Goal: Task Accomplishment & Management: Use online tool/utility

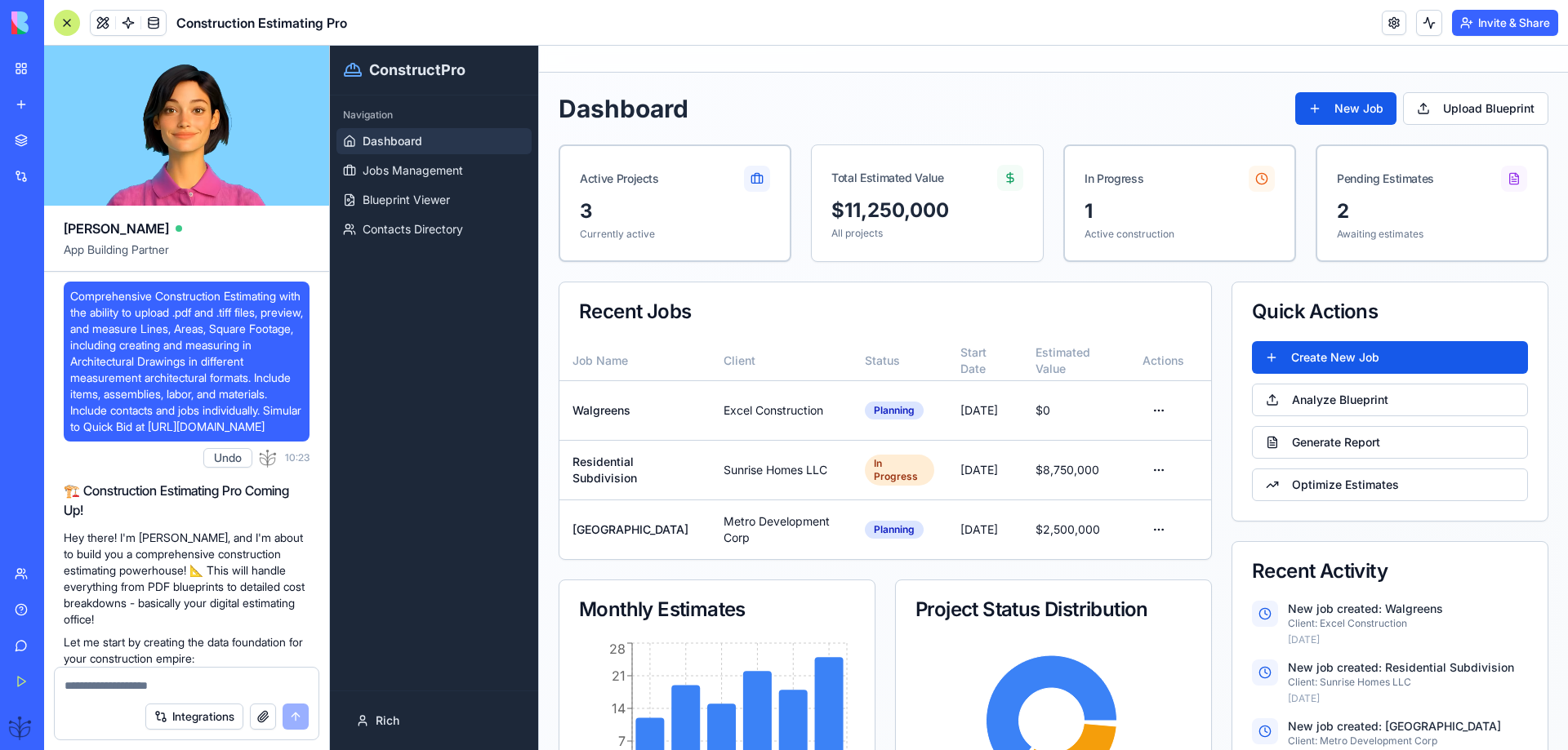
scroll to position [53474, 0]
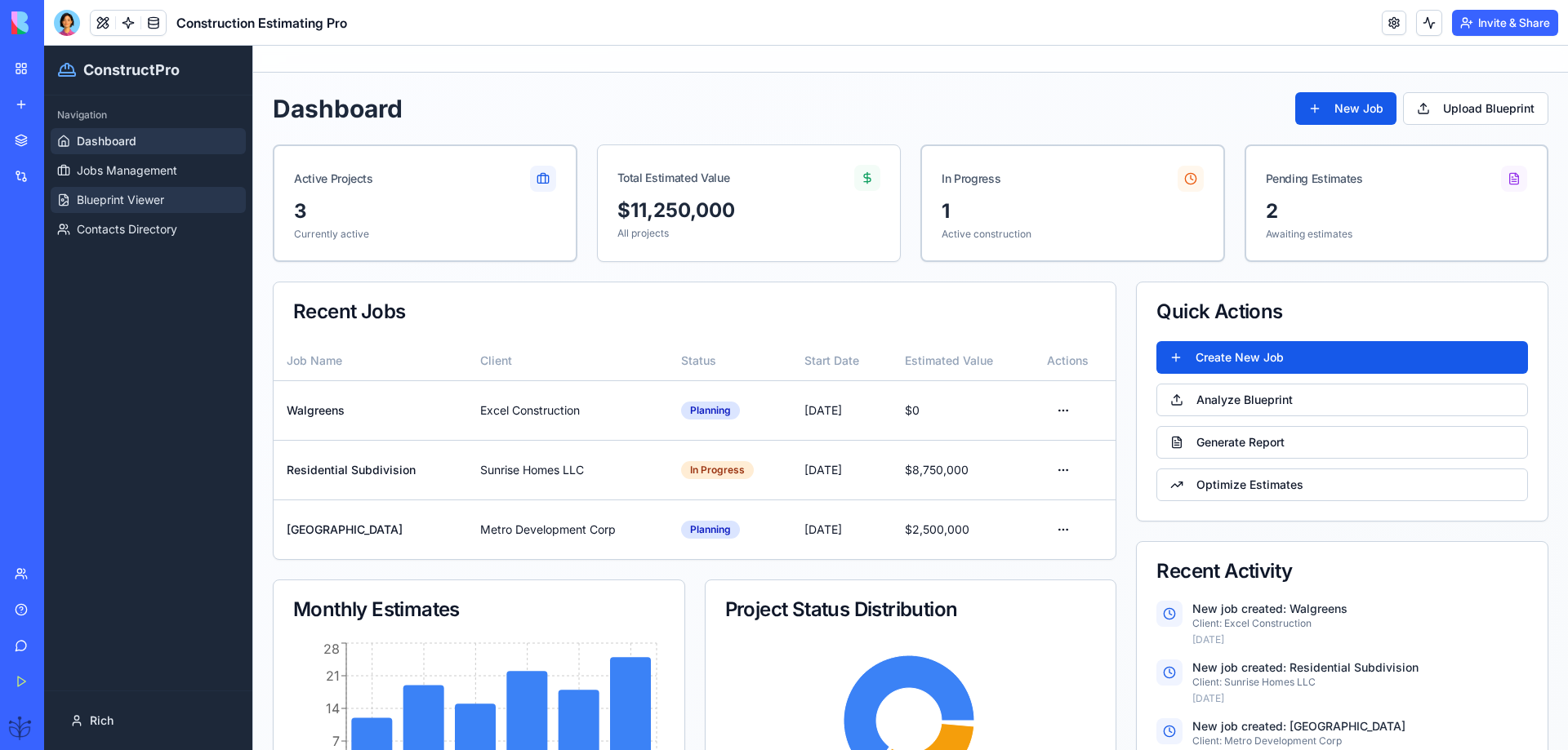
click at [100, 201] on span "Blueprint Viewer" at bounding box center [120, 200] width 87 height 16
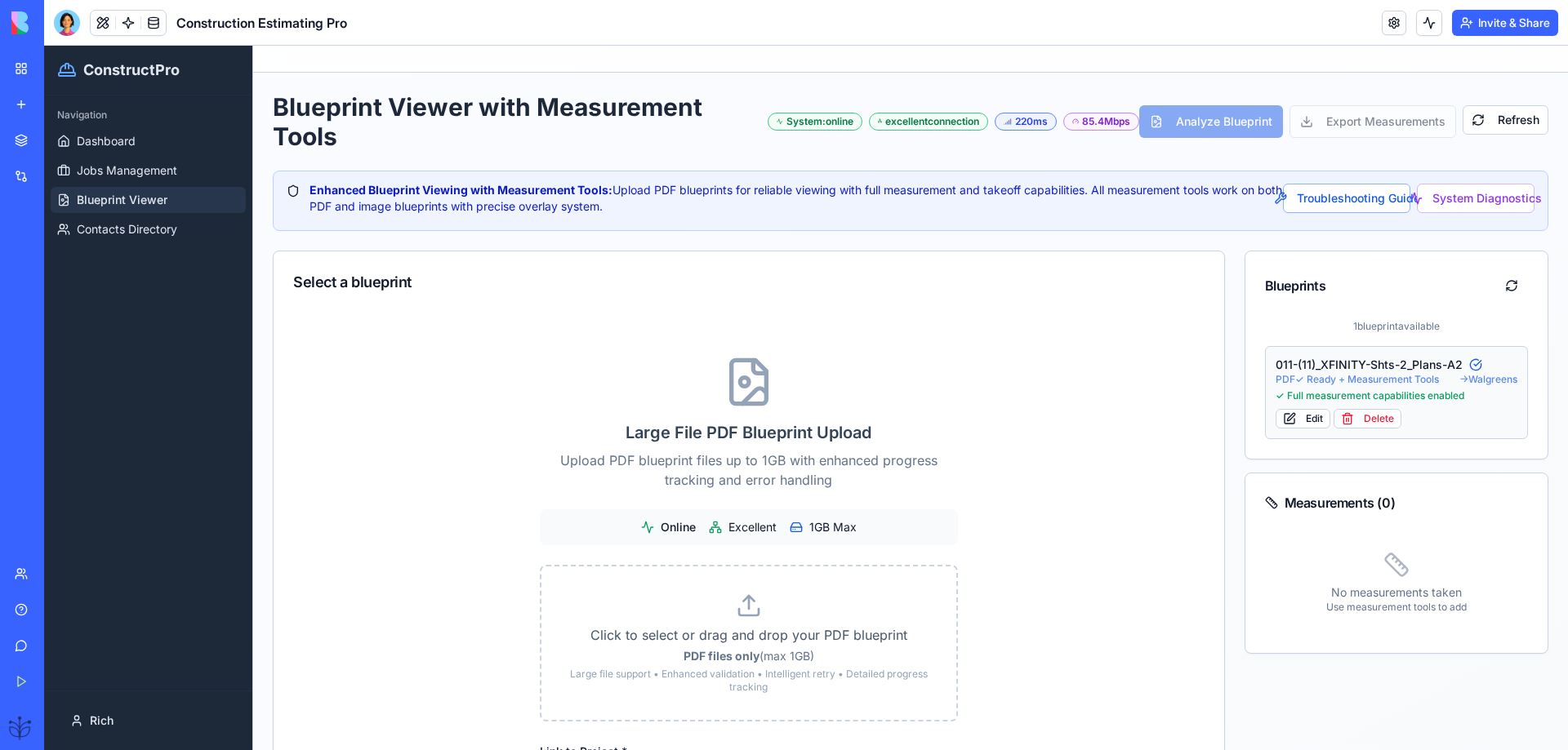
click at [1344, 364] on div "011-(11)_XFINITY-Shts-2_Plans-A2" at bounding box center [1397, 365] width 243 height 16
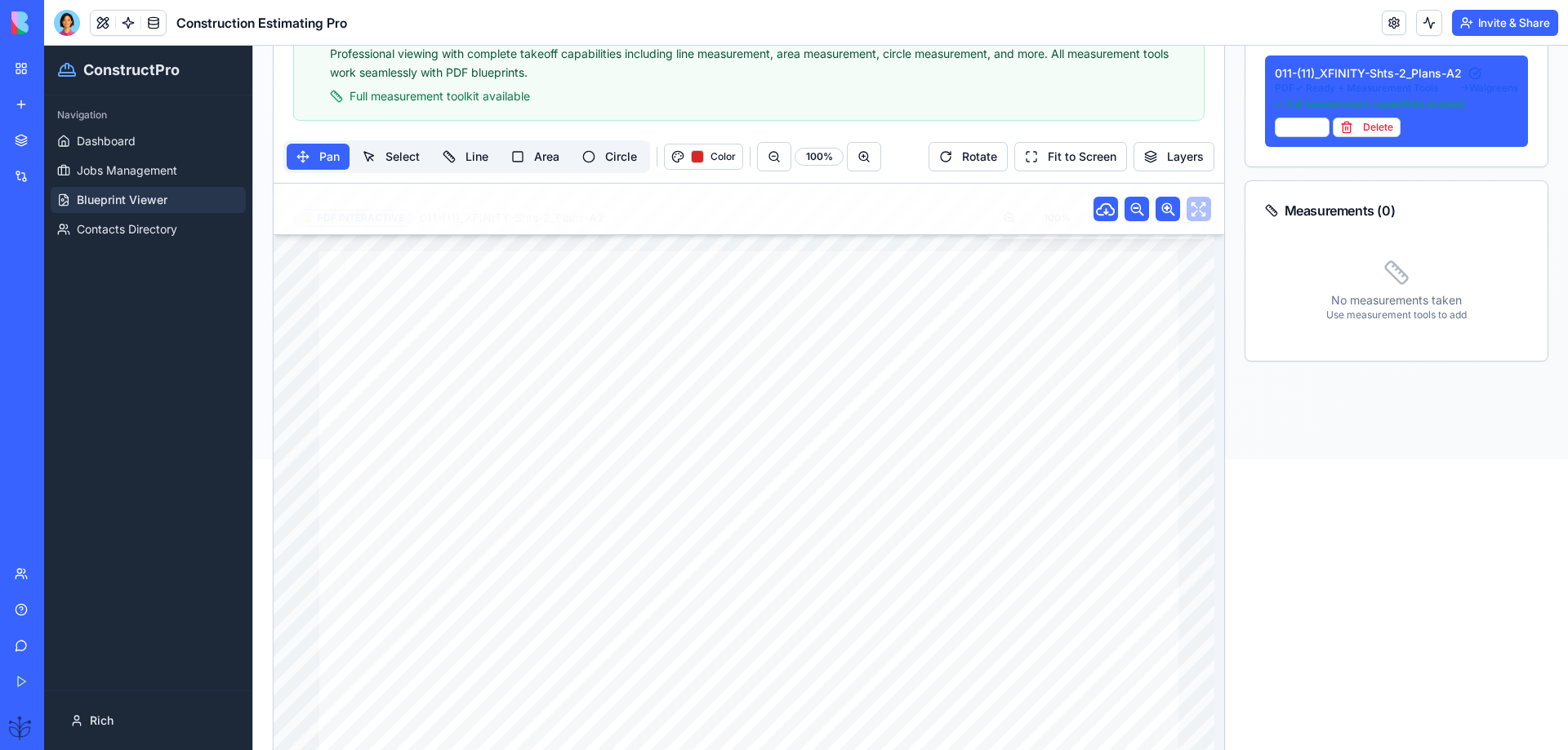
scroll to position [327, 0]
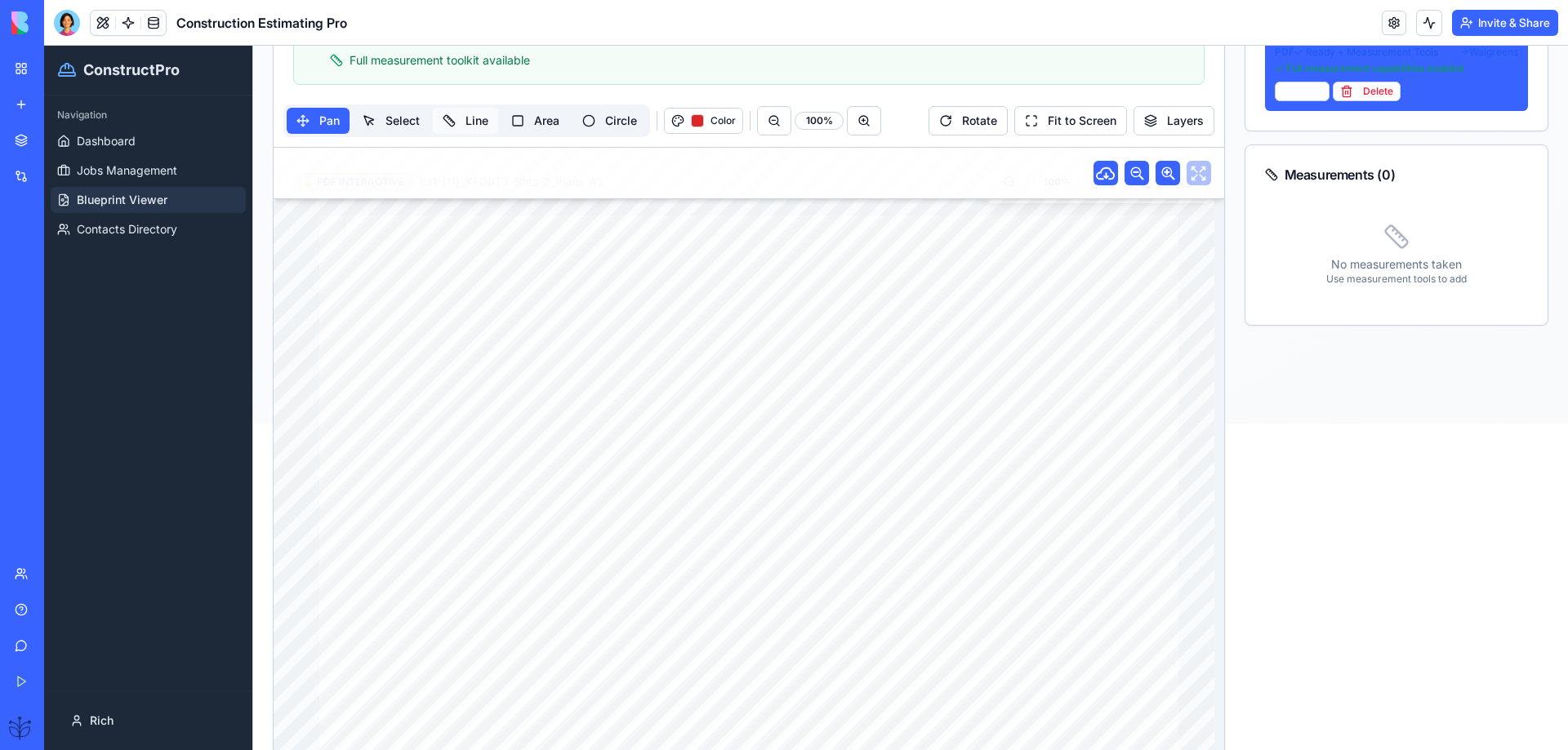
click at [471, 120] on button "Line" at bounding box center [466, 121] width 65 height 26
click at [720, 121] on span "Color" at bounding box center [724, 120] width 26 height 13
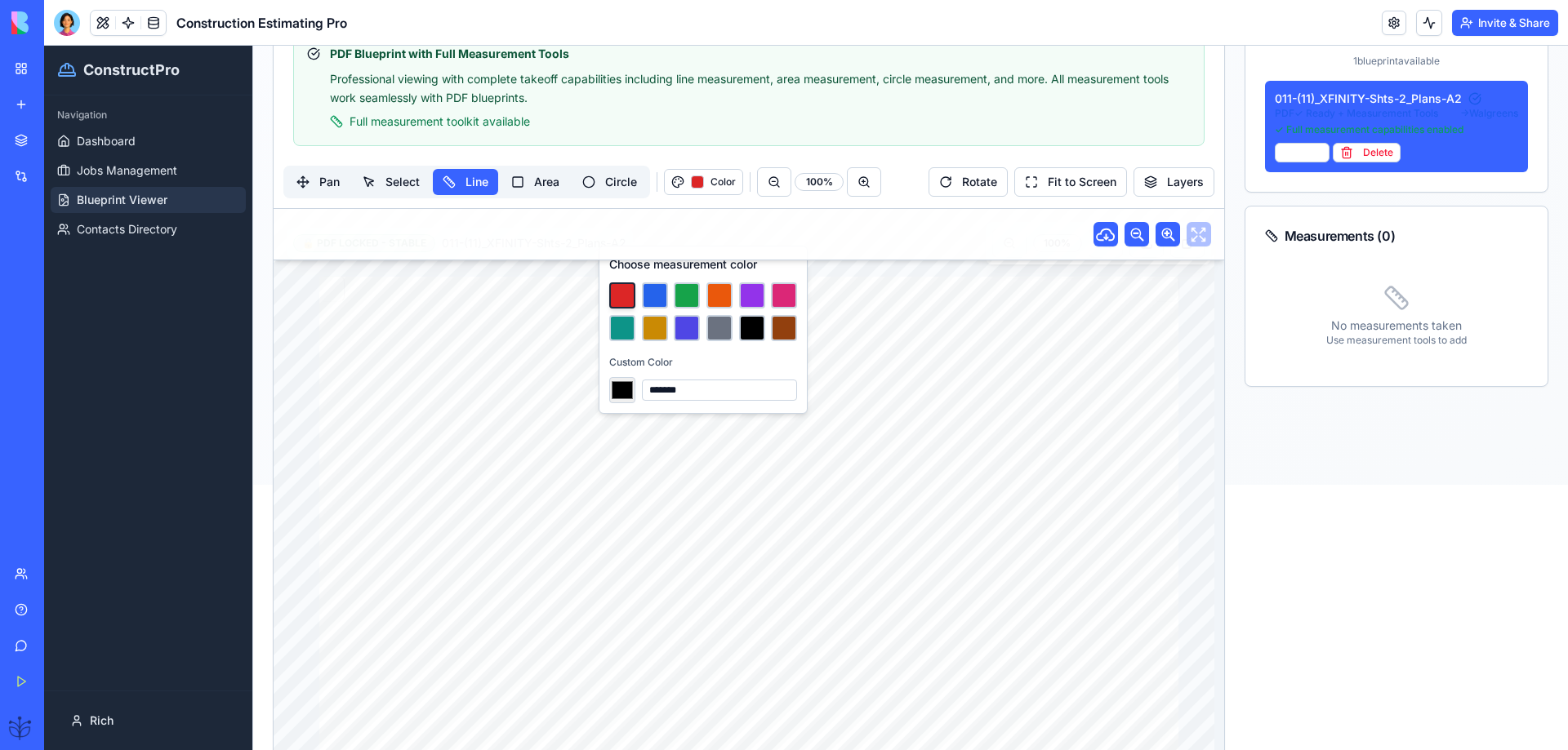
scroll to position [218, 0]
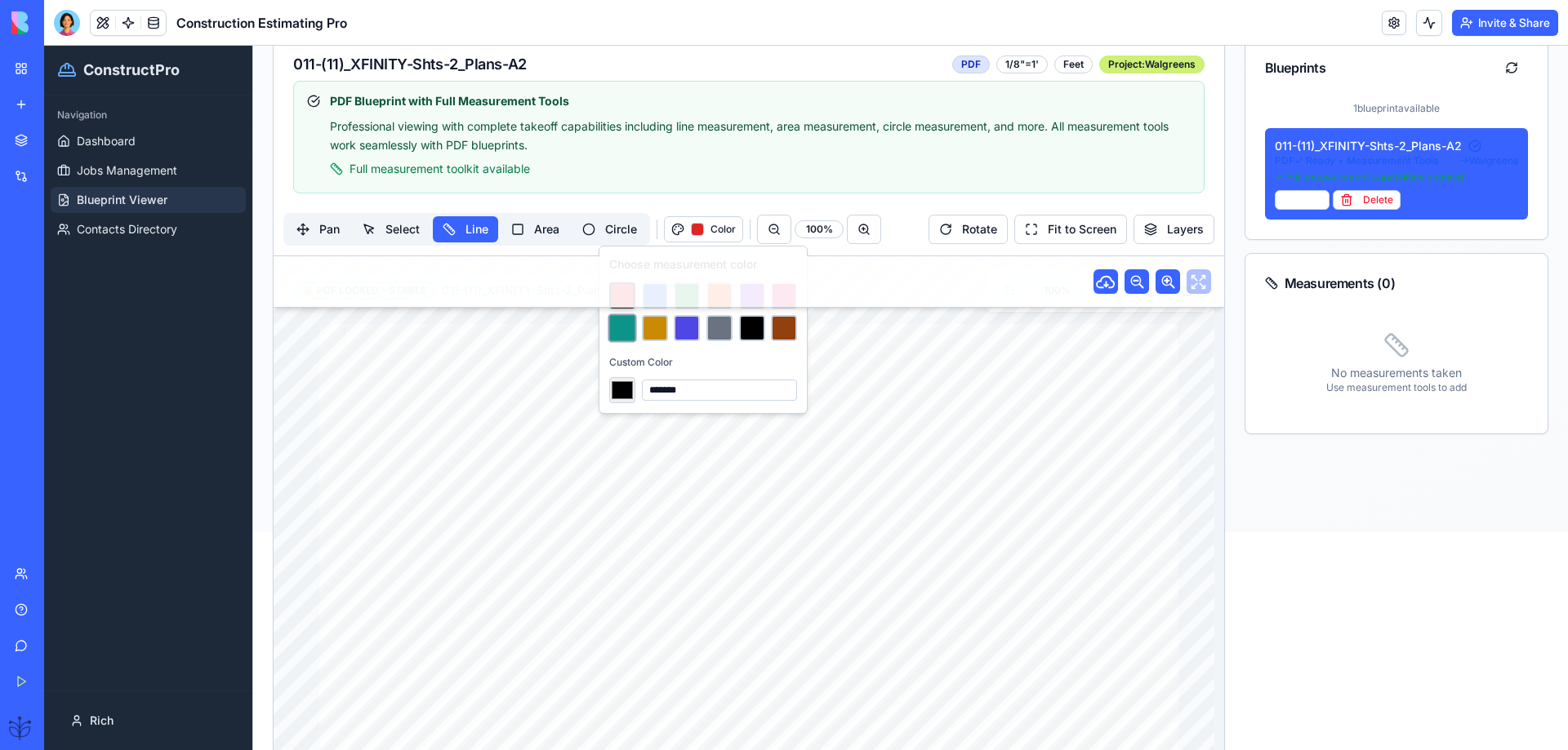
click at [623, 329] on button at bounding box center [621, 327] width 29 height 29
type input "*******"
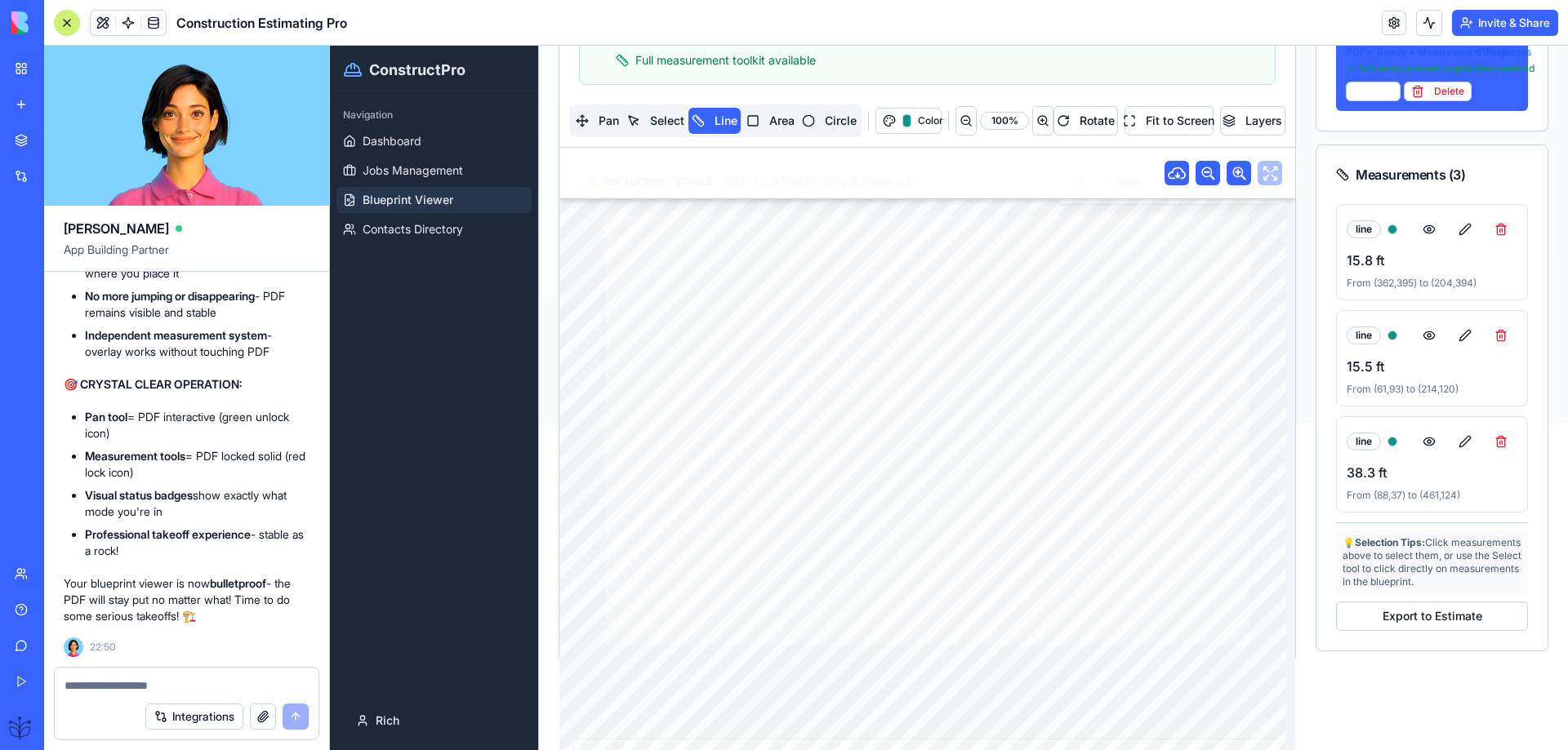
scroll to position [408, 0]
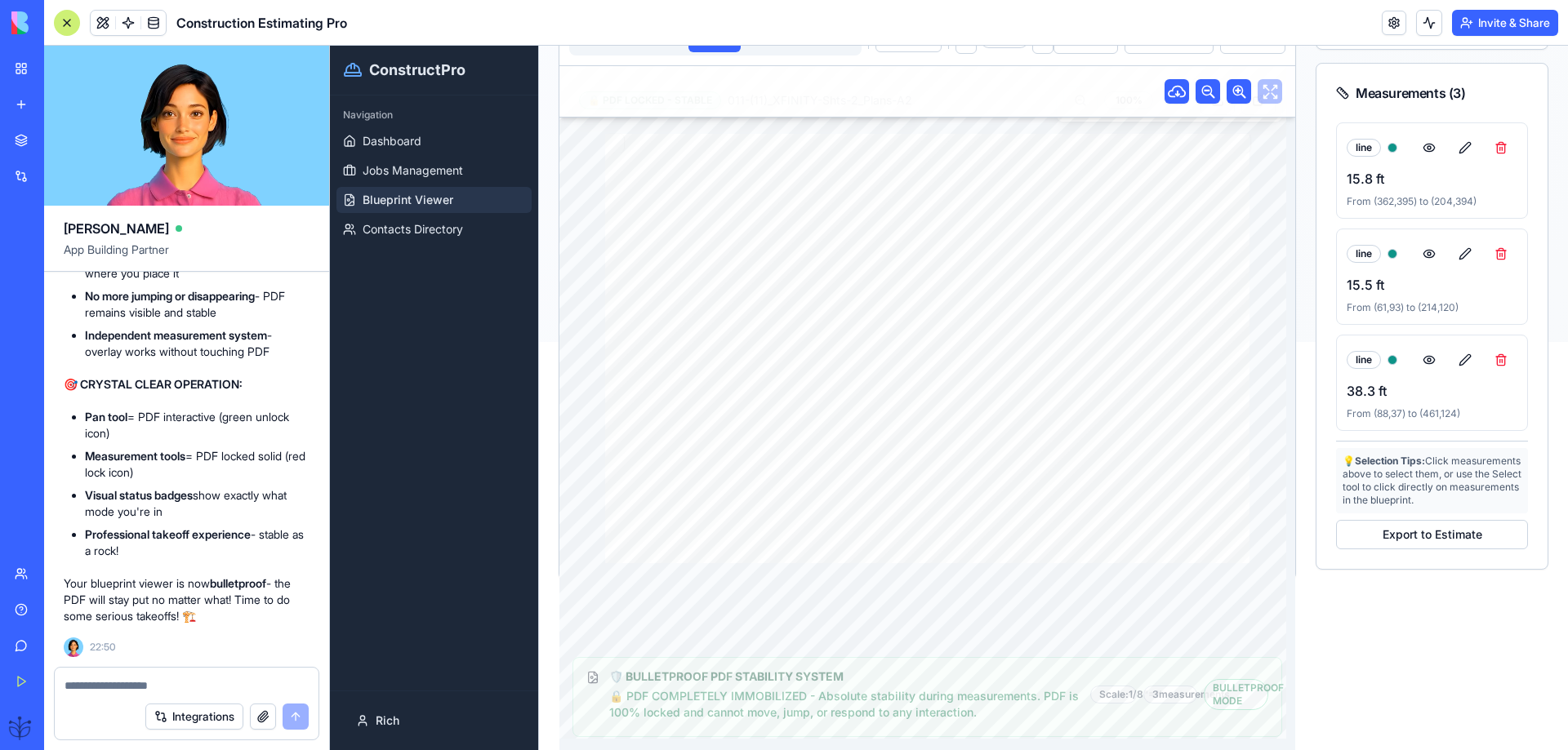
click at [144, 691] on textarea at bounding box center [186, 686] width 244 height 16
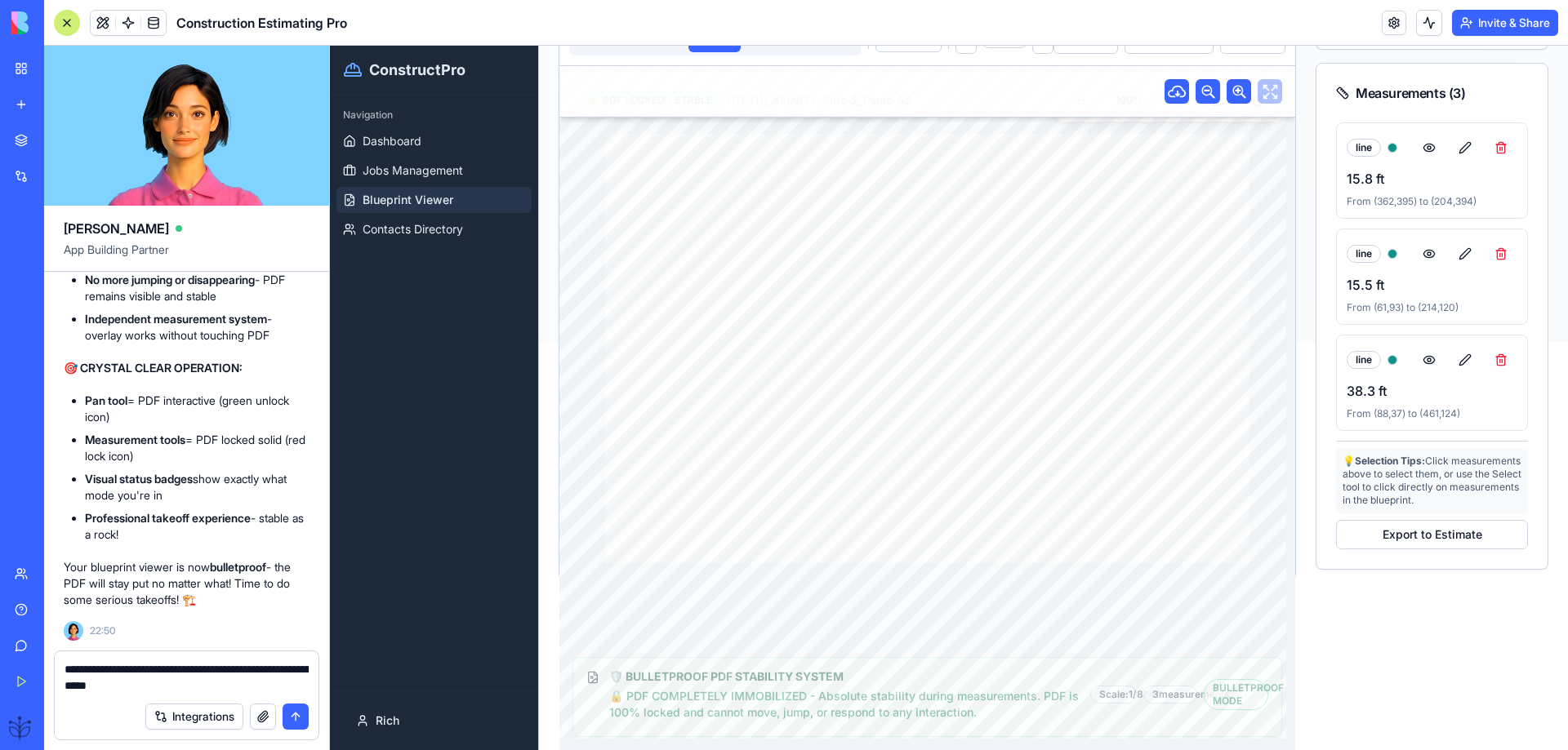
type textarea "**********"
click at [292, 713] on button "submit" at bounding box center [295, 716] width 26 height 26
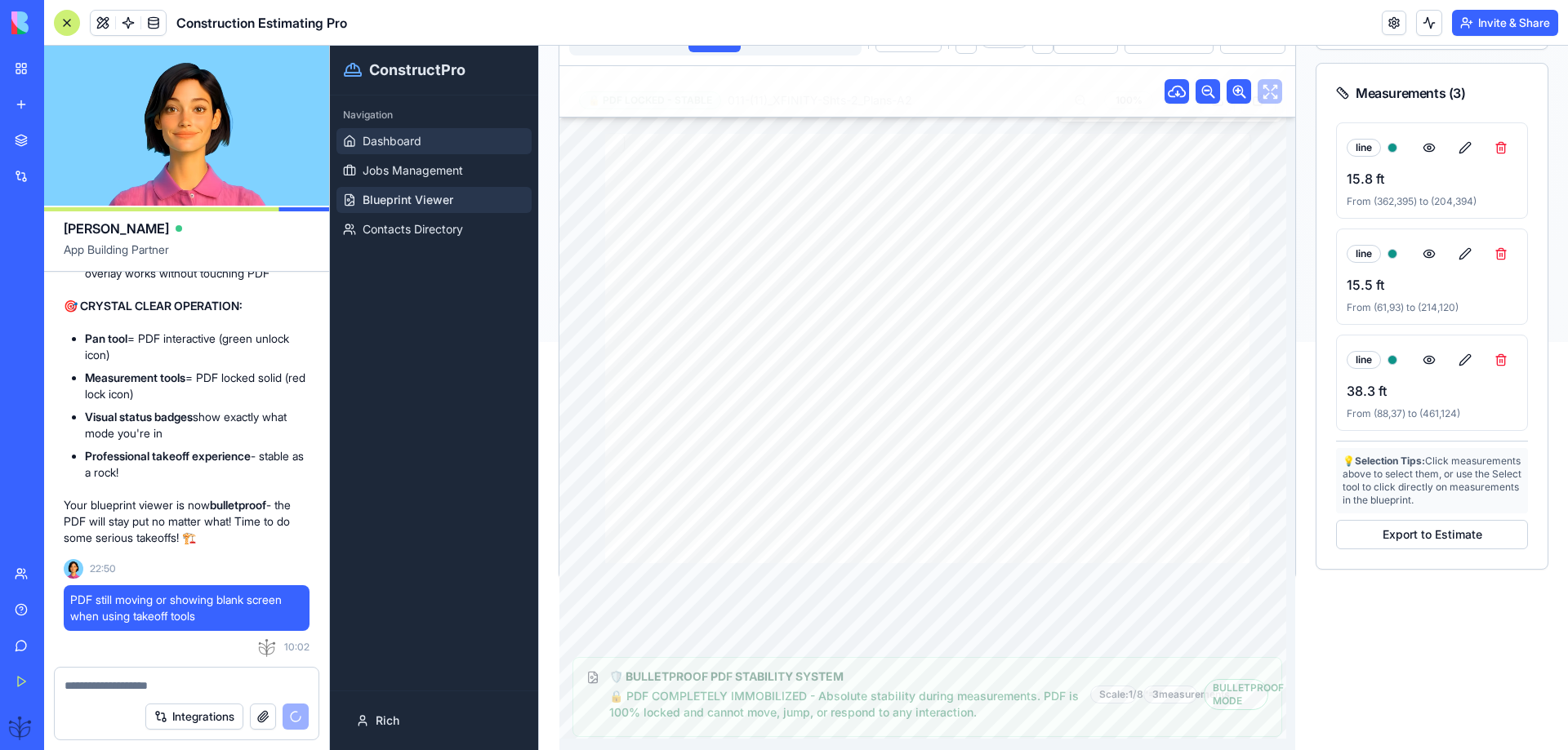
click at [388, 135] on span "Dashboard" at bounding box center [392, 141] width 58 height 16
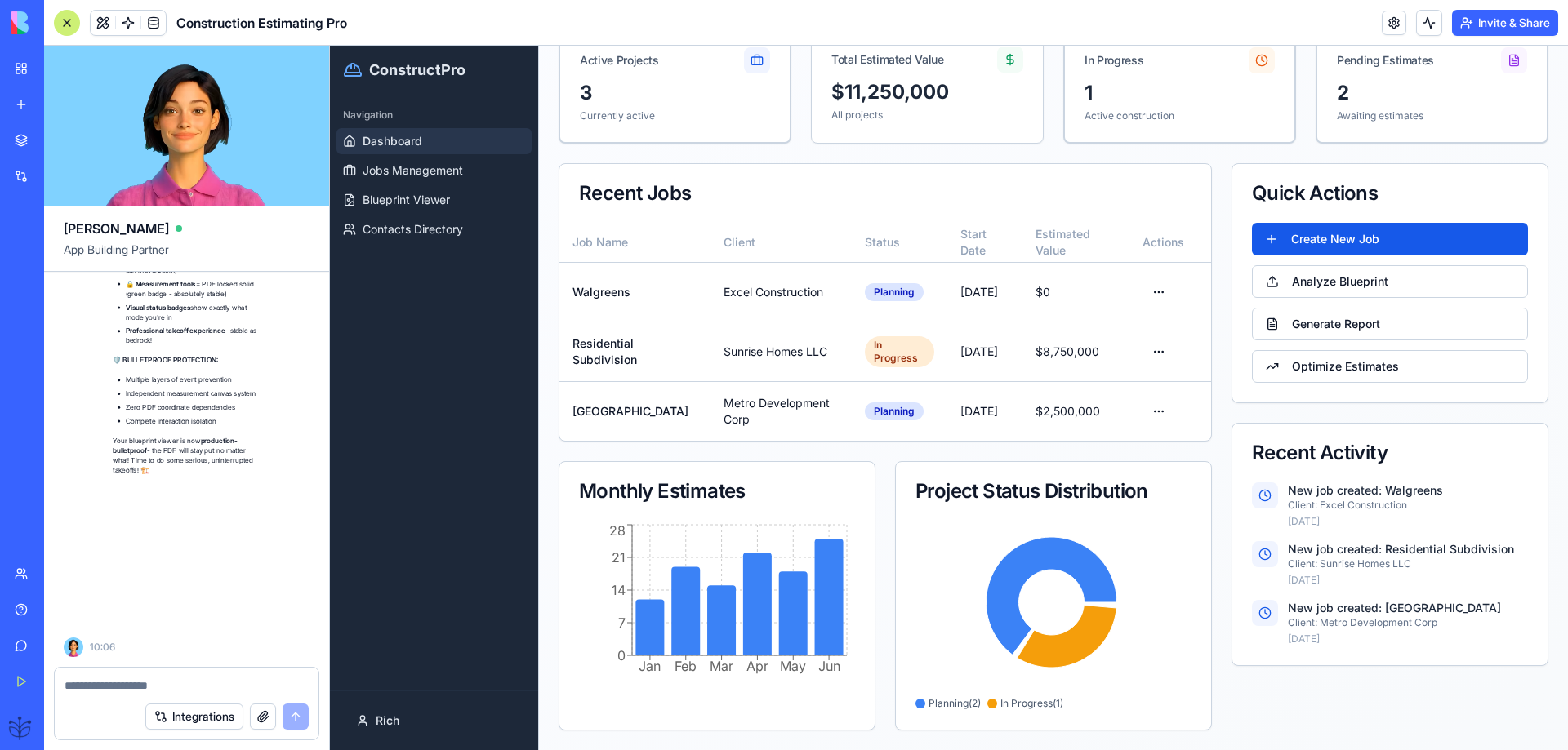
scroll to position [54646, 0]
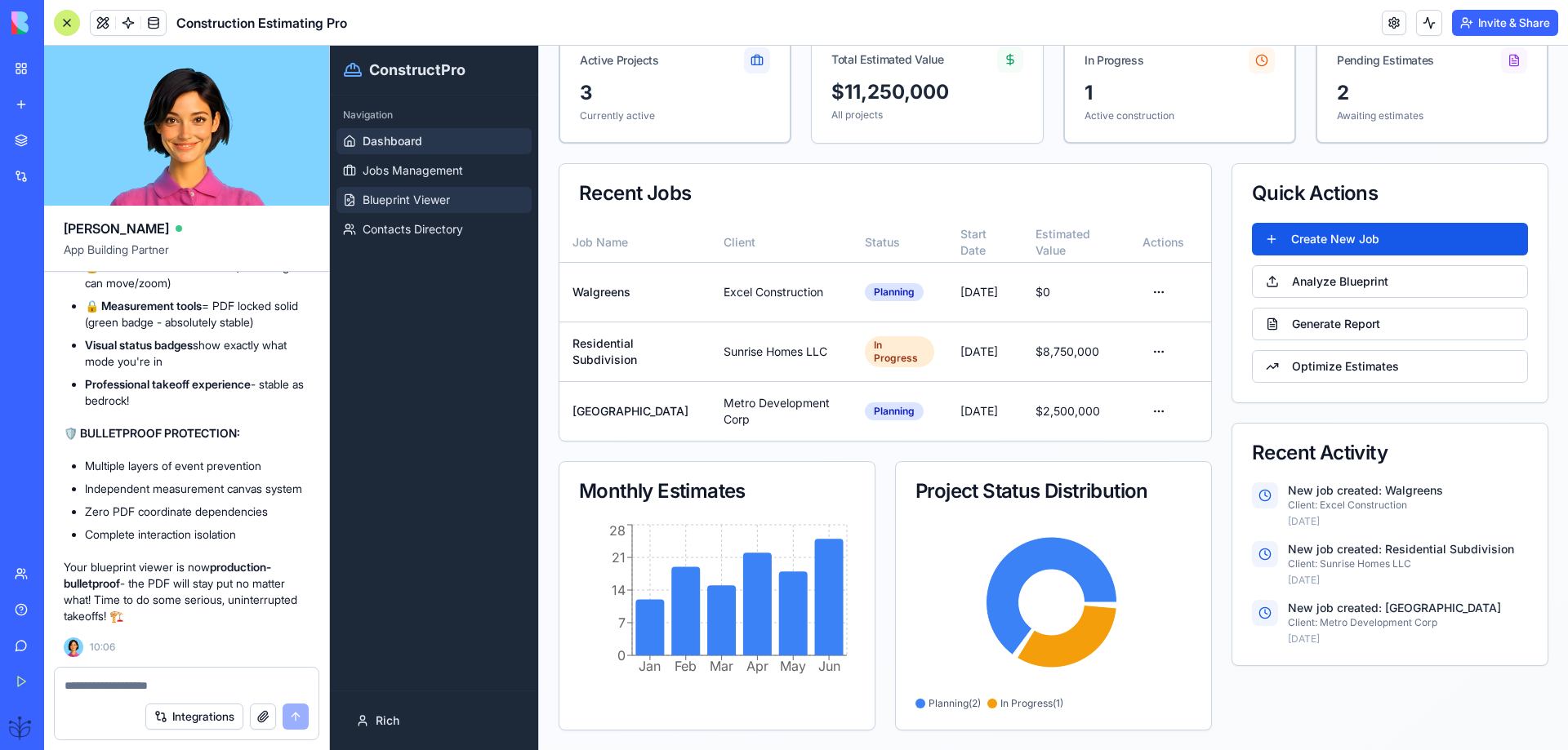
click at [406, 199] on span "Blueprint Viewer" at bounding box center [406, 200] width 87 height 16
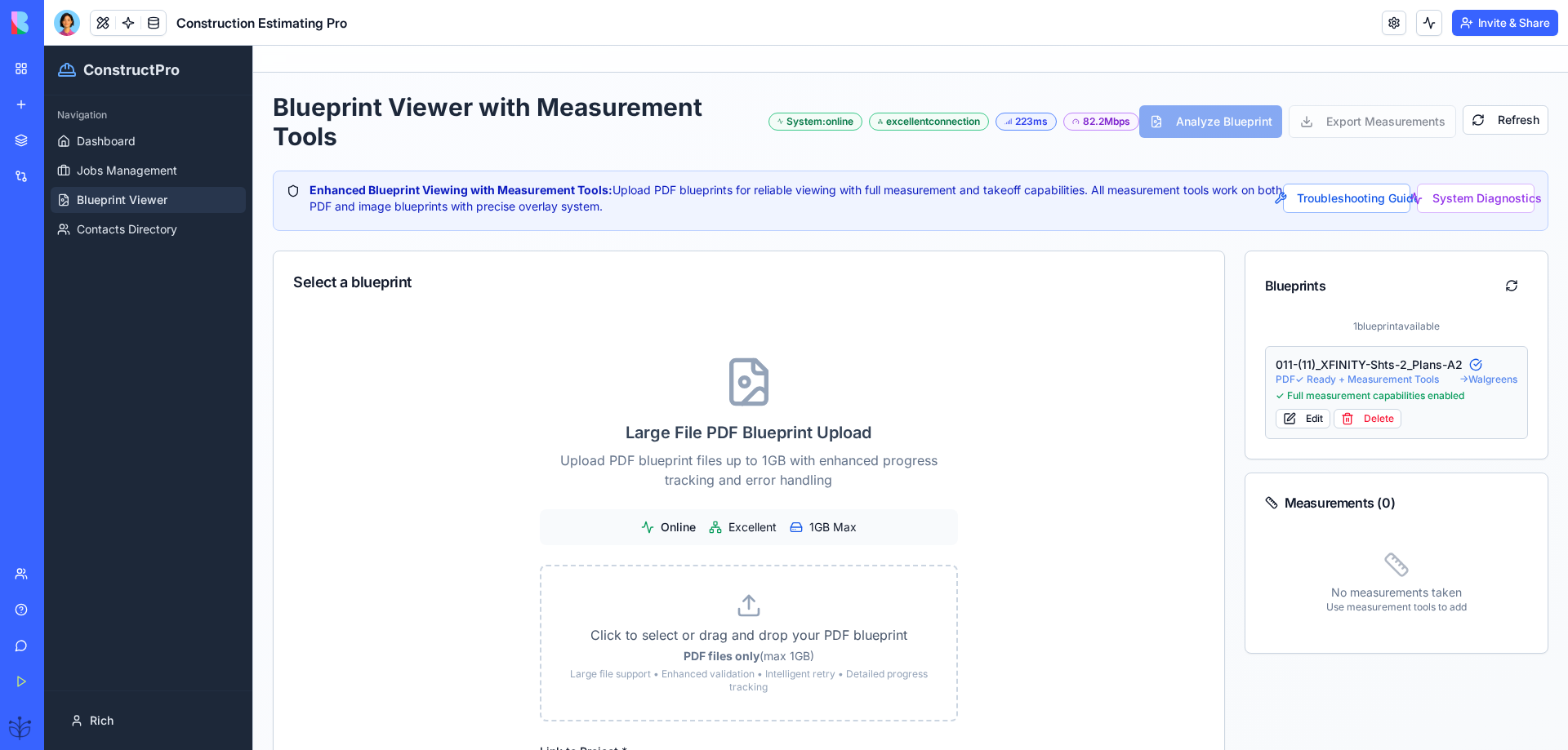
click at [1347, 379] on span "PDF ✓ Ready + Measurement Tools" at bounding box center [1357, 379] width 164 height 13
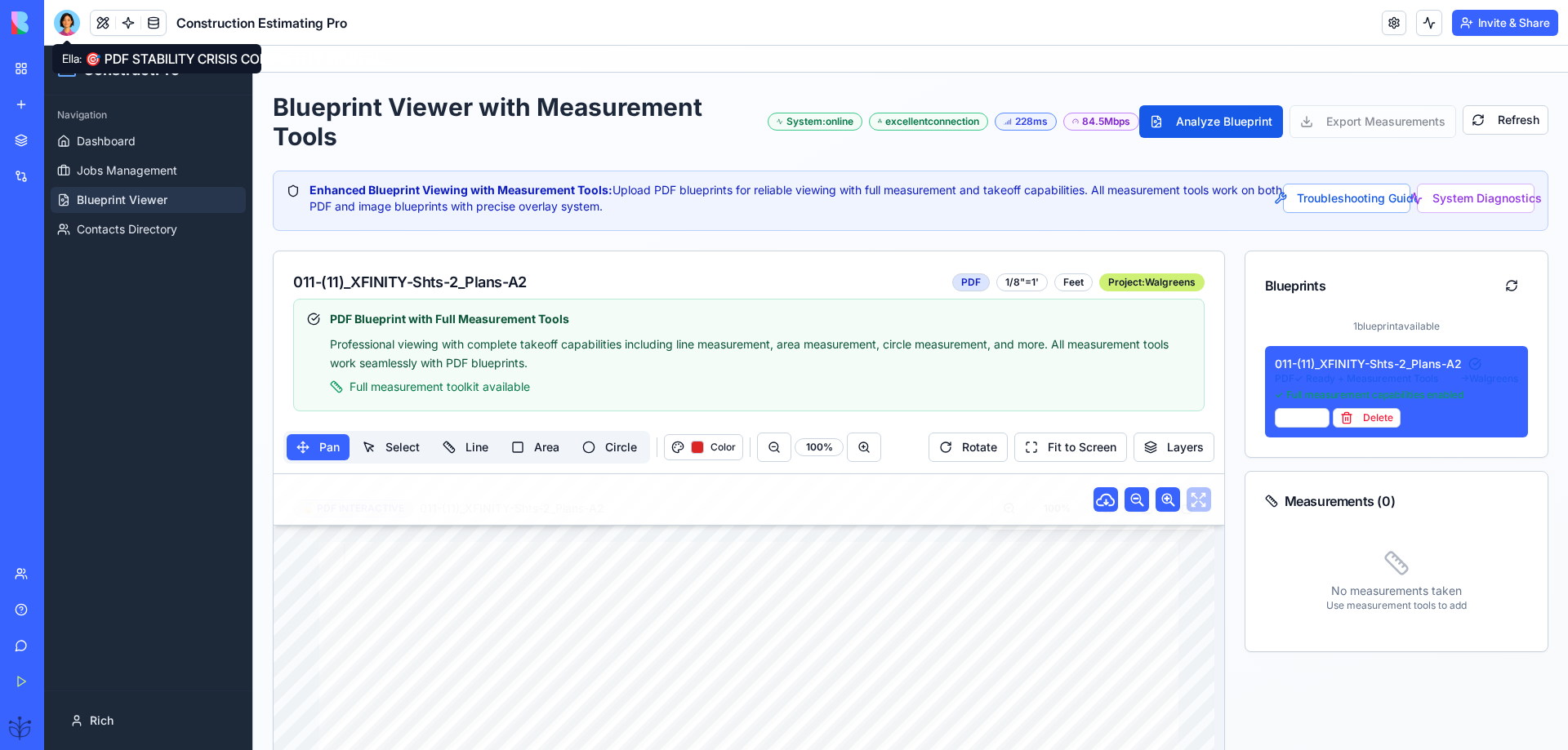
click at [69, 21] on div at bounding box center [66, 23] width 26 height 26
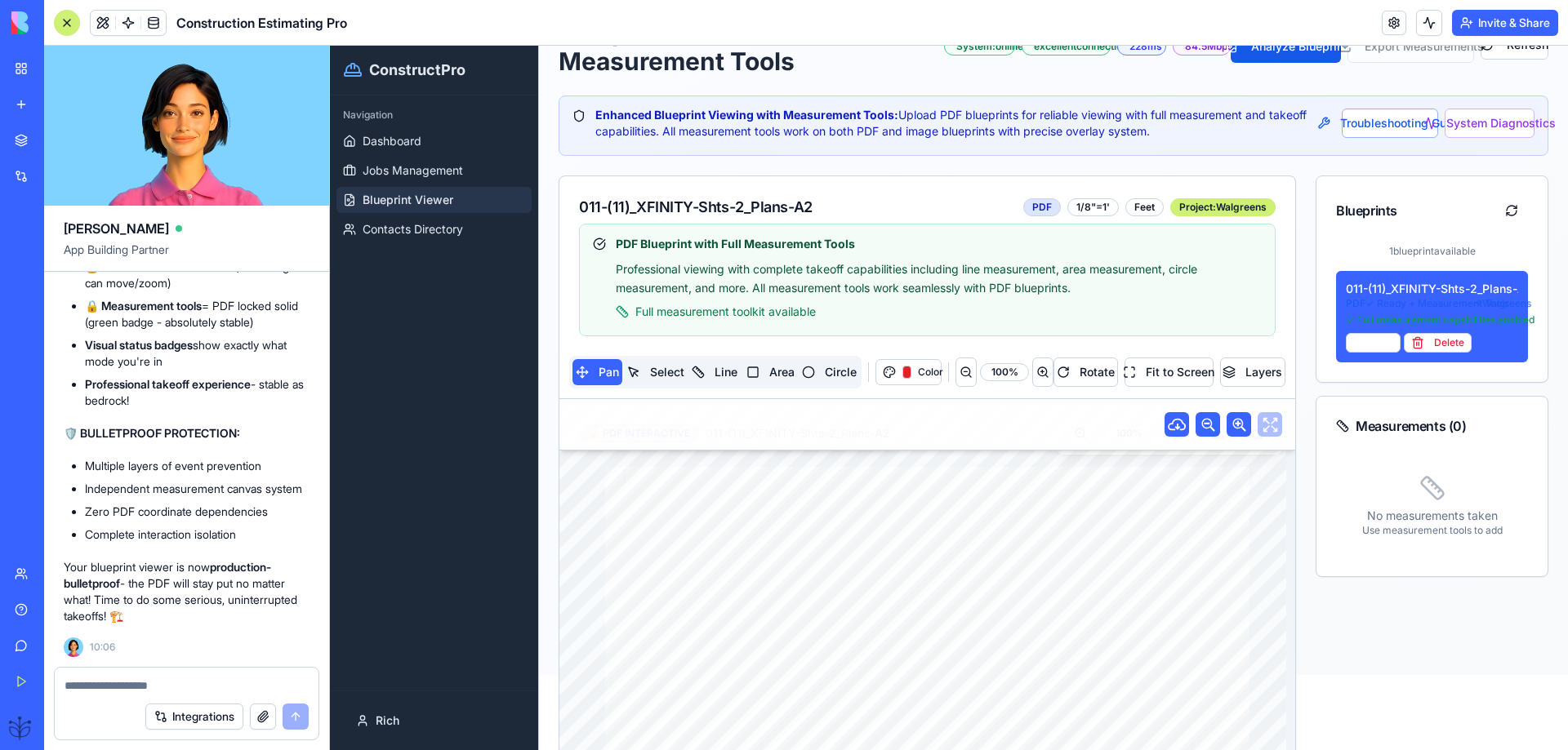
scroll to position [109, 0]
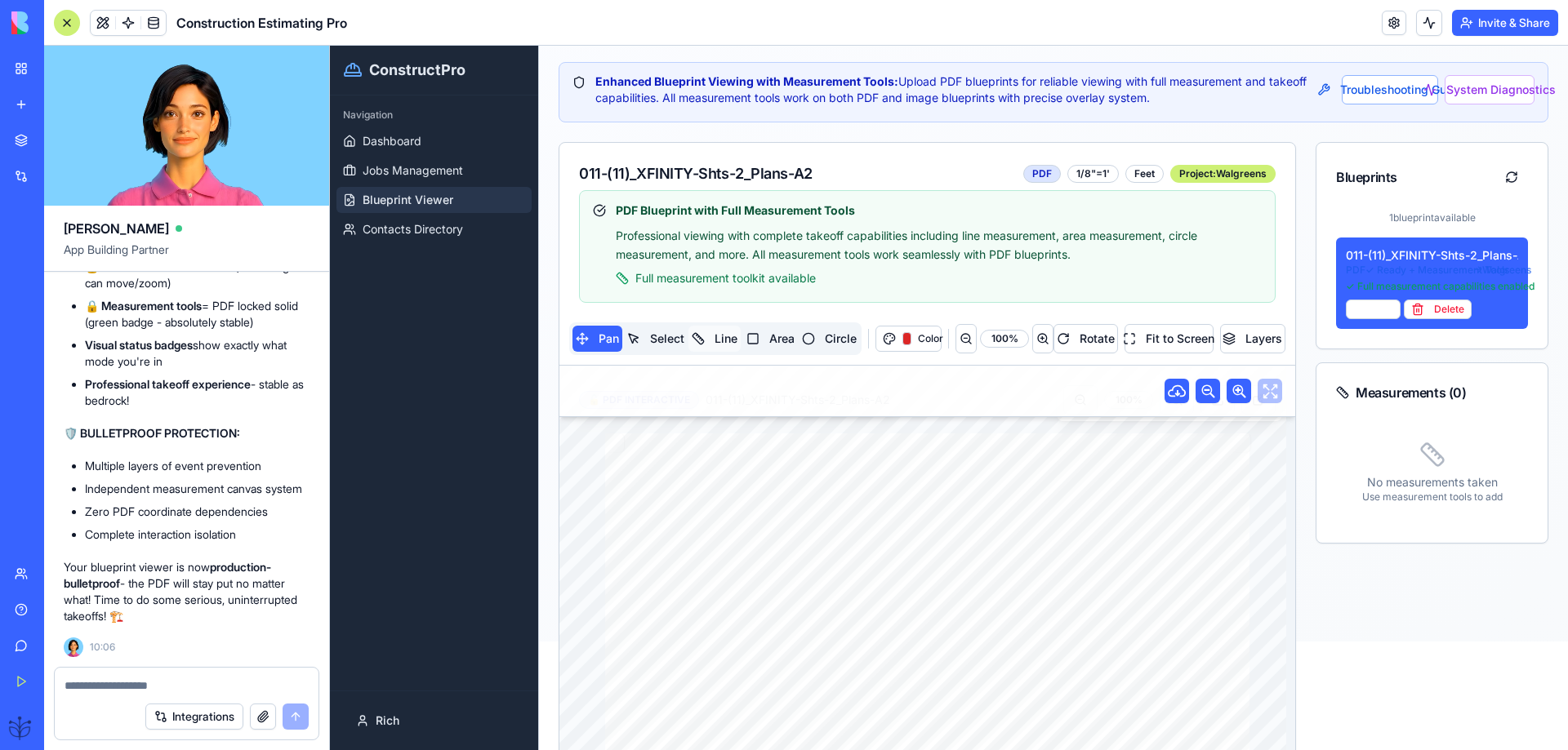
click at [698, 338] on button "Line" at bounding box center [715, 339] width 52 height 26
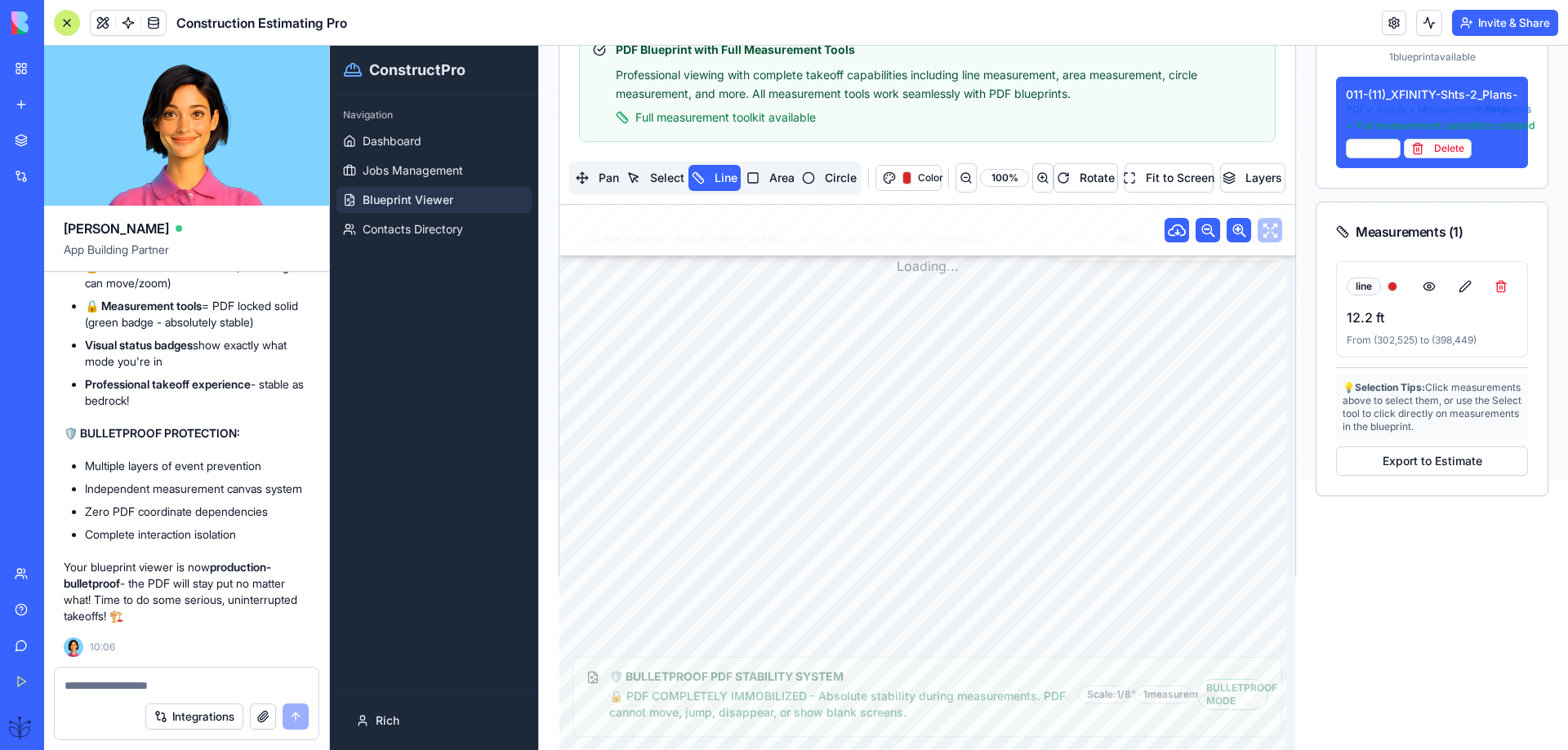
scroll to position [408, 0]
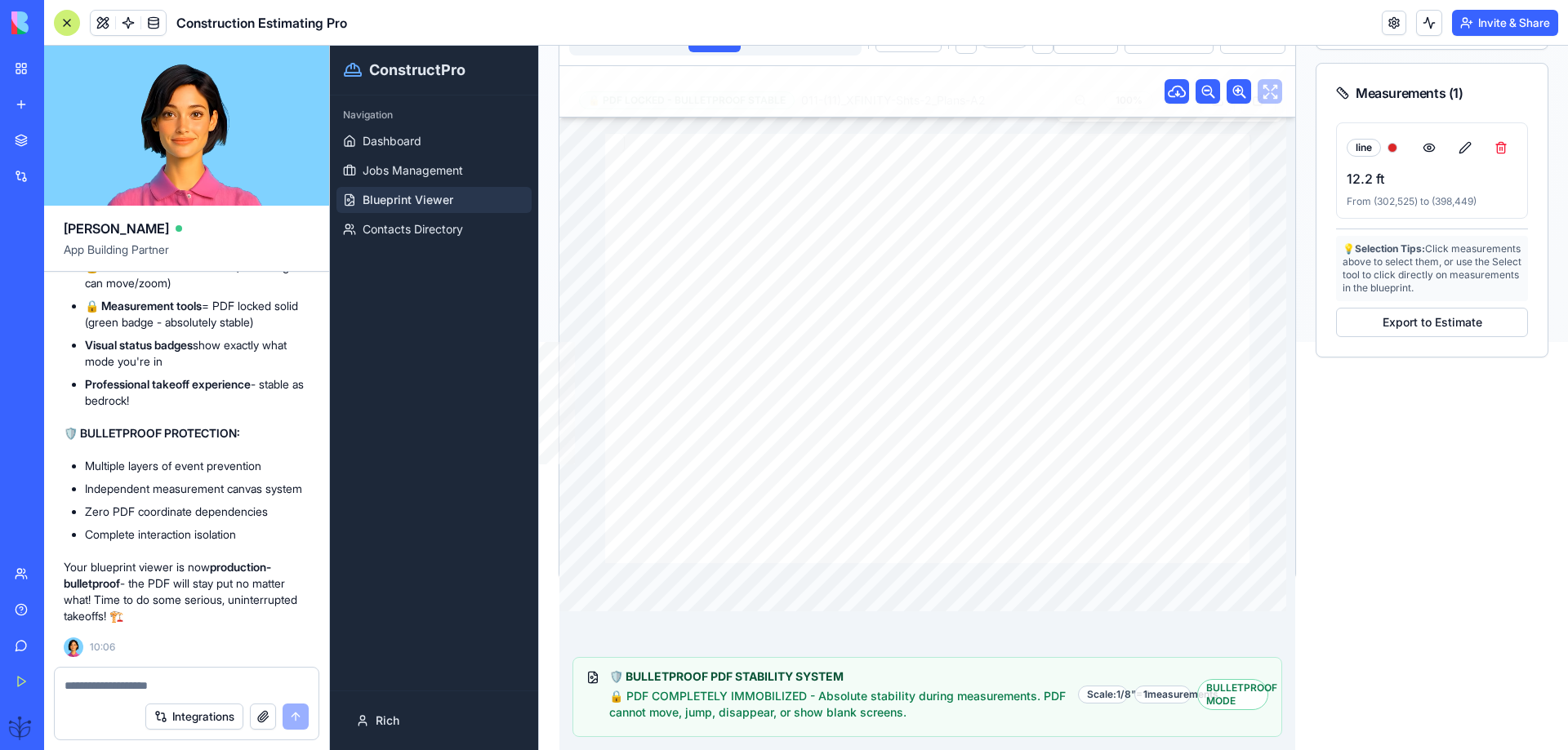
click at [1222, 697] on div "BULLETPROOF MODE" at bounding box center [1233, 695] width 71 height 31
click at [1223, 697] on div "BULLETPROOF MODE" at bounding box center [1233, 695] width 71 height 31
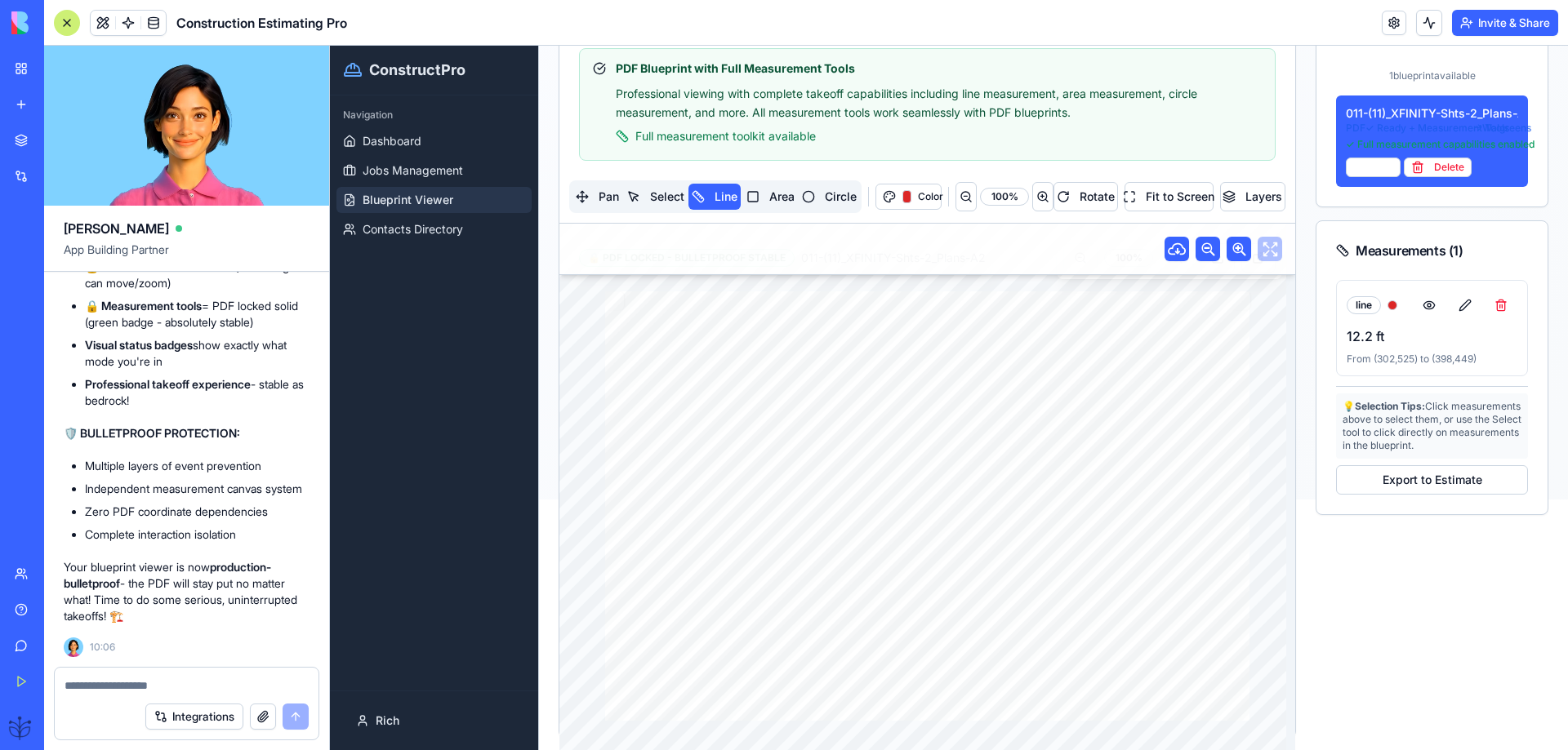
scroll to position [190, 0]
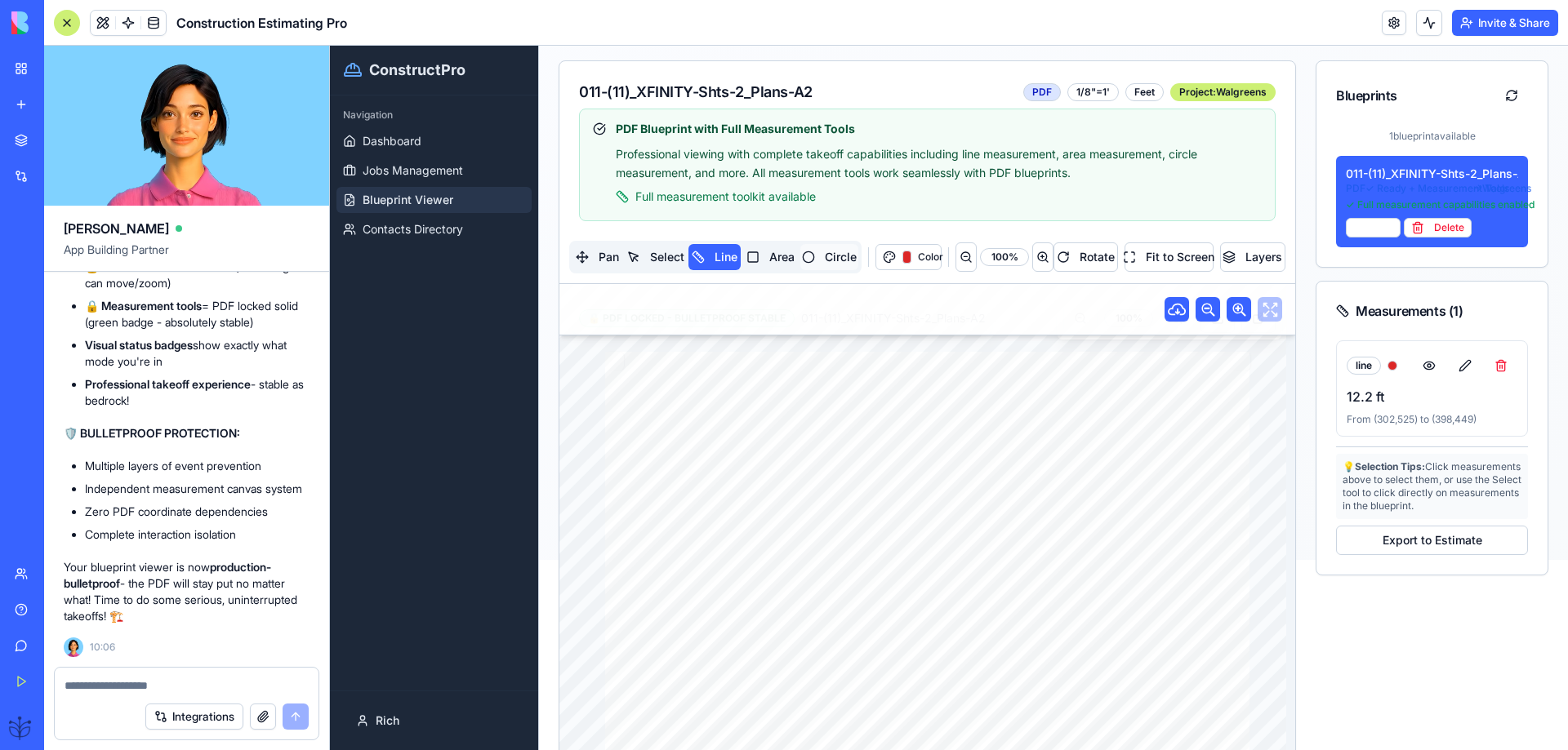
click at [832, 259] on button "Circle" at bounding box center [829, 257] width 58 height 26
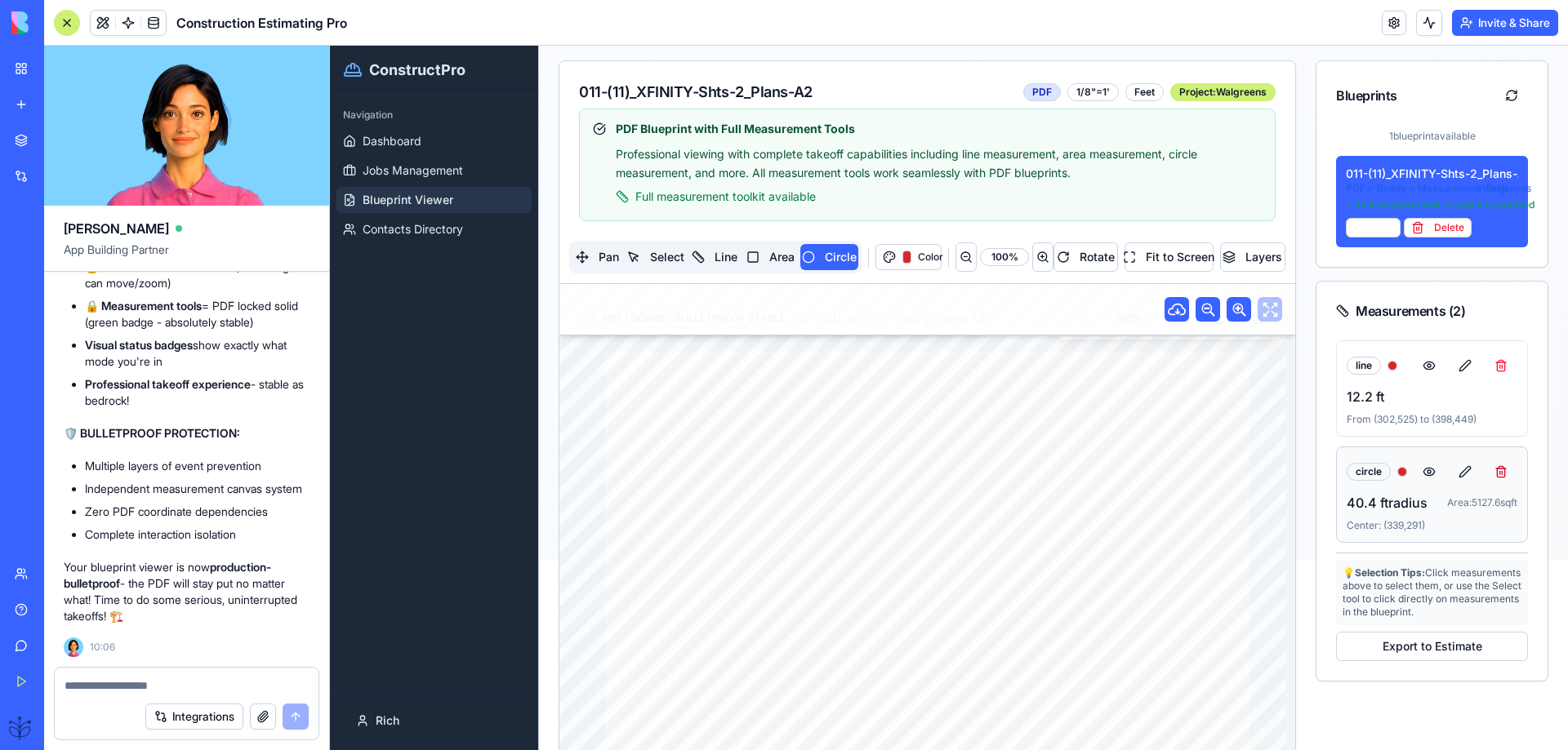
click at [1485, 473] on button at bounding box center [1501, 472] width 33 height 30
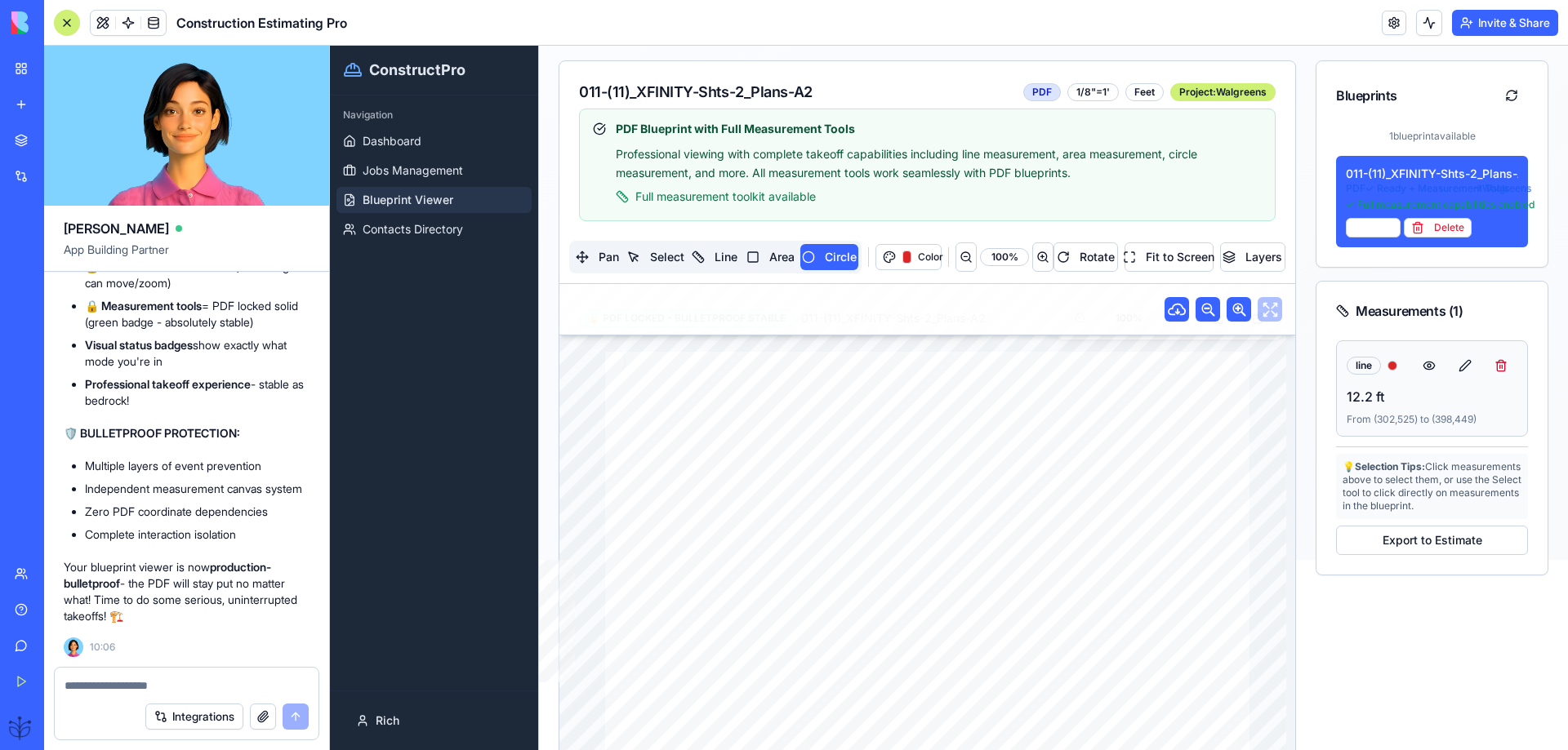
click at [1495, 369] on button at bounding box center [1501, 366] width 33 height 30
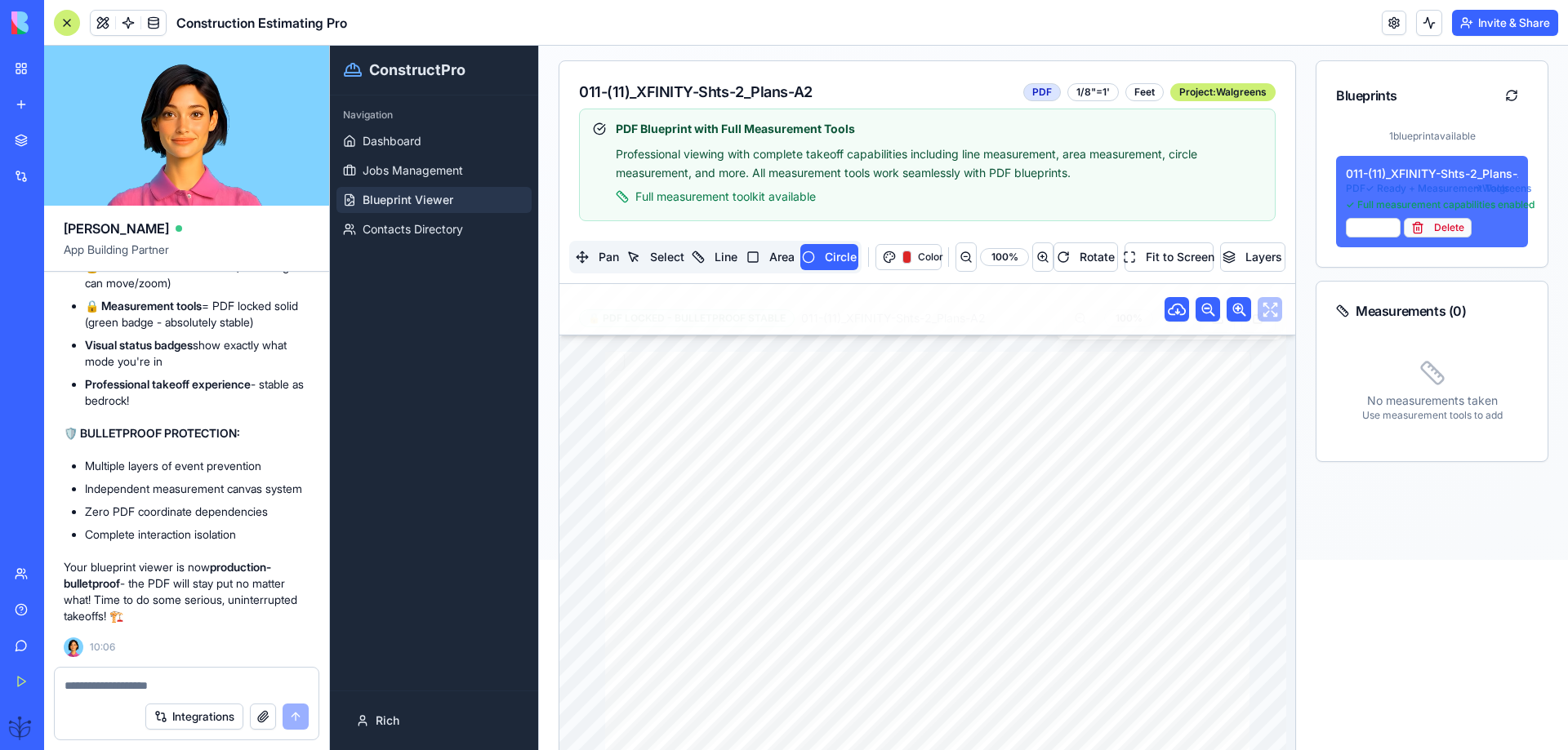
click at [1426, 230] on button "Delete" at bounding box center [1437, 228] width 67 height 20
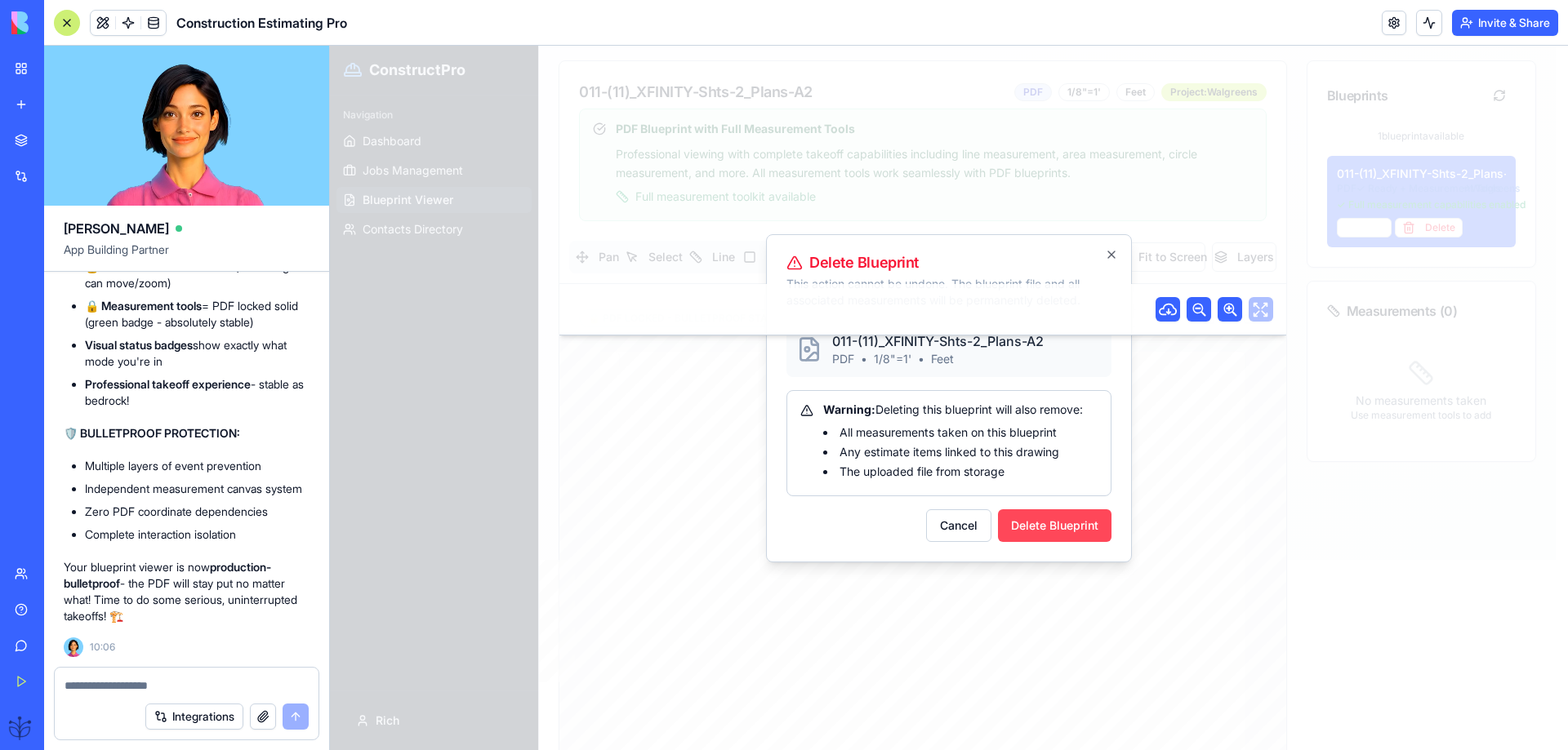
click at [1050, 531] on button "Delete Blueprint" at bounding box center [1055, 525] width 114 height 33
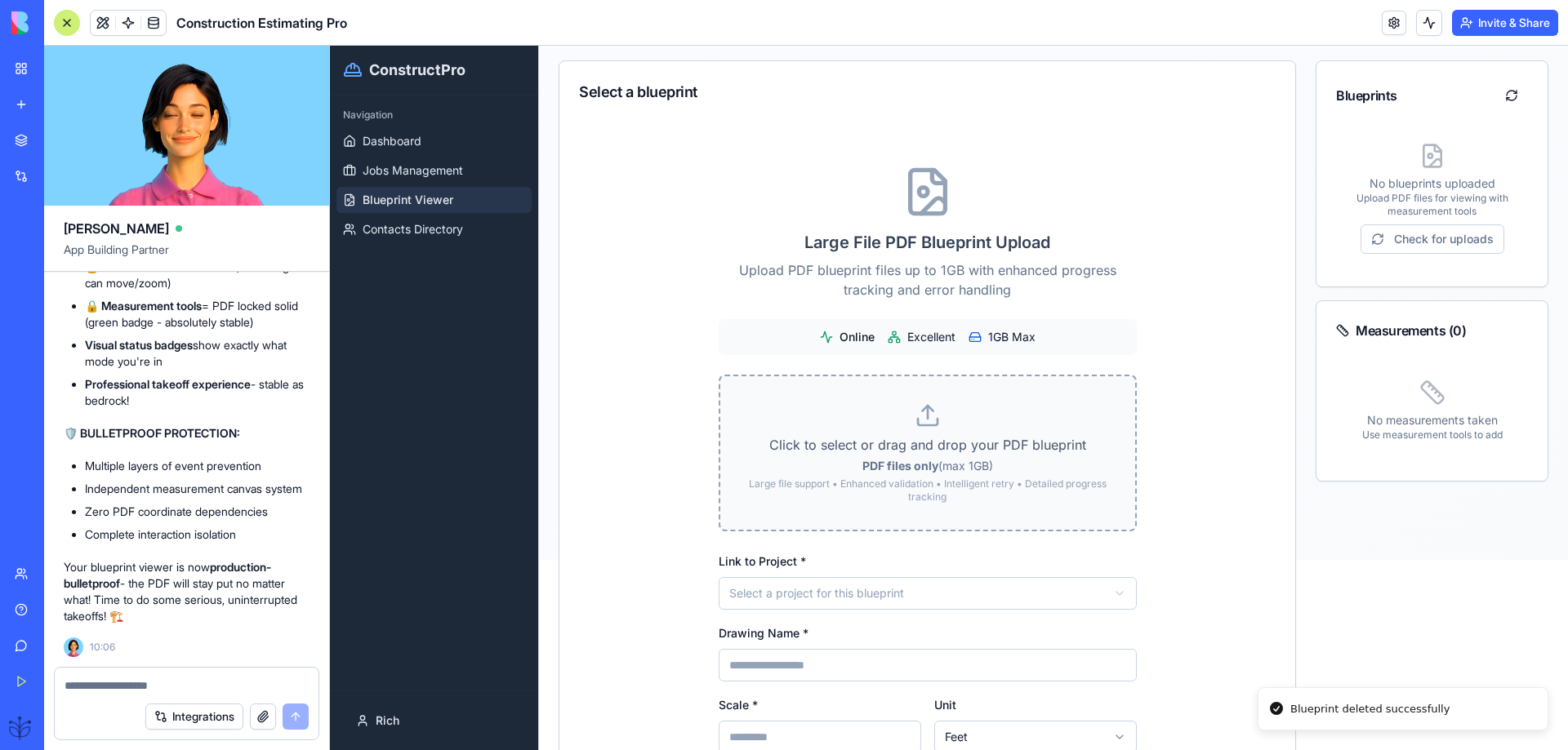
click at [911, 466] on strong "PDF files only" at bounding box center [900, 466] width 76 height 14
click at [330, 46] on input "Click to select or drag and drop your PDF blueprint PDF files only (max 1GB) La…" at bounding box center [330, 46] width 0 height 0
type input "**********"
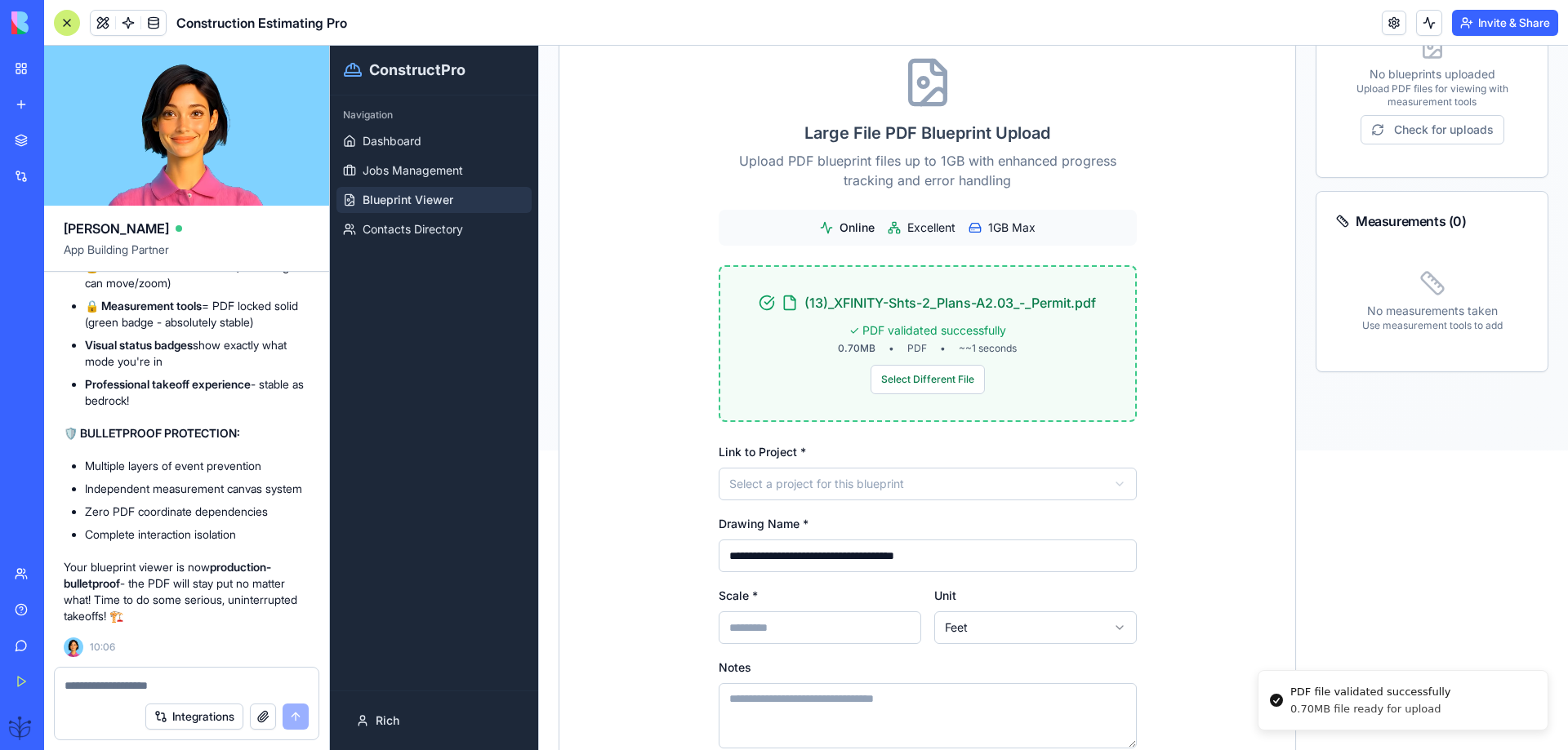
scroll to position [396, 0]
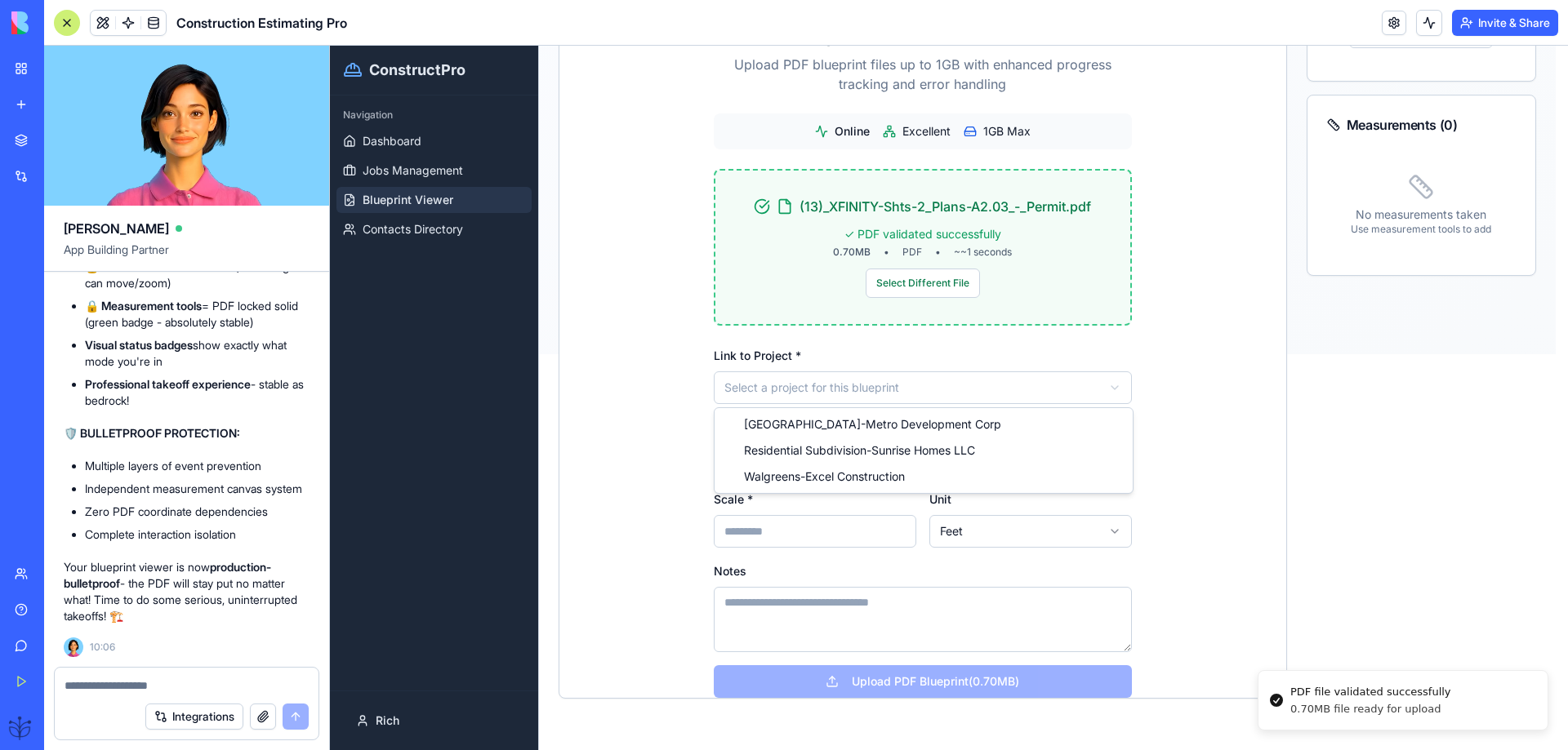
click at [800, 355] on html "**********" at bounding box center [949, 2] width 1238 height 704
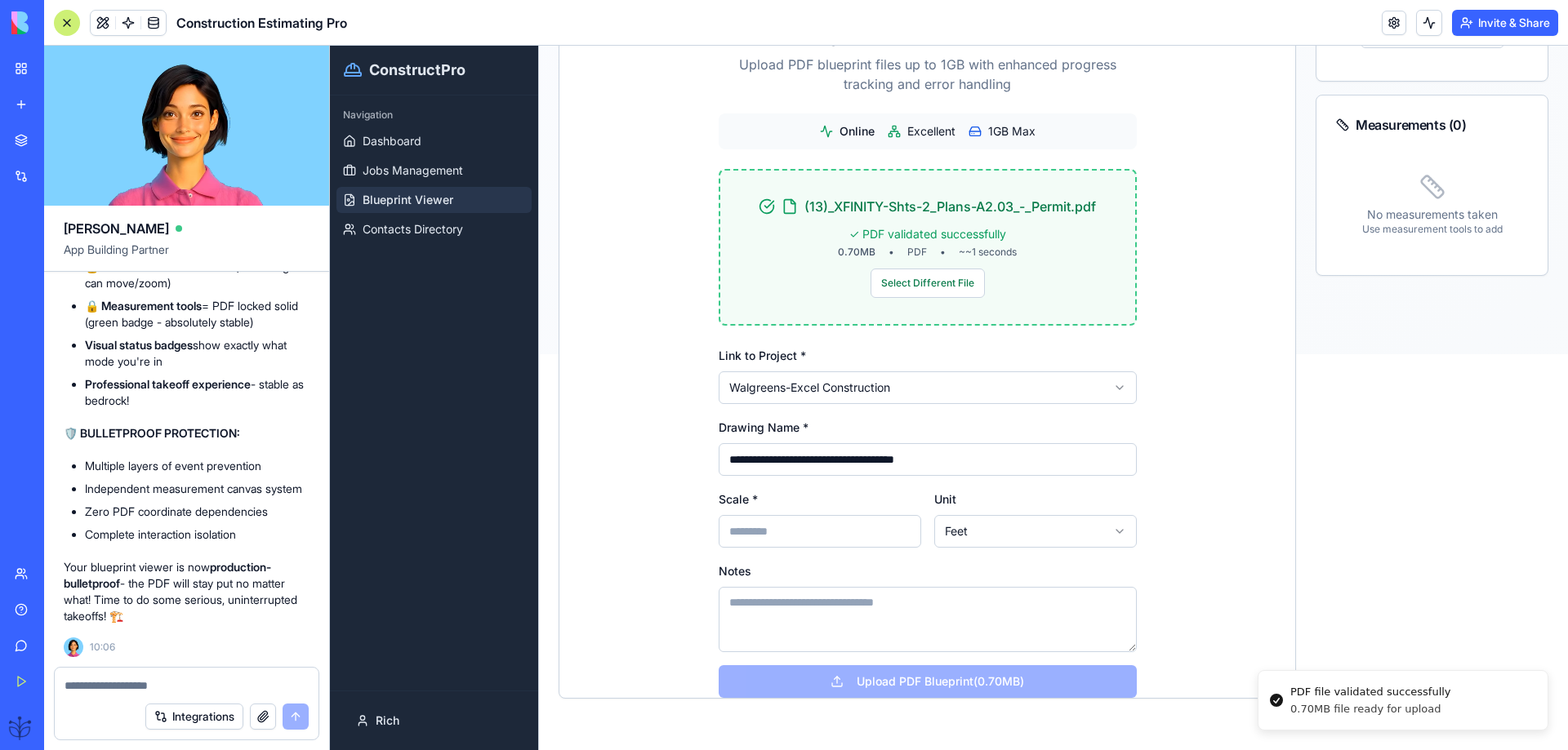
click at [736, 532] on input "Scale *" at bounding box center [820, 531] width 202 height 33
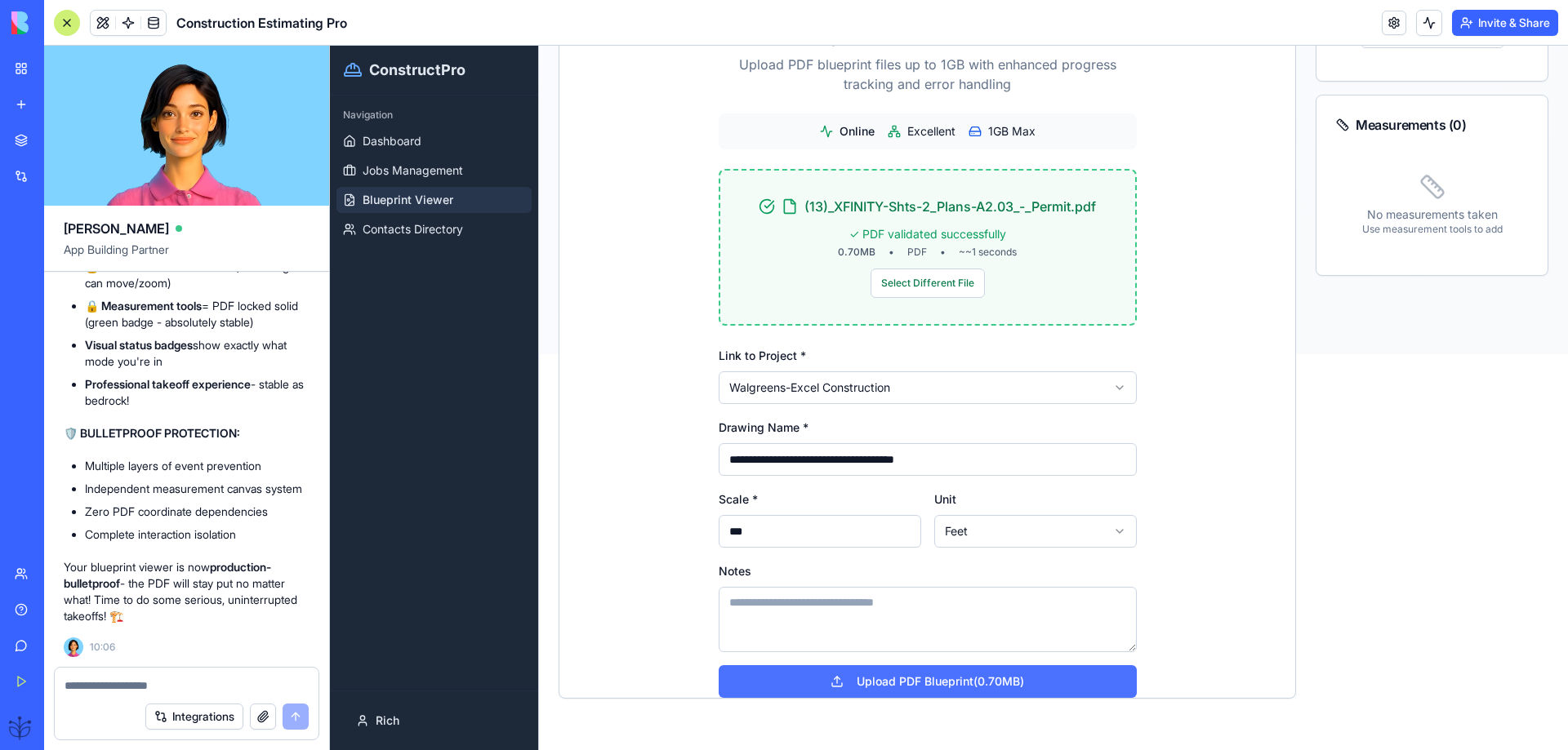
type input "***"
click at [899, 679] on button "Upload PDF Blueprint (0.70MB)" at bounding box center [928, 682] width 418 height 33
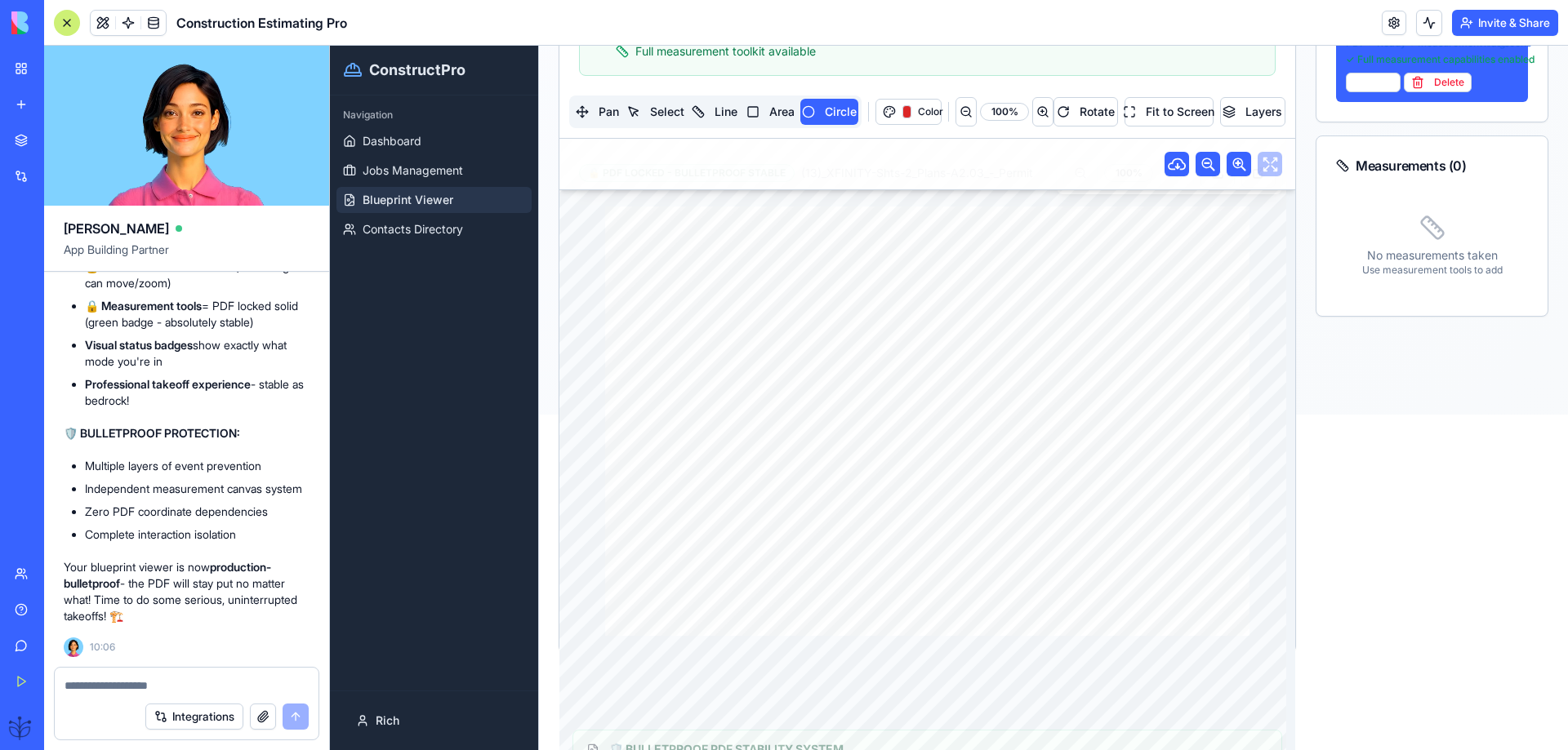
scroll to position [287, 0]
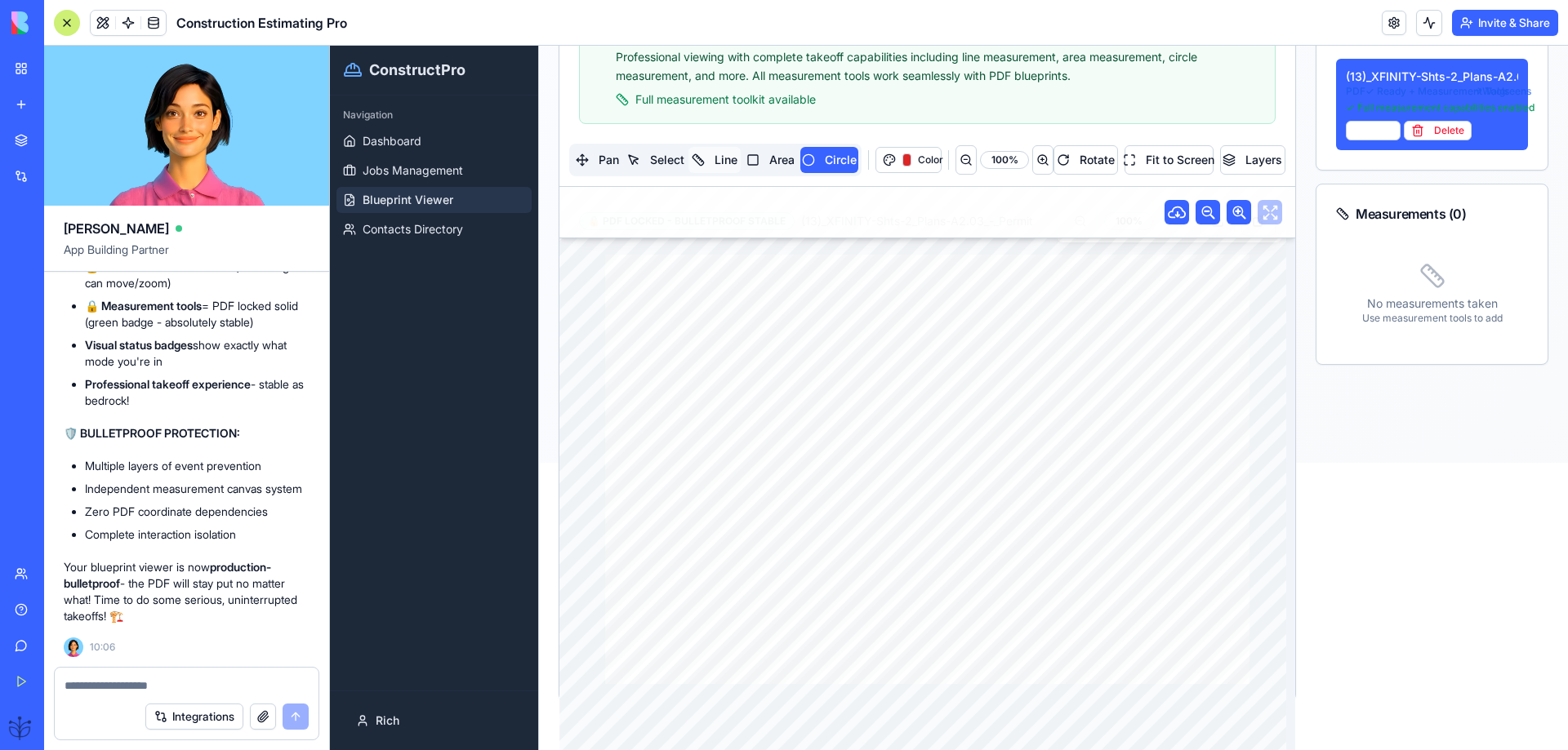
click at [719, 157] on button "Line" at bounding box center [715, 160] width 52 height 26
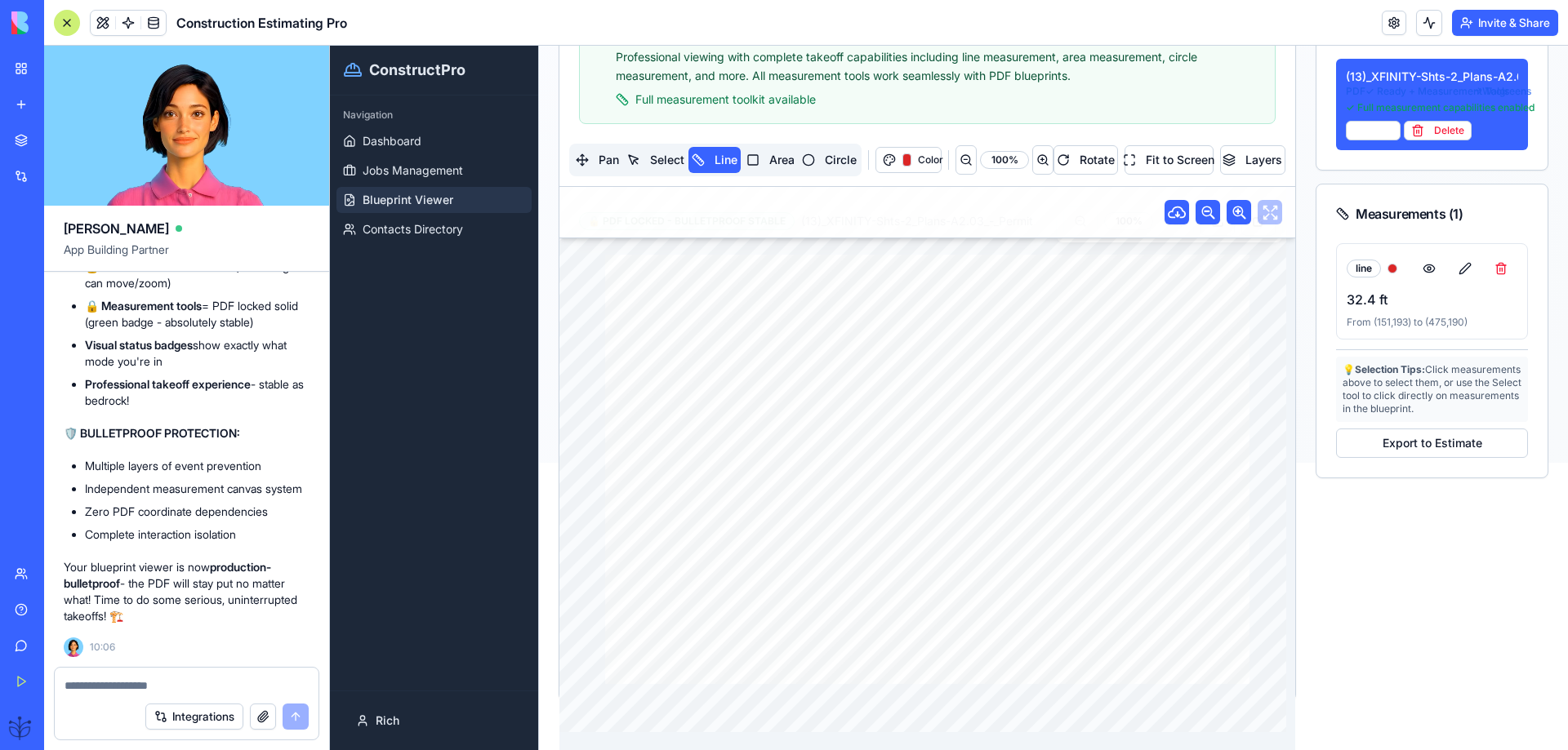
click at [70, 684] on textarea at bounding box center [186, 686] width 244 height 16
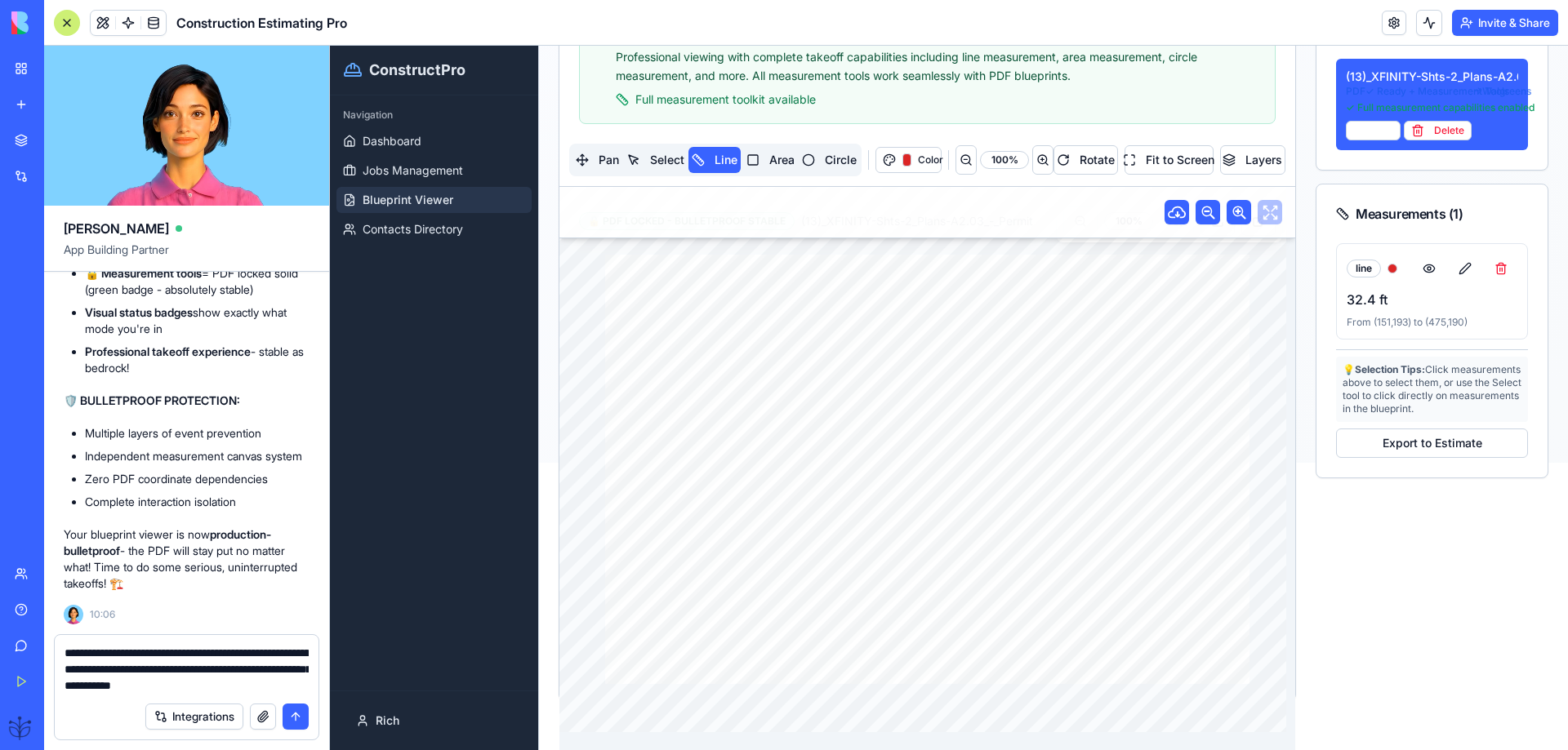
type textarea "**********"
click at [298, 719] on button "submit" at bounding box center [295, 716] width 26 height 26
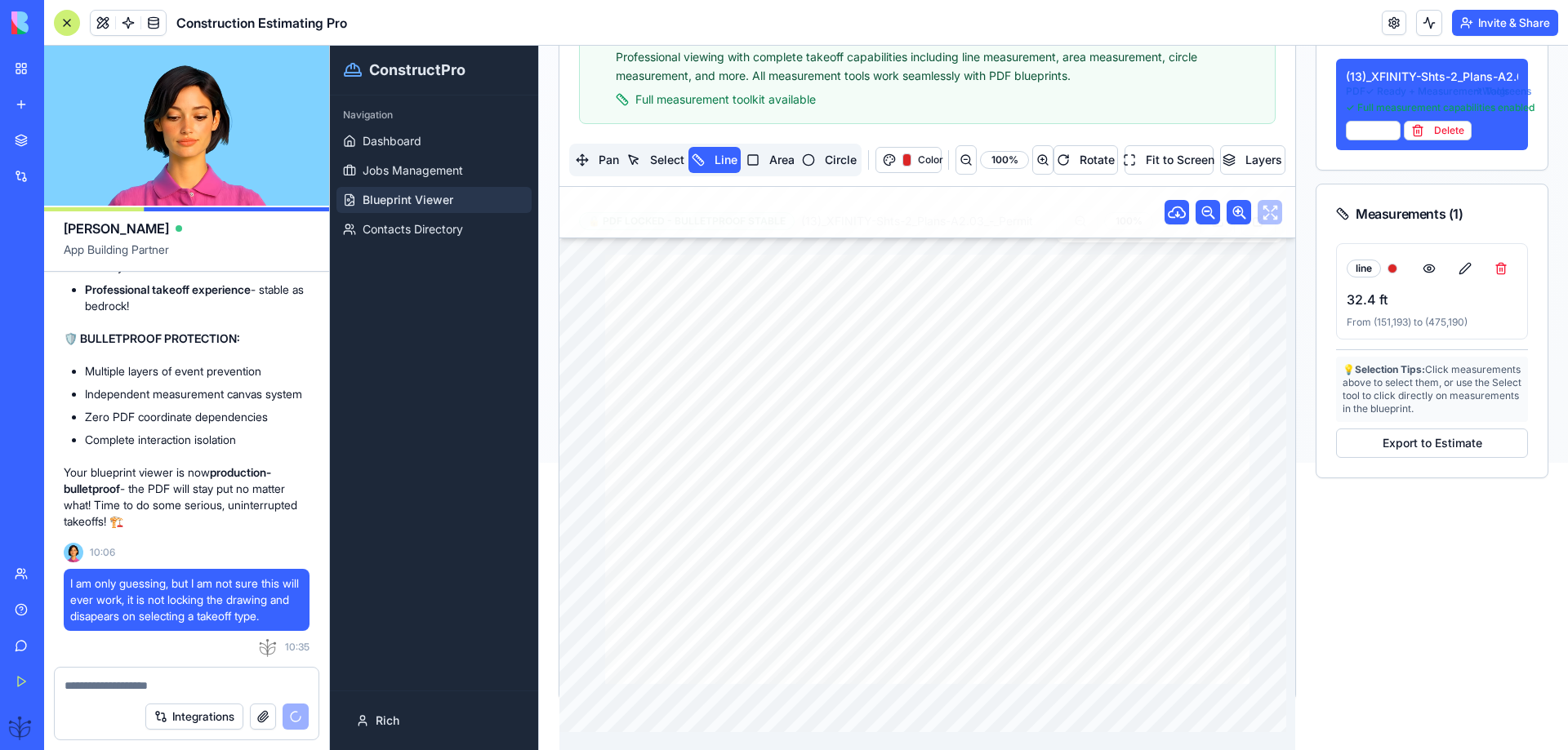
click at [378, 114] on div "Navigation" at bounding box center [433, 115] width 195 height 26
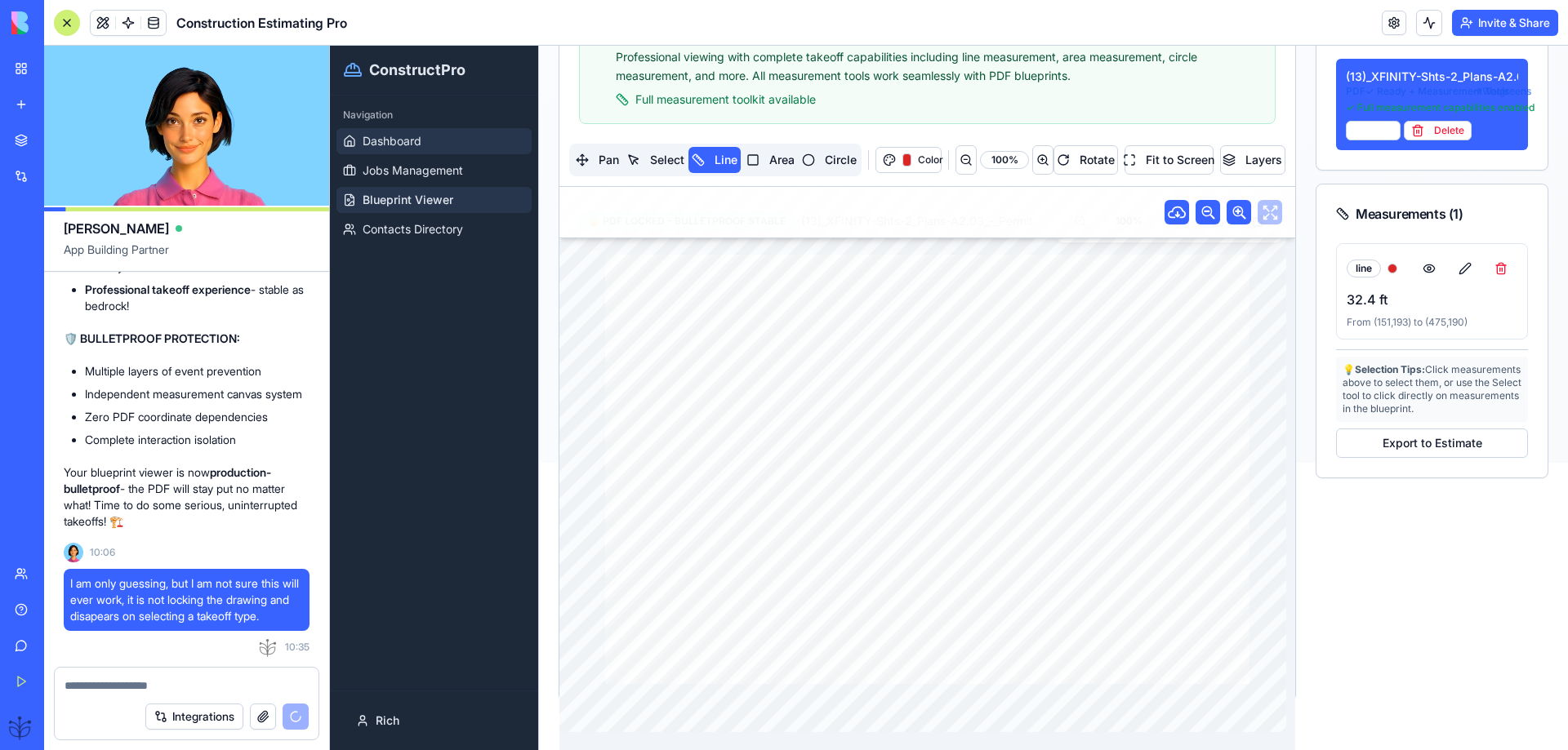
click at [380, 139] on span "Dashboard" at bounding box center [392, 141] width 58 height 16
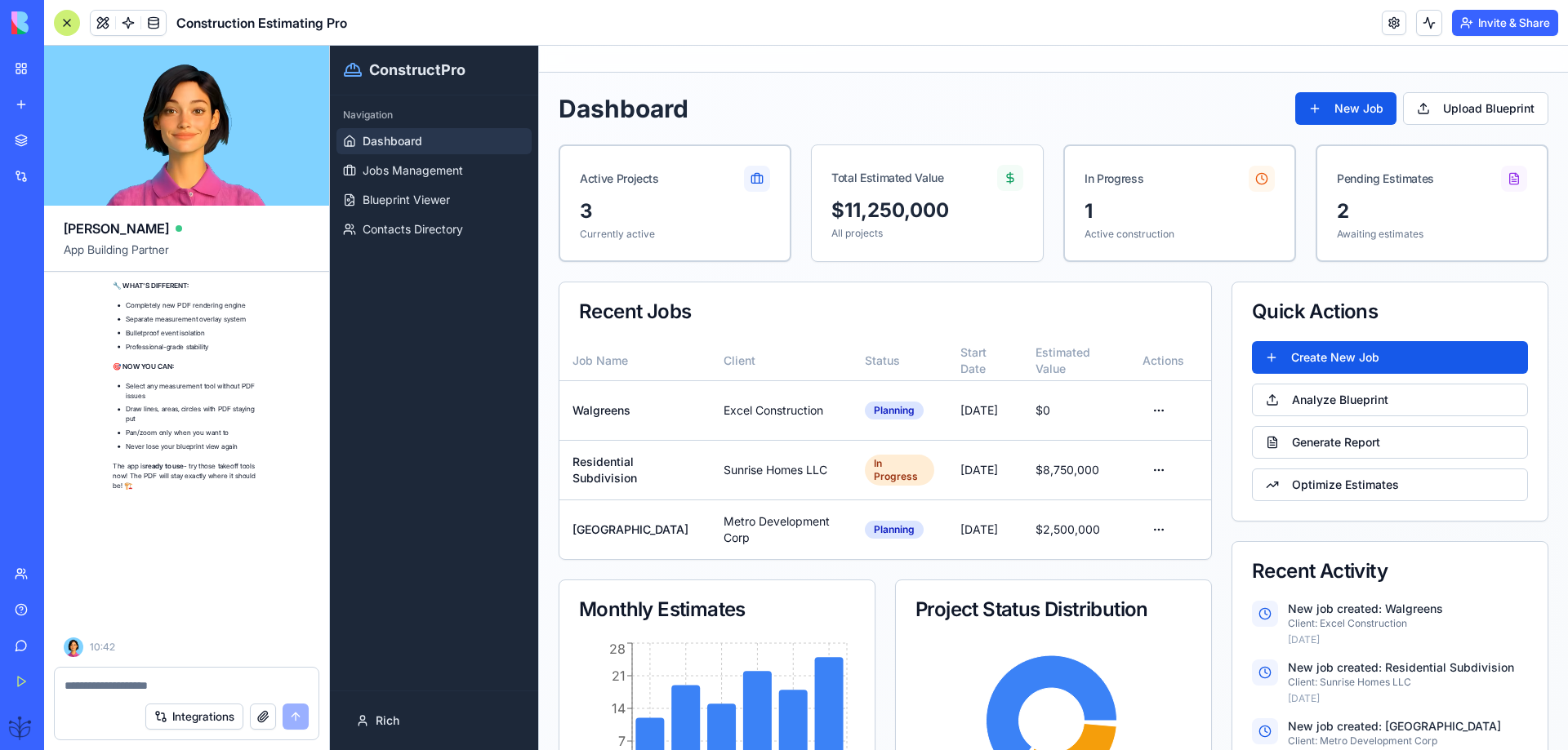
scroll to position [55694, 0]
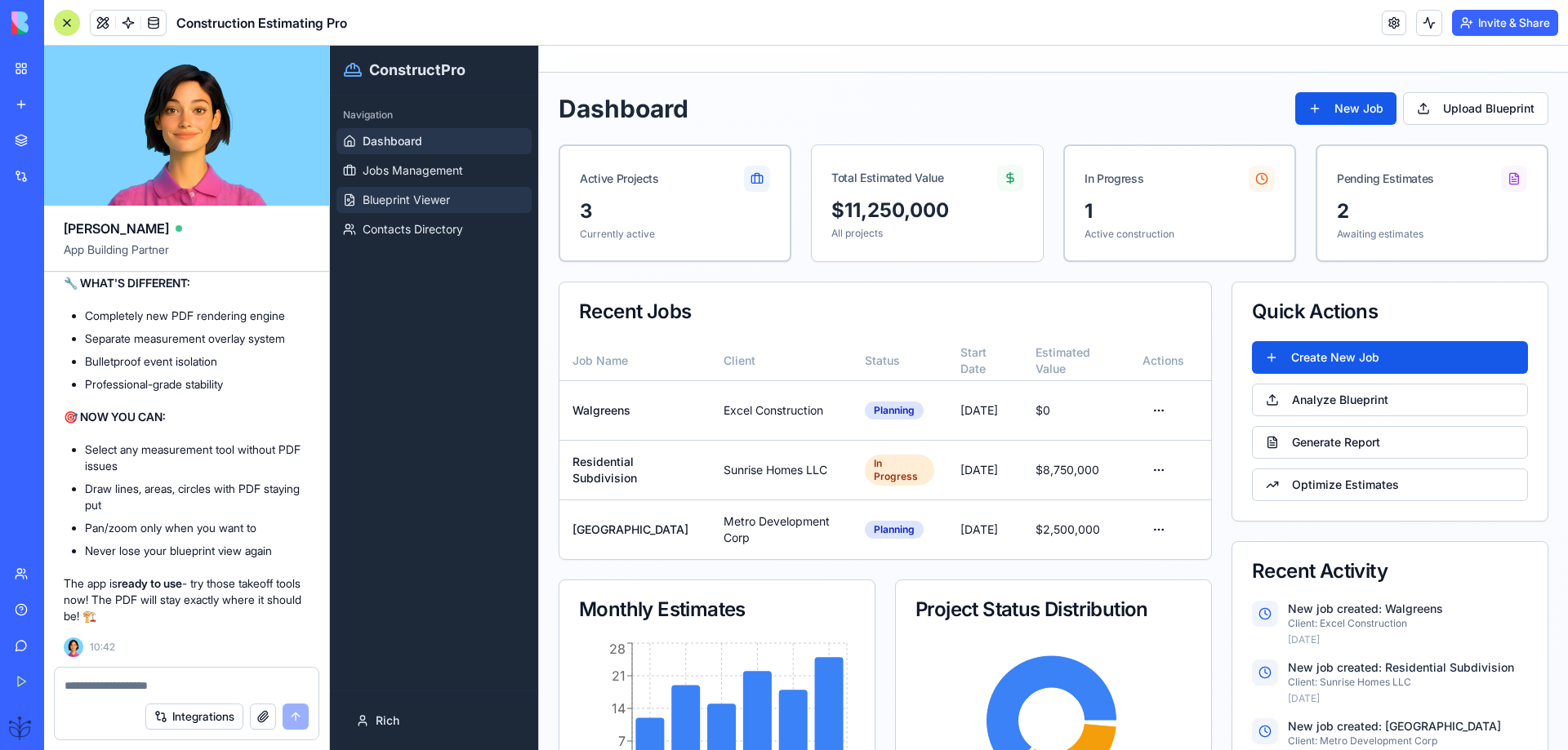
click at [414, 198] on span "Blueprint Viewer" at bounding box center [406, 200] width 87 height 16
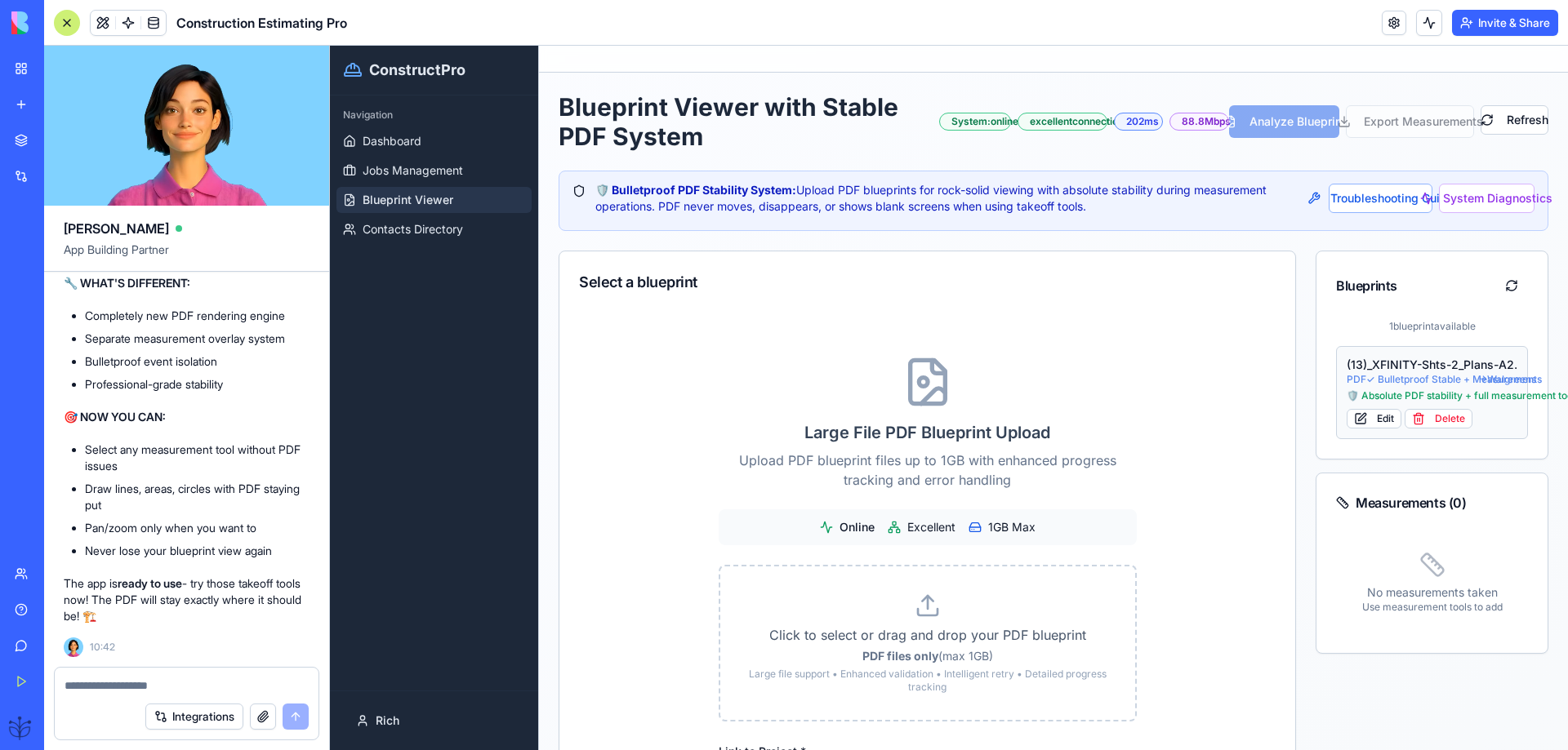
click at [1409, 359] on div "(13)_XFINITY-Shts-2_Plans-A2.03_-_Permit" at bounding box center [1432, 365] width 170 height 16
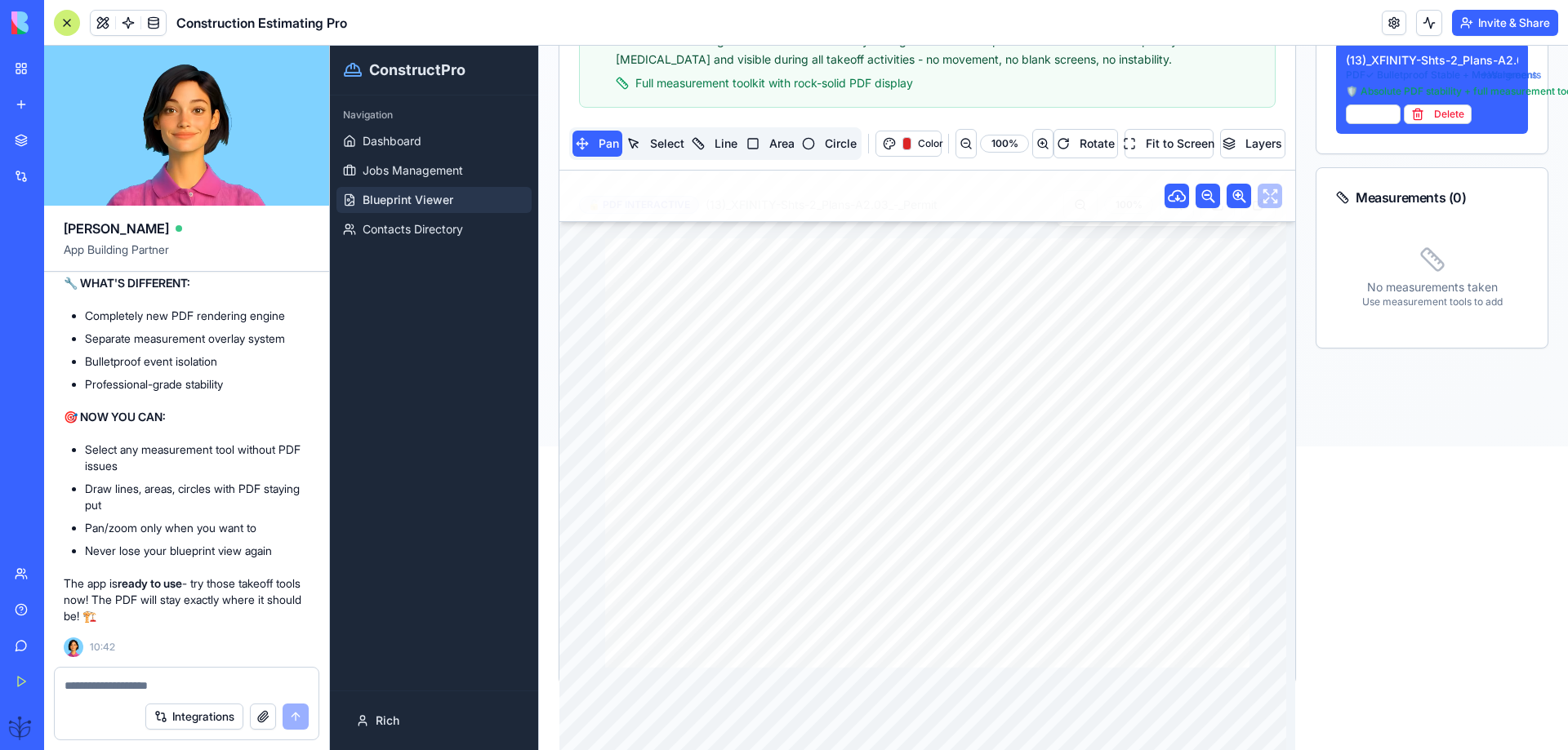
scroll to position [327, 0]
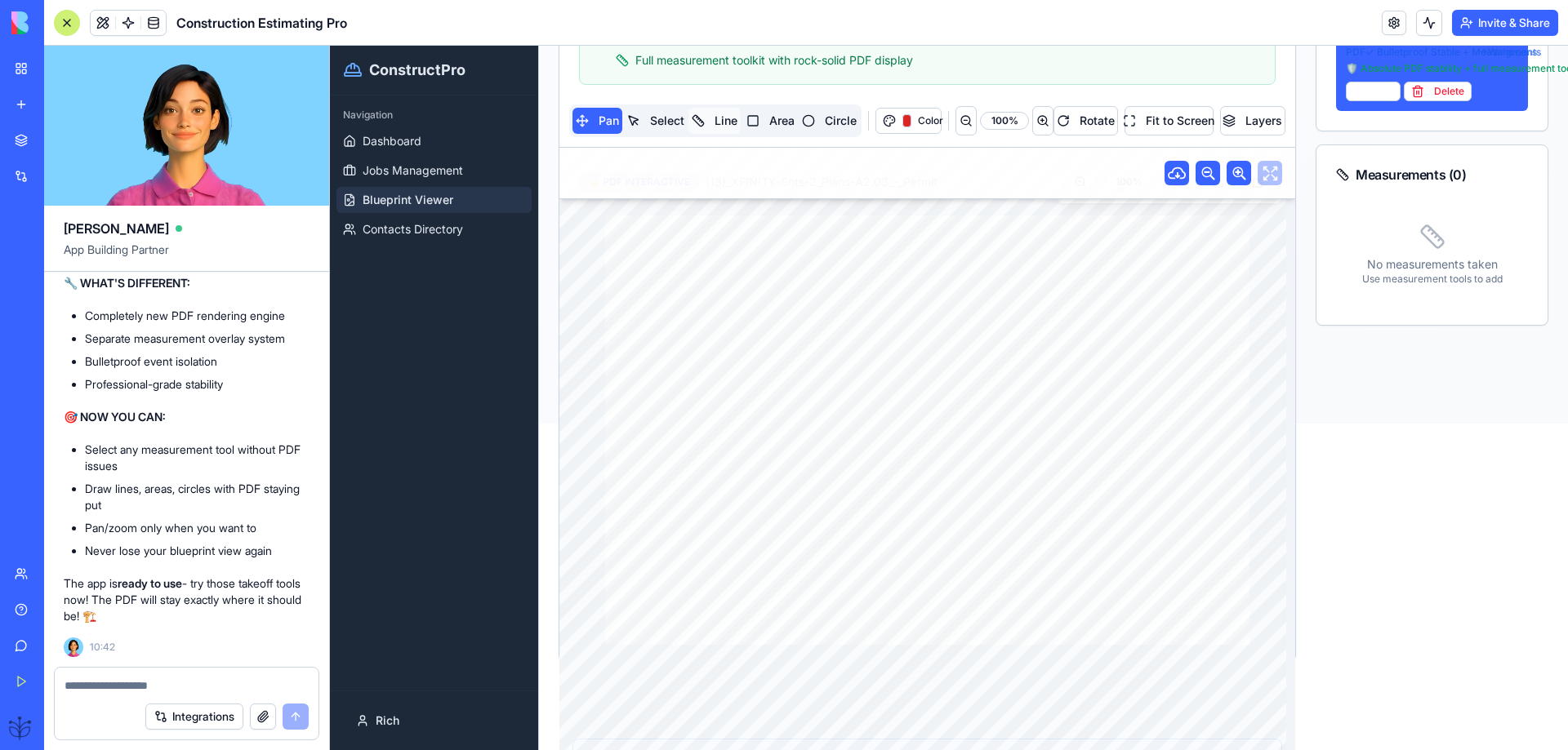
click at [719, 113] on button "Line" at bounding box center [715, 121] width 52 height 26
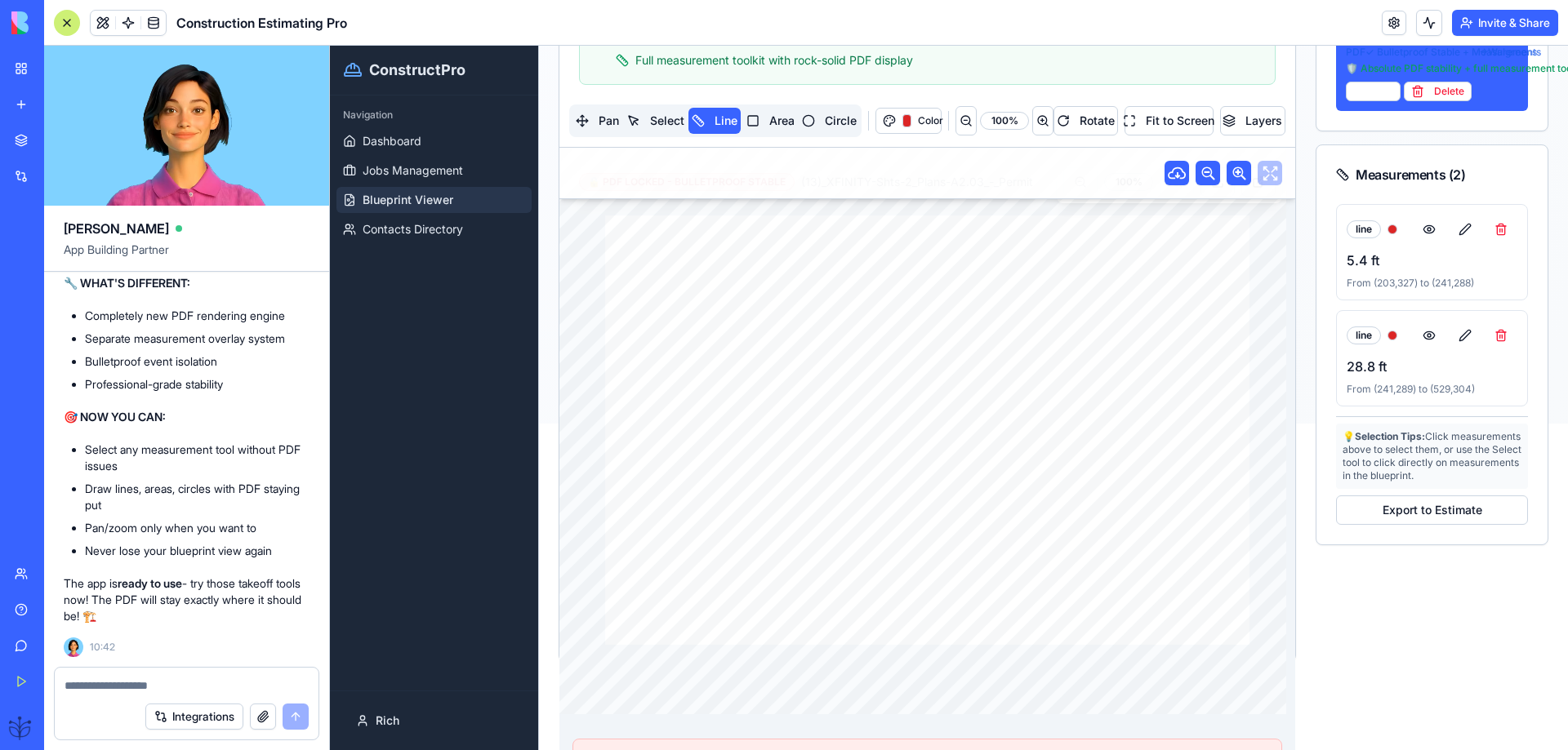
click at [1485, 227] on button at bounding box center [1501, 230] width 33 height 30
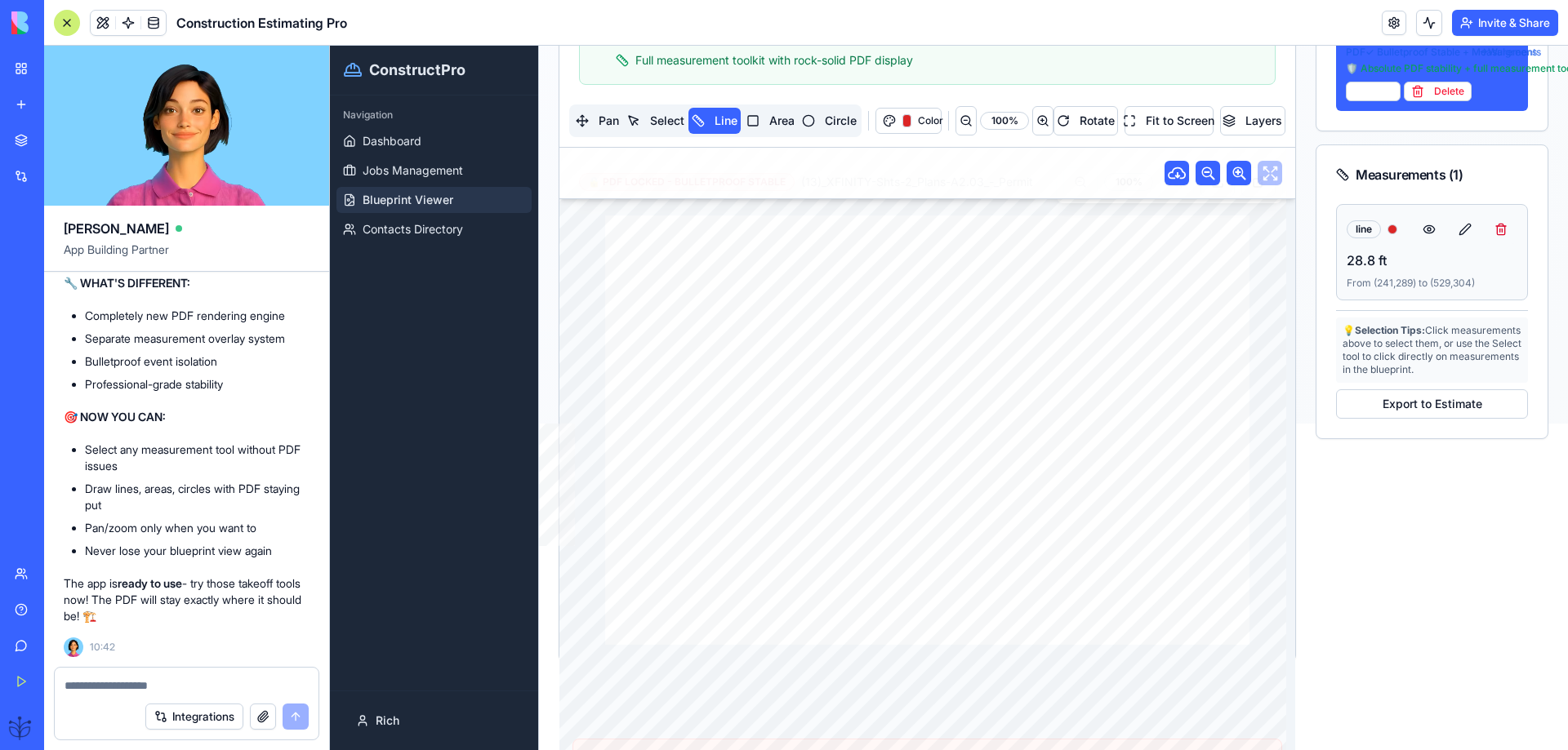
click at [1488, 230] on button at bounding box center [1501, 230] width 33 height 30
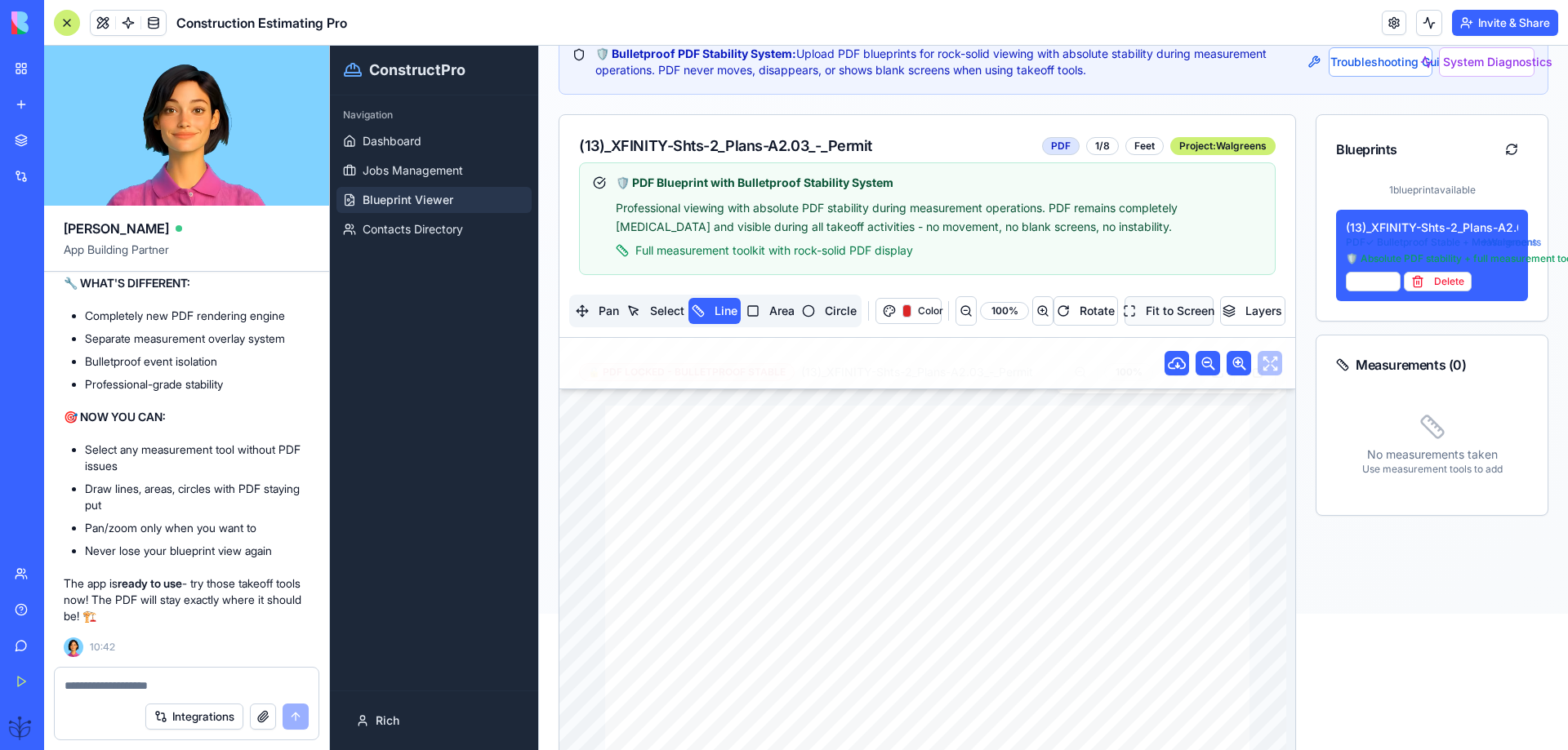
scroll to position [109, 0]
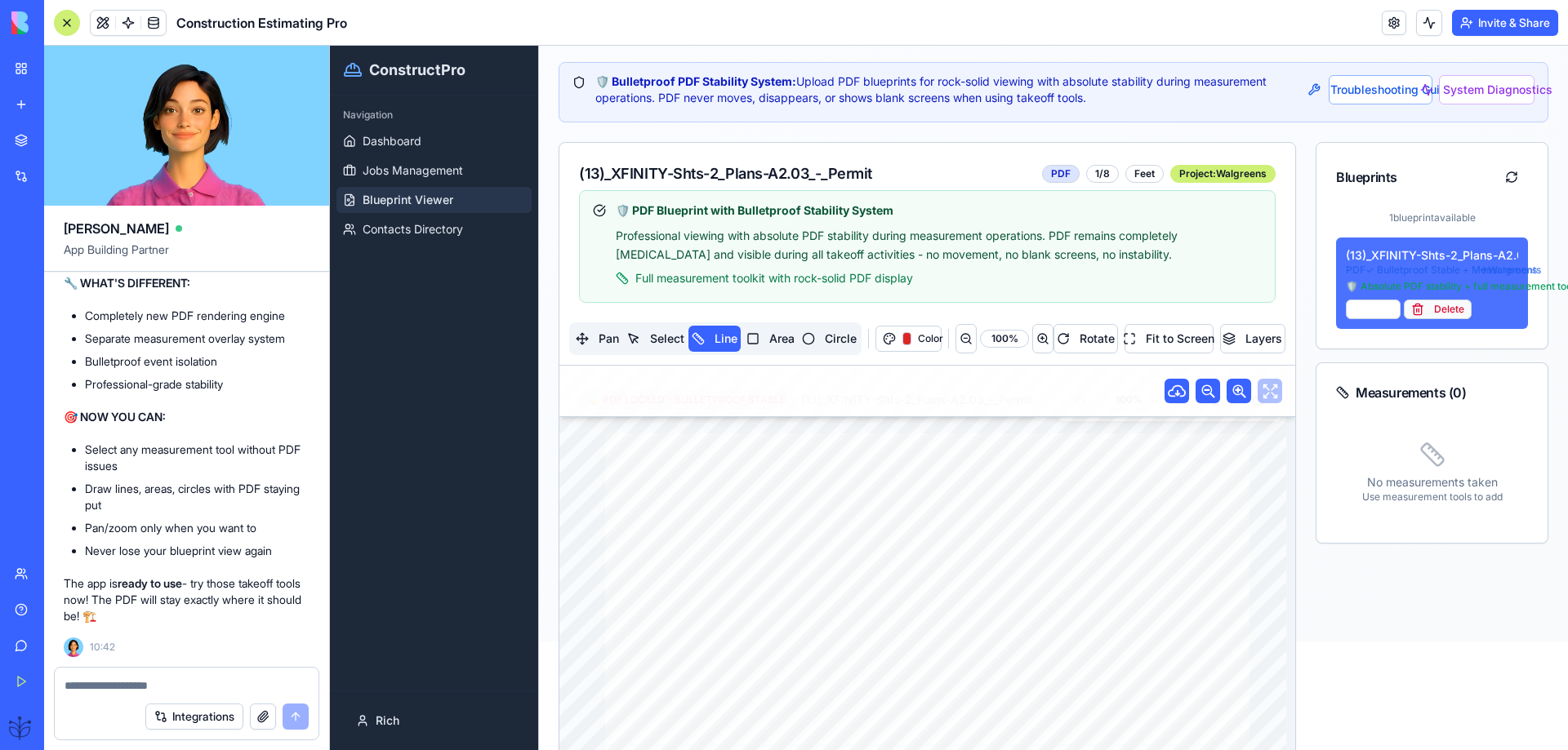
click at [1441, 318] on button "Delete" at bounding box center [1437, 309] width 67 height 20
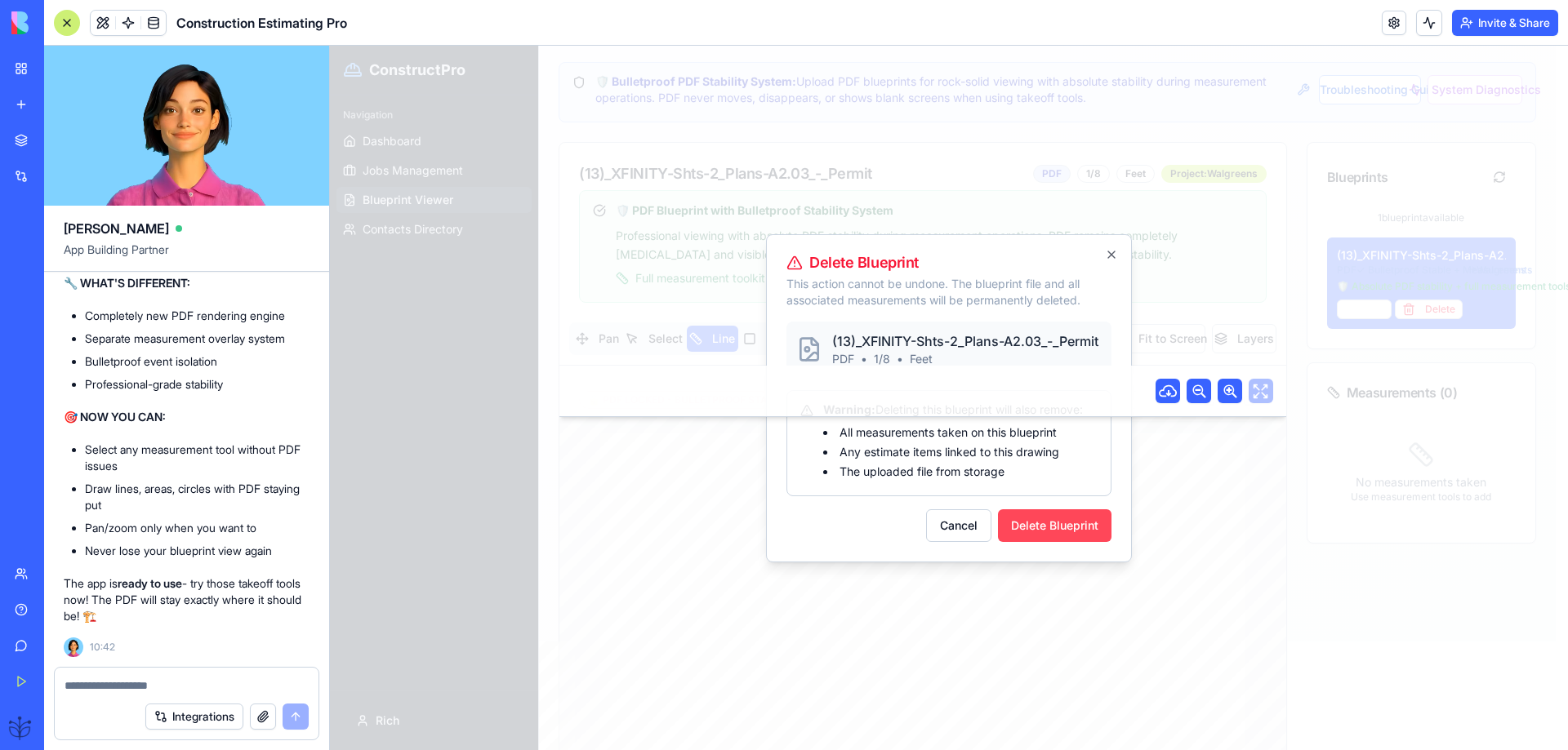
click at [1083, 533] on button "Delete Blueprint" at bounding box center [1055, 525] width 114 height 33
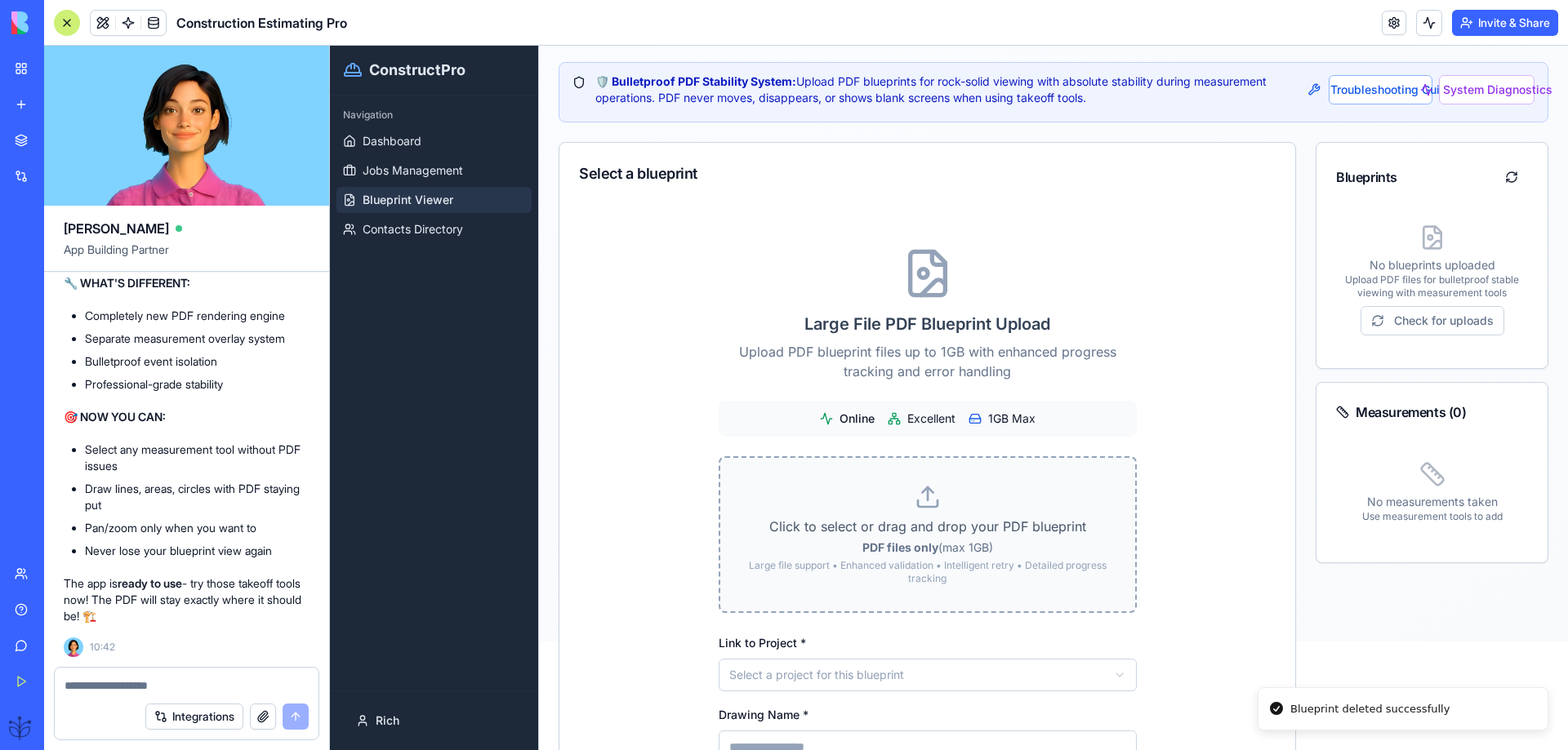
click at [840, 520] on p "Click to select or drag and drop your PDF blueprint" at bounding box center [928, 527] width 363 height 20
click at [330, 46] on input "Click to select or drag and drop your PDF blueprint PDF files only (max 1GB) La…" at bounding box center [330, 46] width 0 height 0
type input "**********"
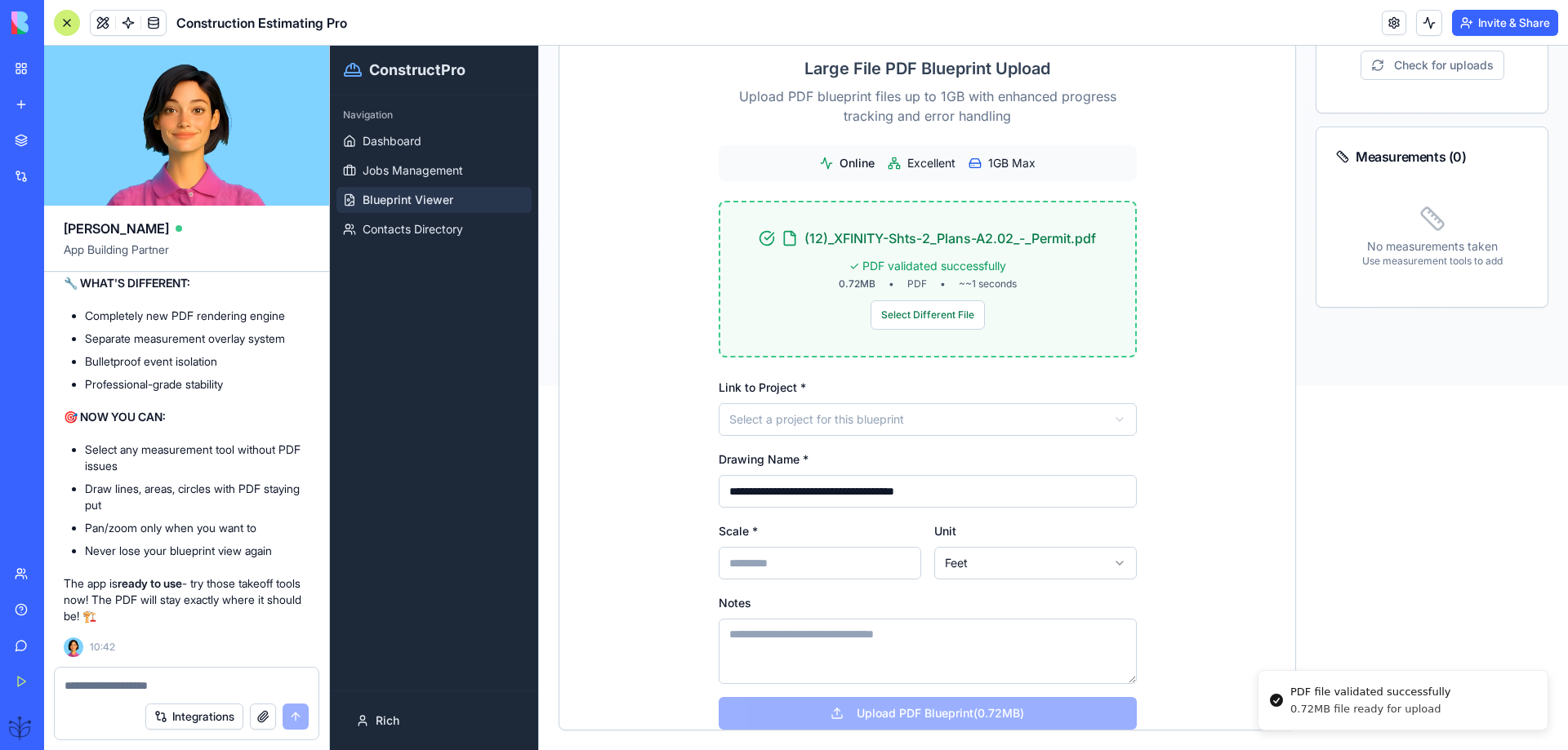
scroll to position [396, 0]
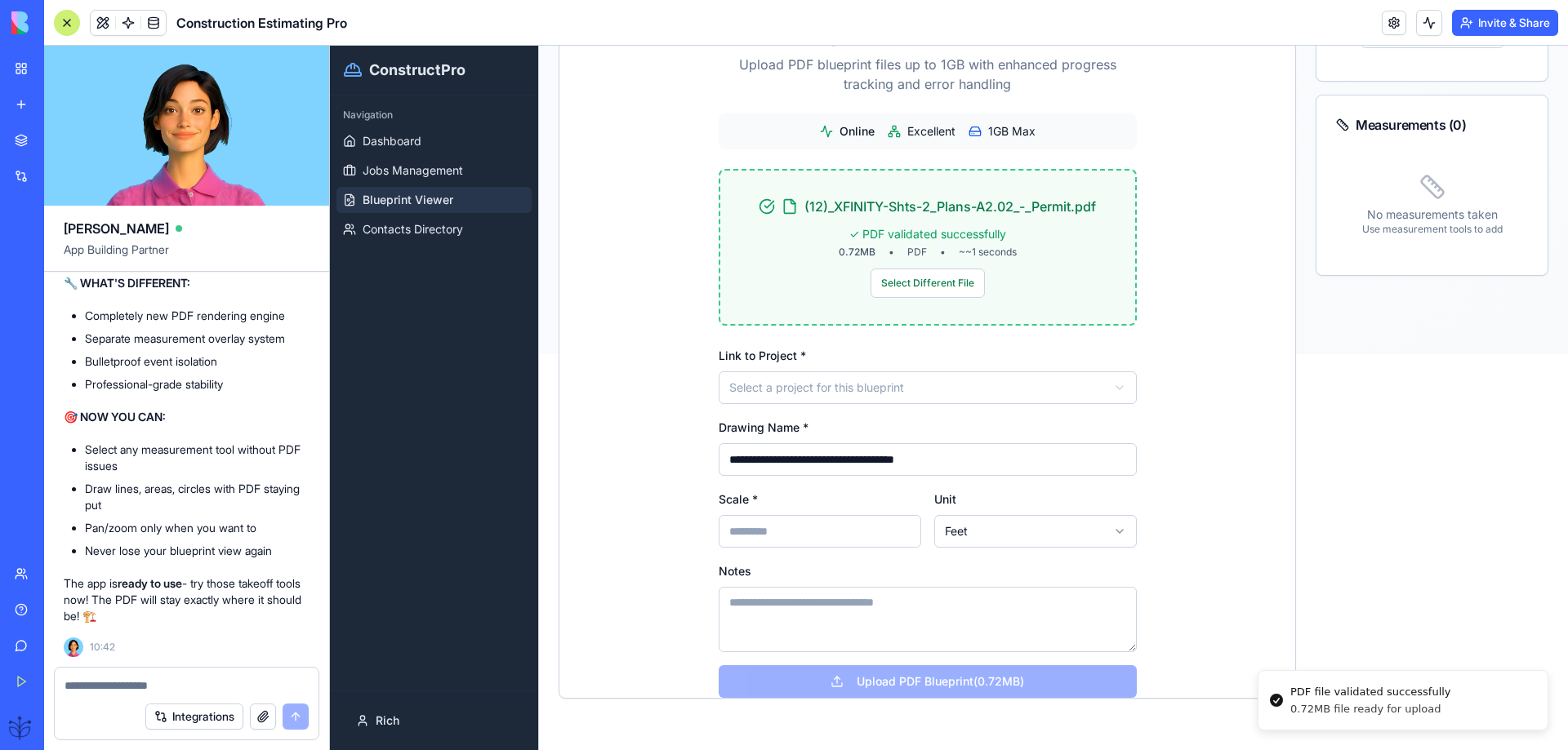
click at [904, 355] on html "**********" at bounding box center [949, 2] width 1238 height 704
click at [731, 534] on input "Scale *" at bounding box center [820, 531] width 202 height 33
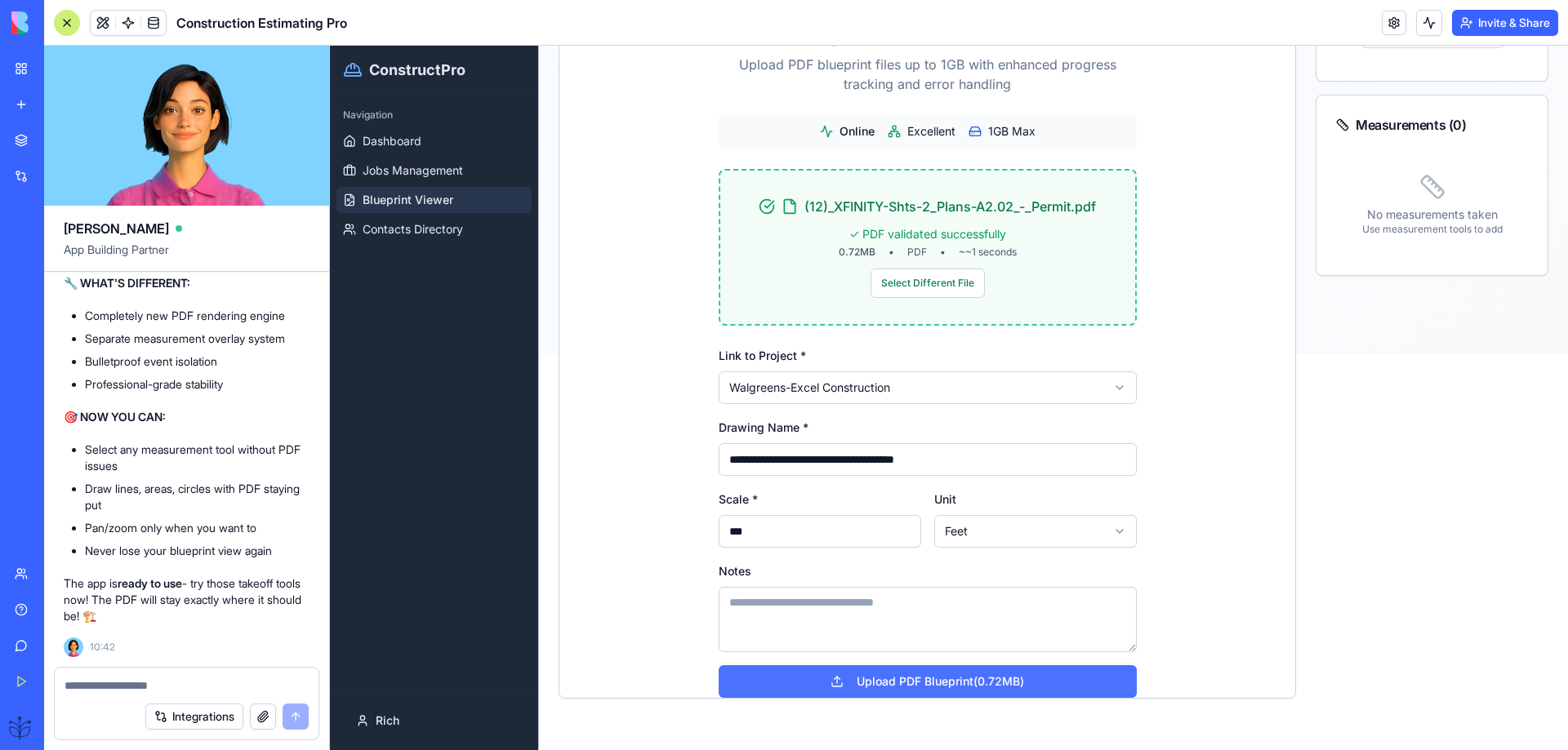
type input "***"
click at [905, 681] on button "Upload PDF Blueprint (0.72MB)" at bounding box center [928, 682] width 418 height 33
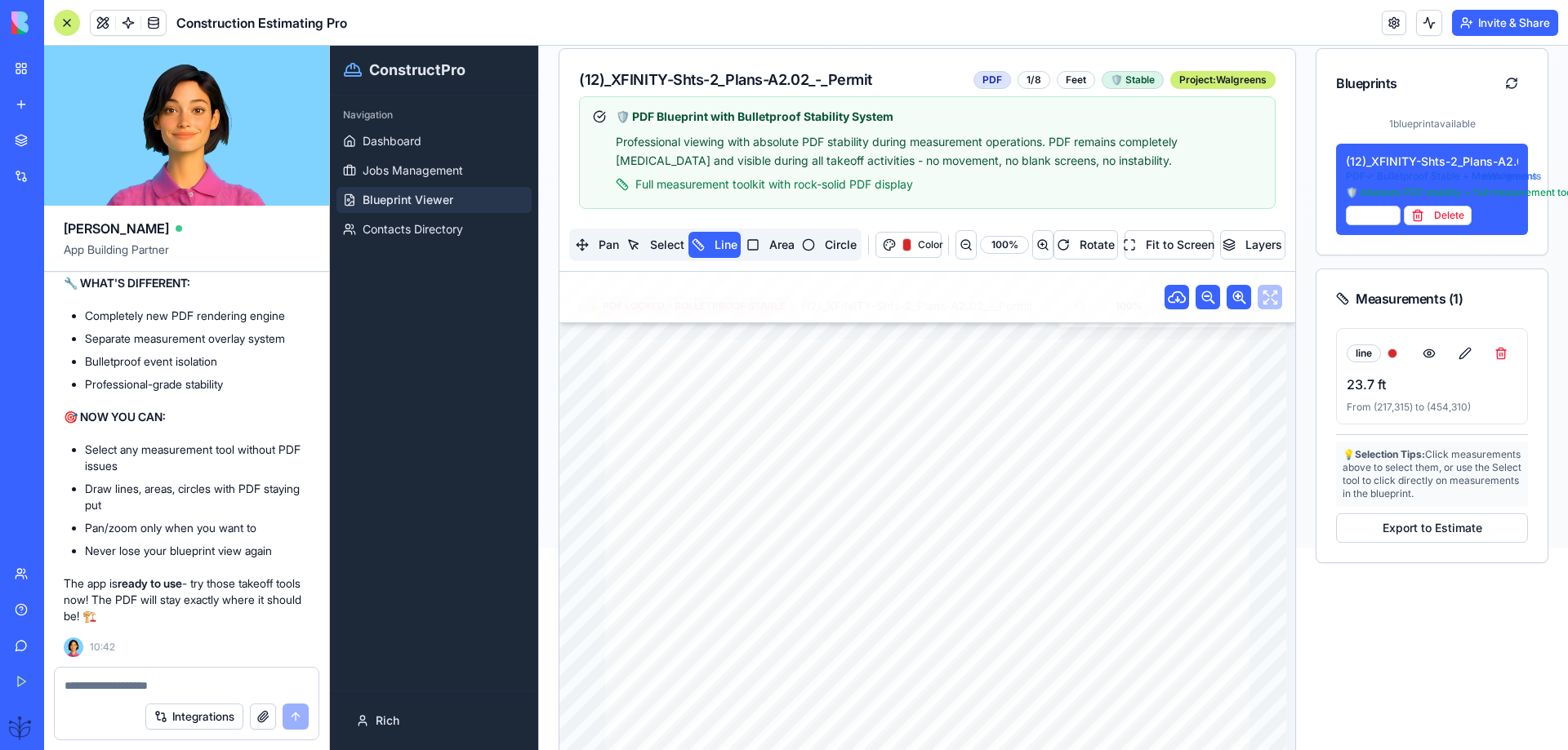
scroll to position [0, 0]
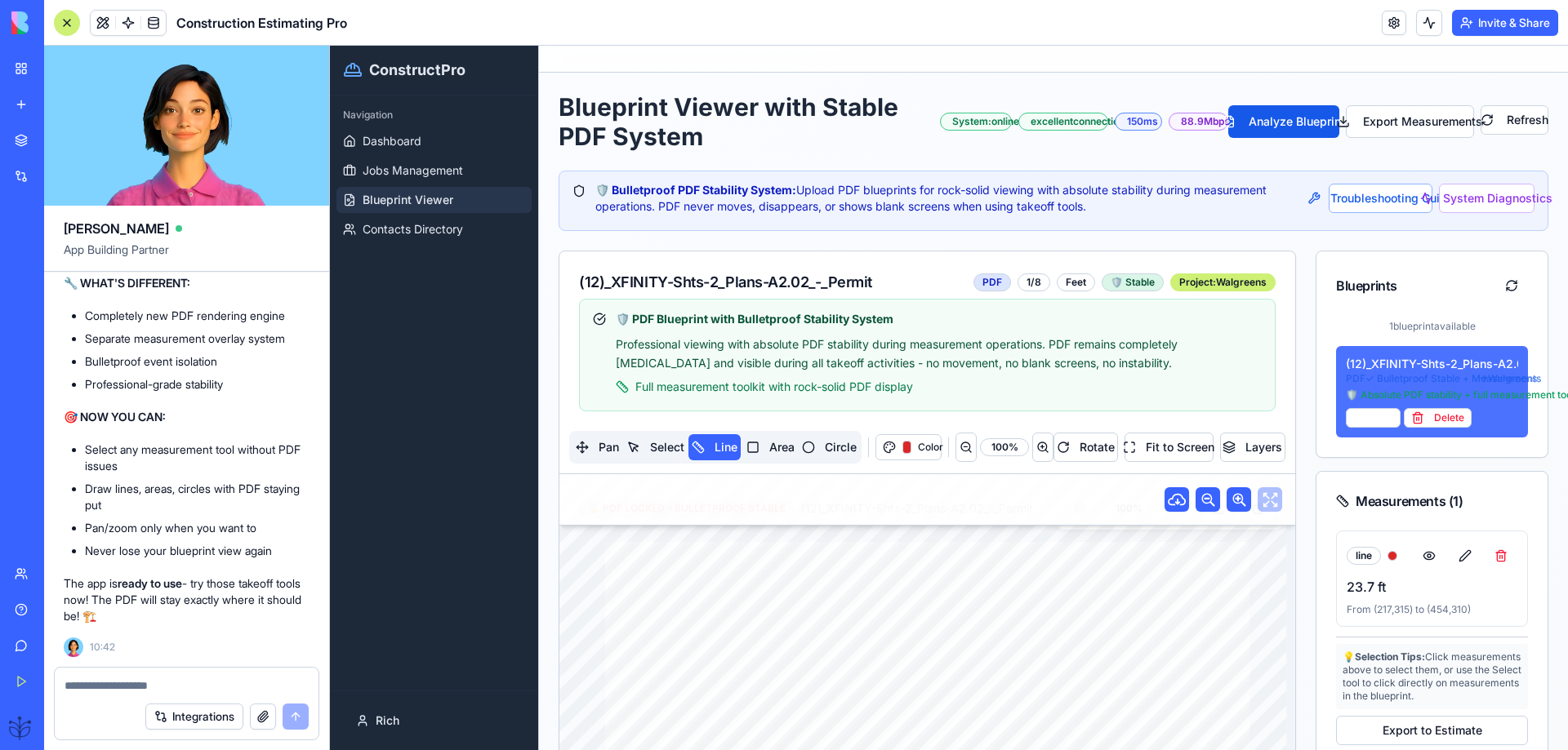
click at [1357, 394] on div "🛡️ Absolute PDF stability + full measurement tools" at bounding box center [1432, 394] width 172 height 13
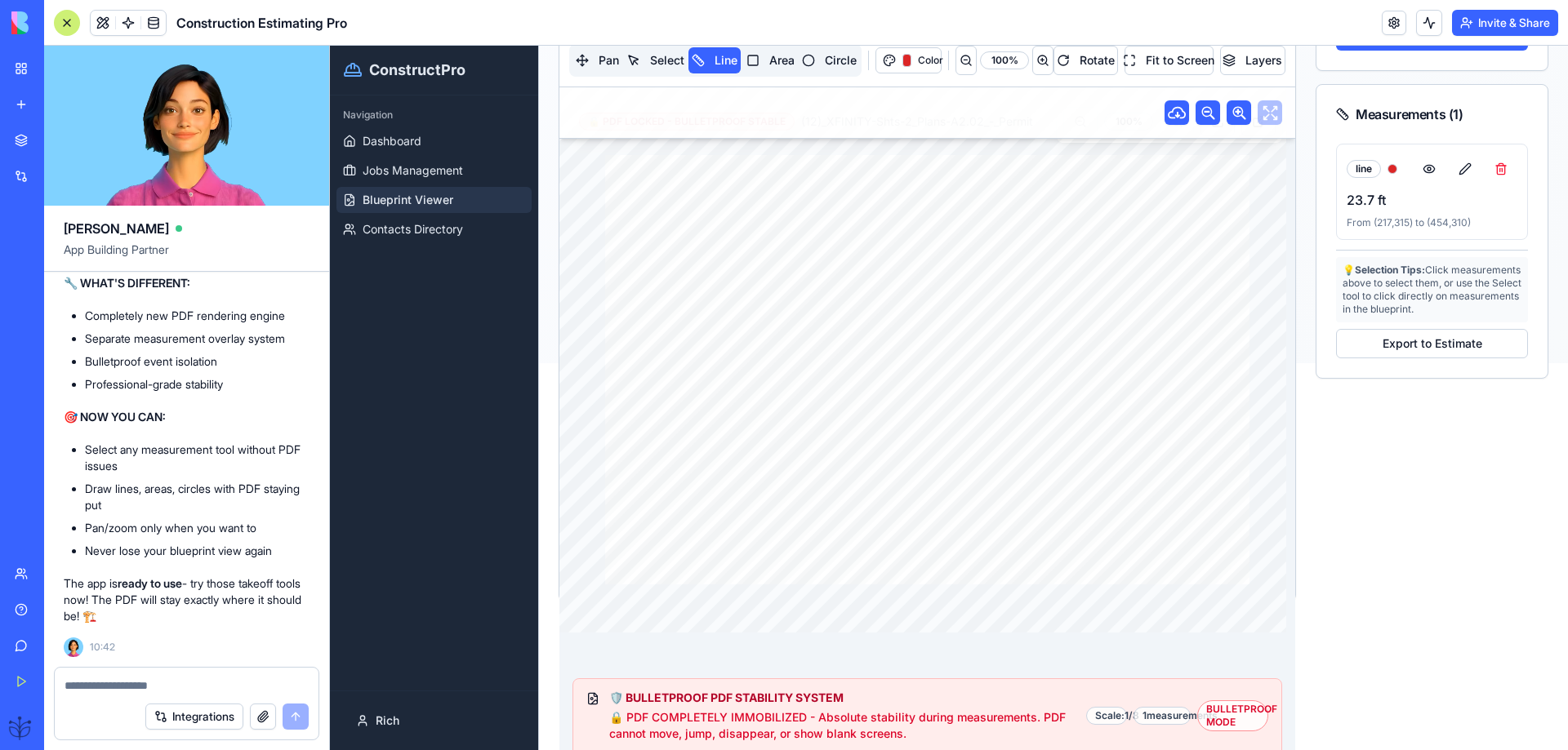
scroll to position [420, 0]
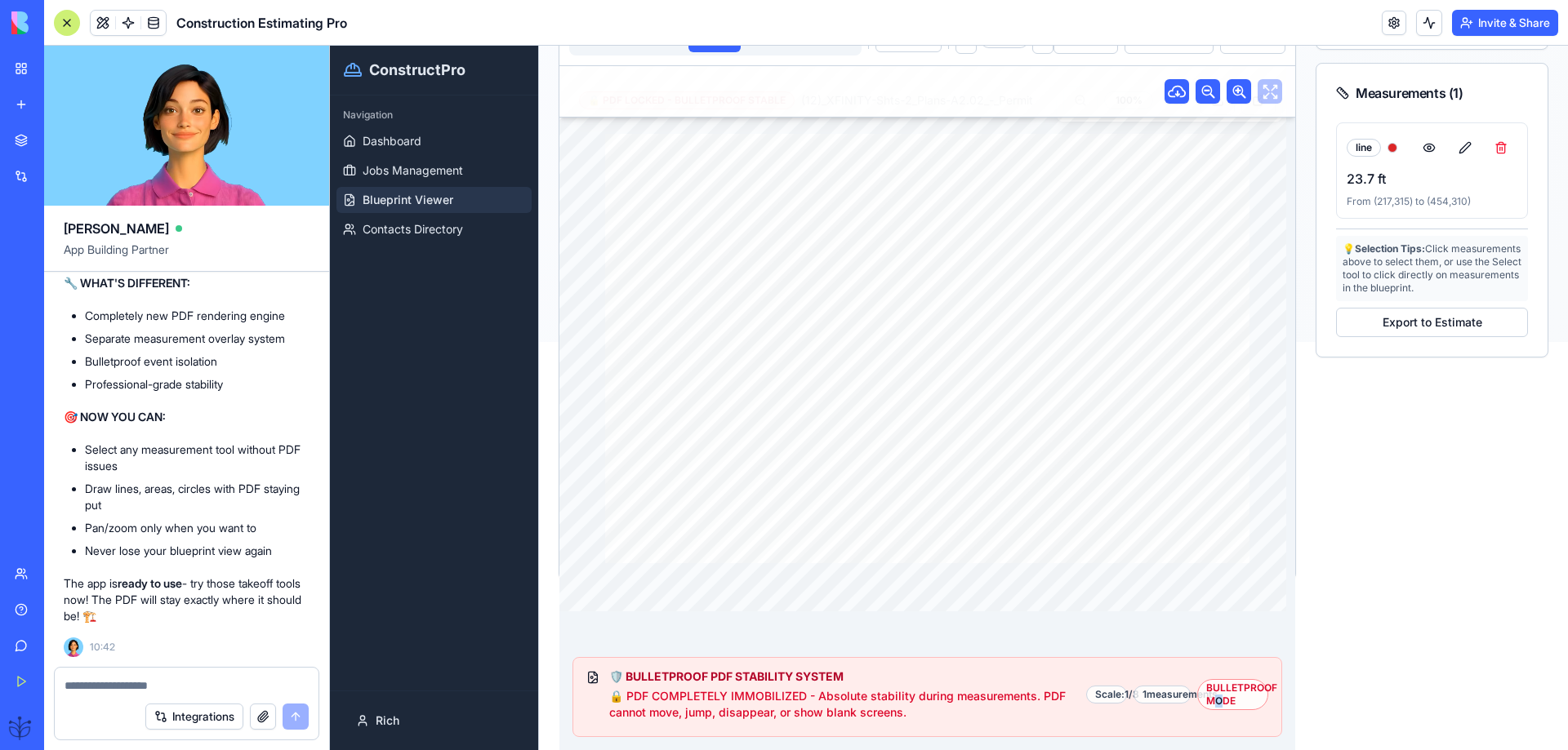
click at [1209, 692] on div "BULLETPROOF MODE" at bounding box center [1233, 695] width 71 height 31
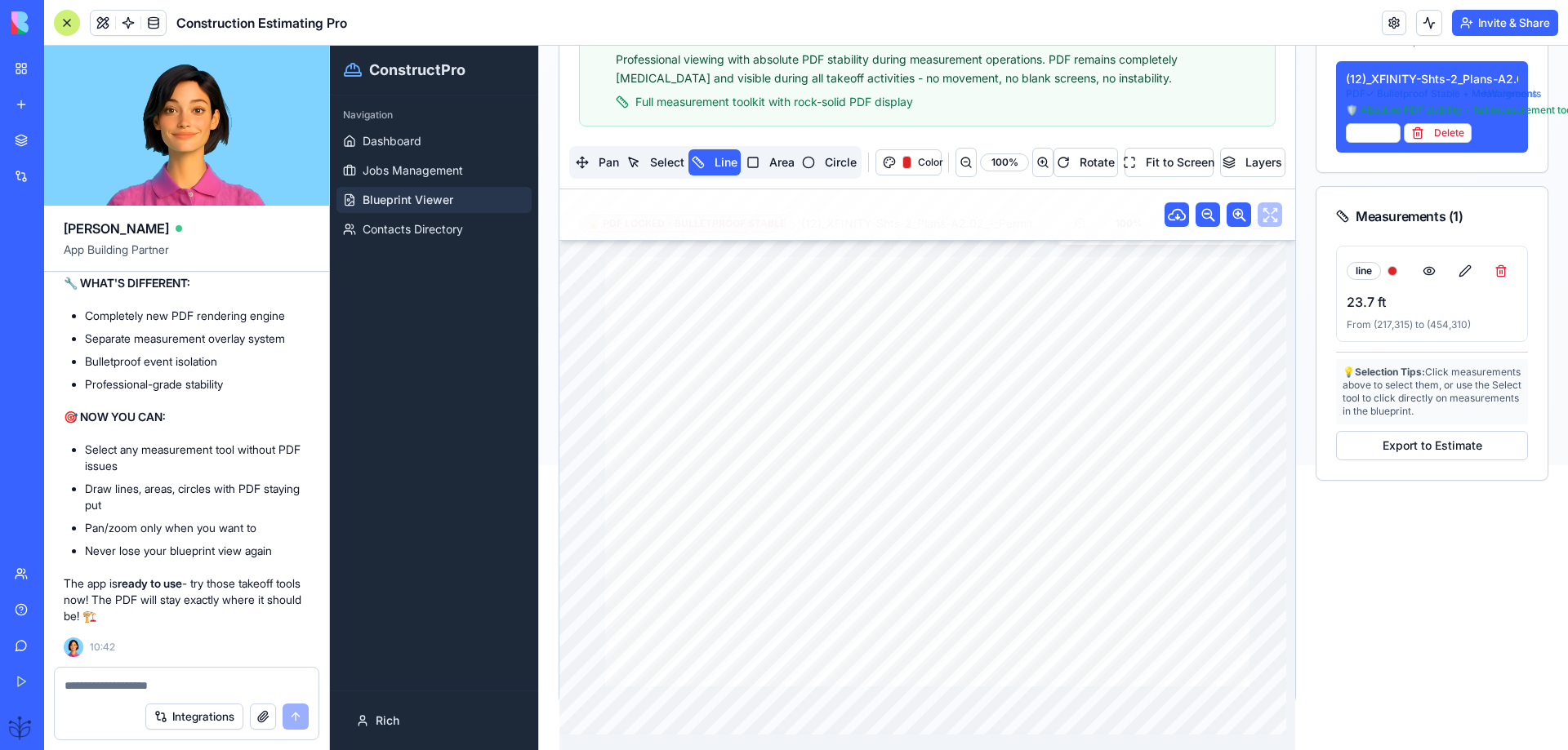
scroll to position [202, 0]
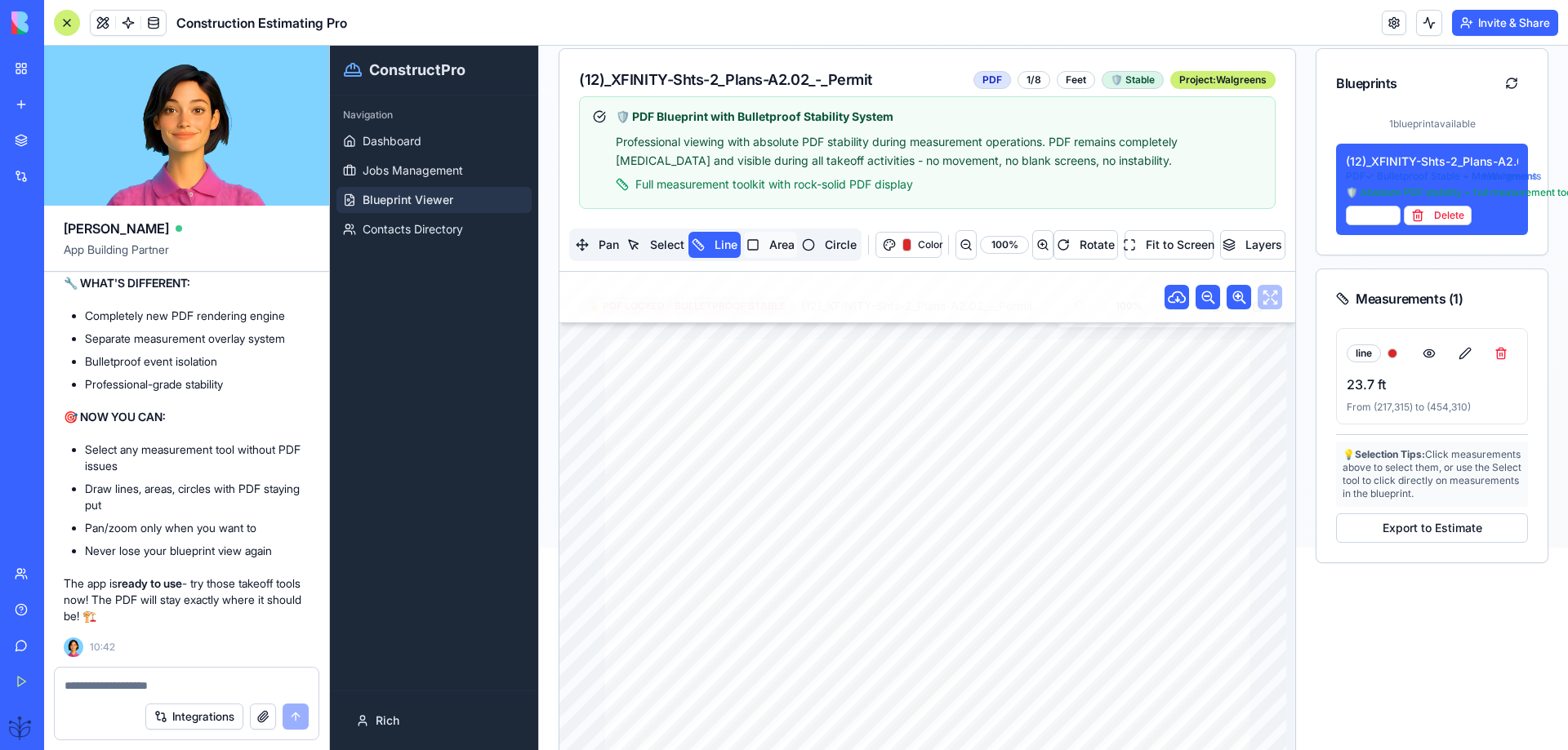
click at [763, 239] on button "Area" at bounding box center [771, 245] width 54 height 26
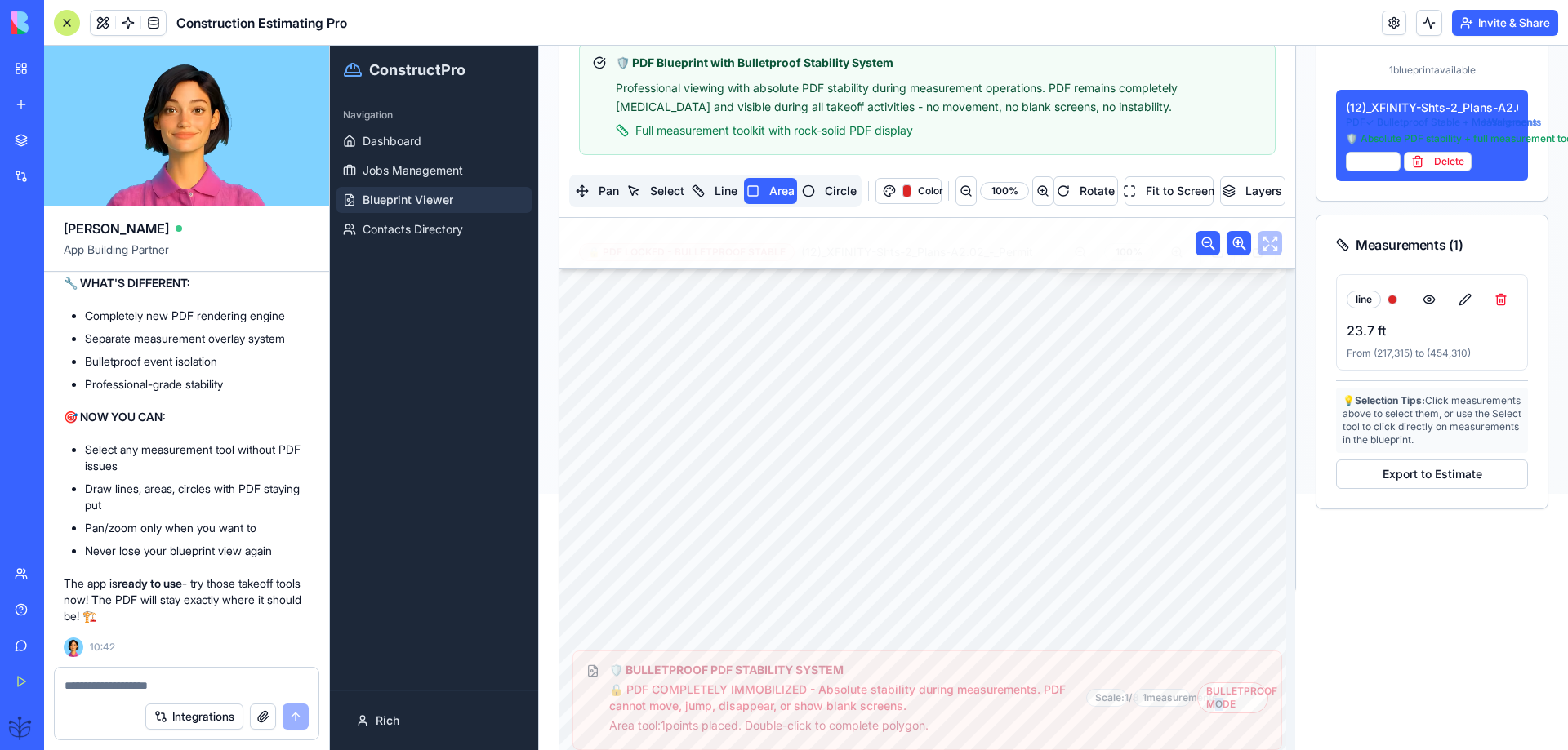
scroll to position [281, 0]
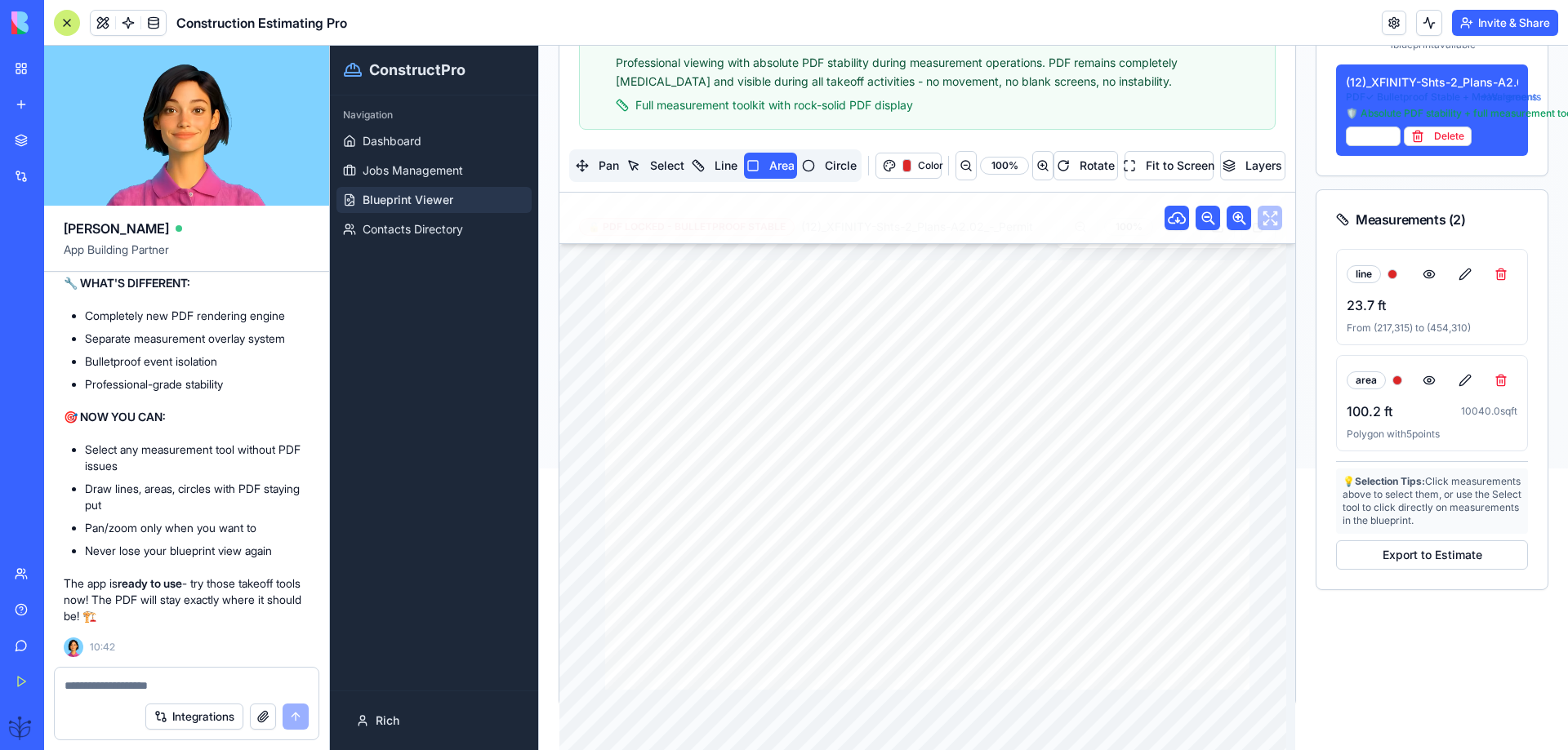
click at [81, 693] on textarea at bounding box center [186, 686] width 244 height 16
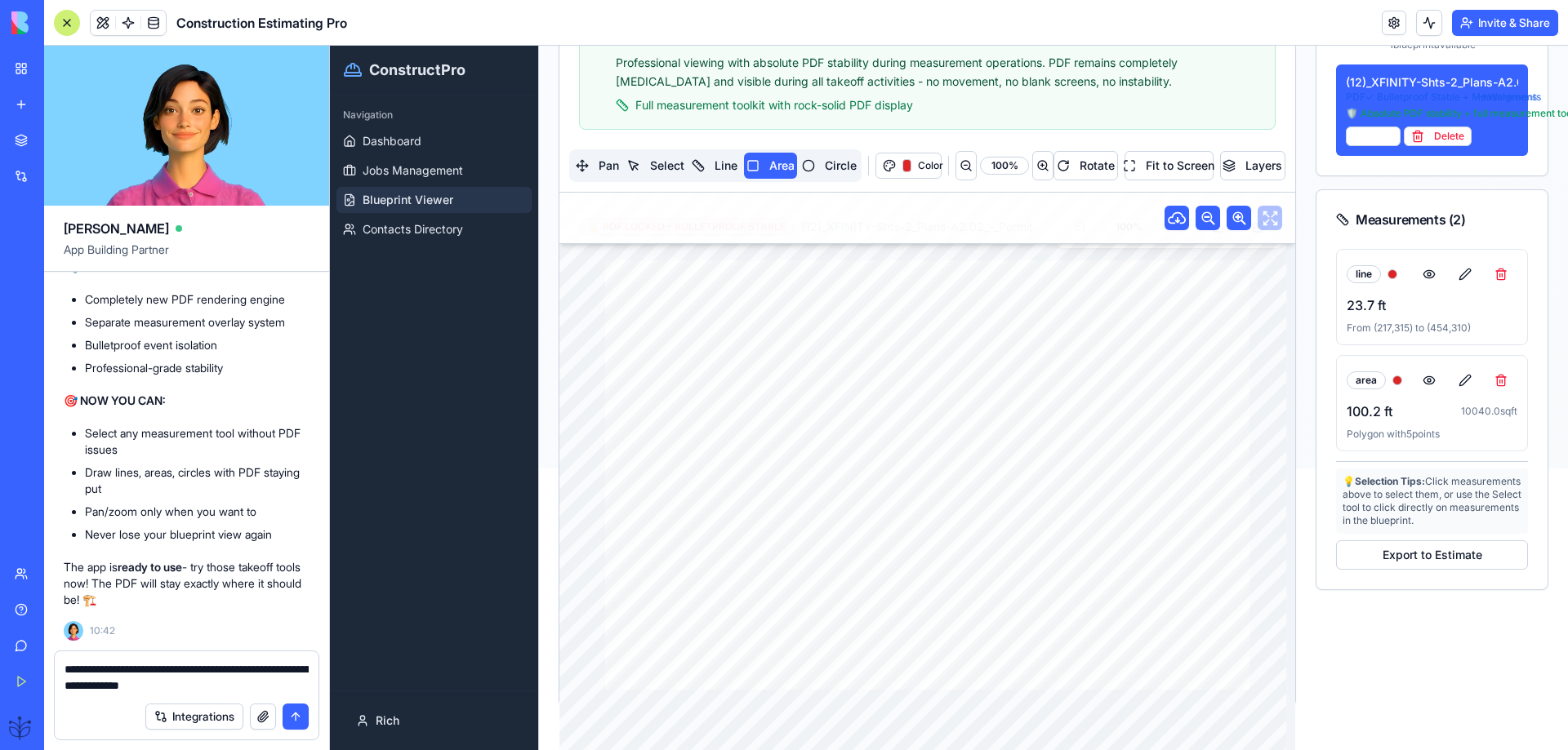
type textarea "**********"
click at [290, 714] on button "submit" at bounding box center [295, 716] width 26 height 26
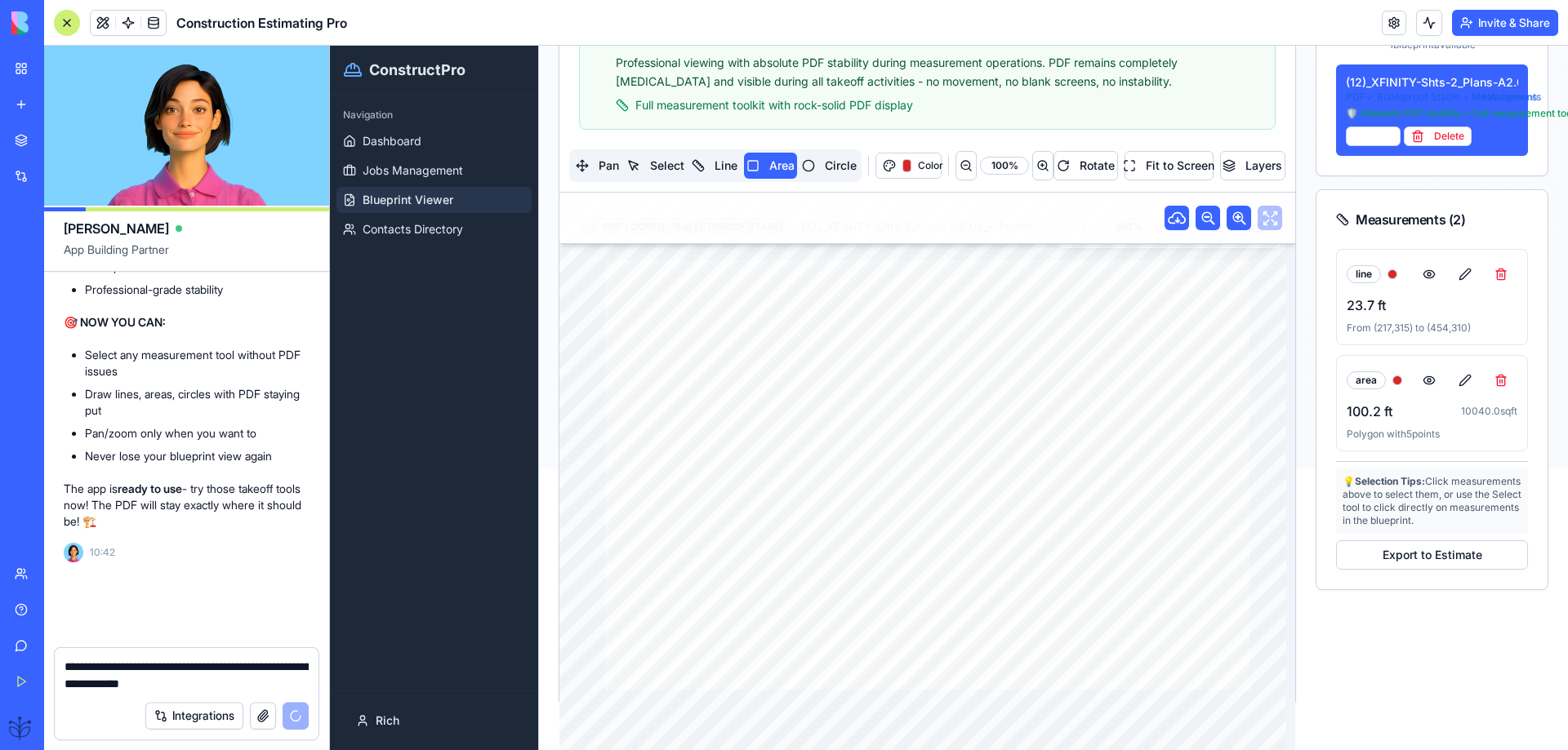
scroll to position [55772, 0]
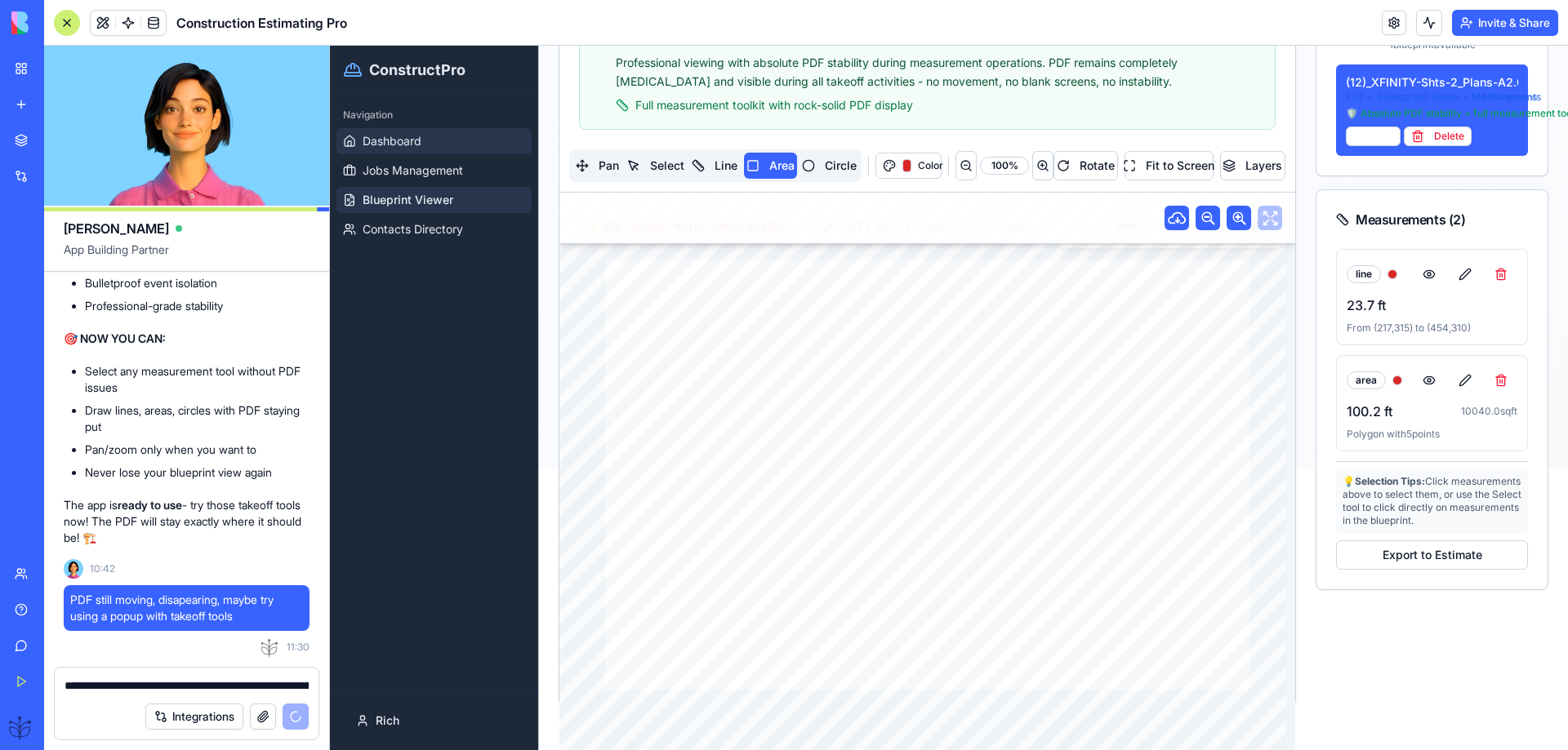
click at [403, 135] on span "Dashboard" at bounding box center [392, 141] width 58 height 16
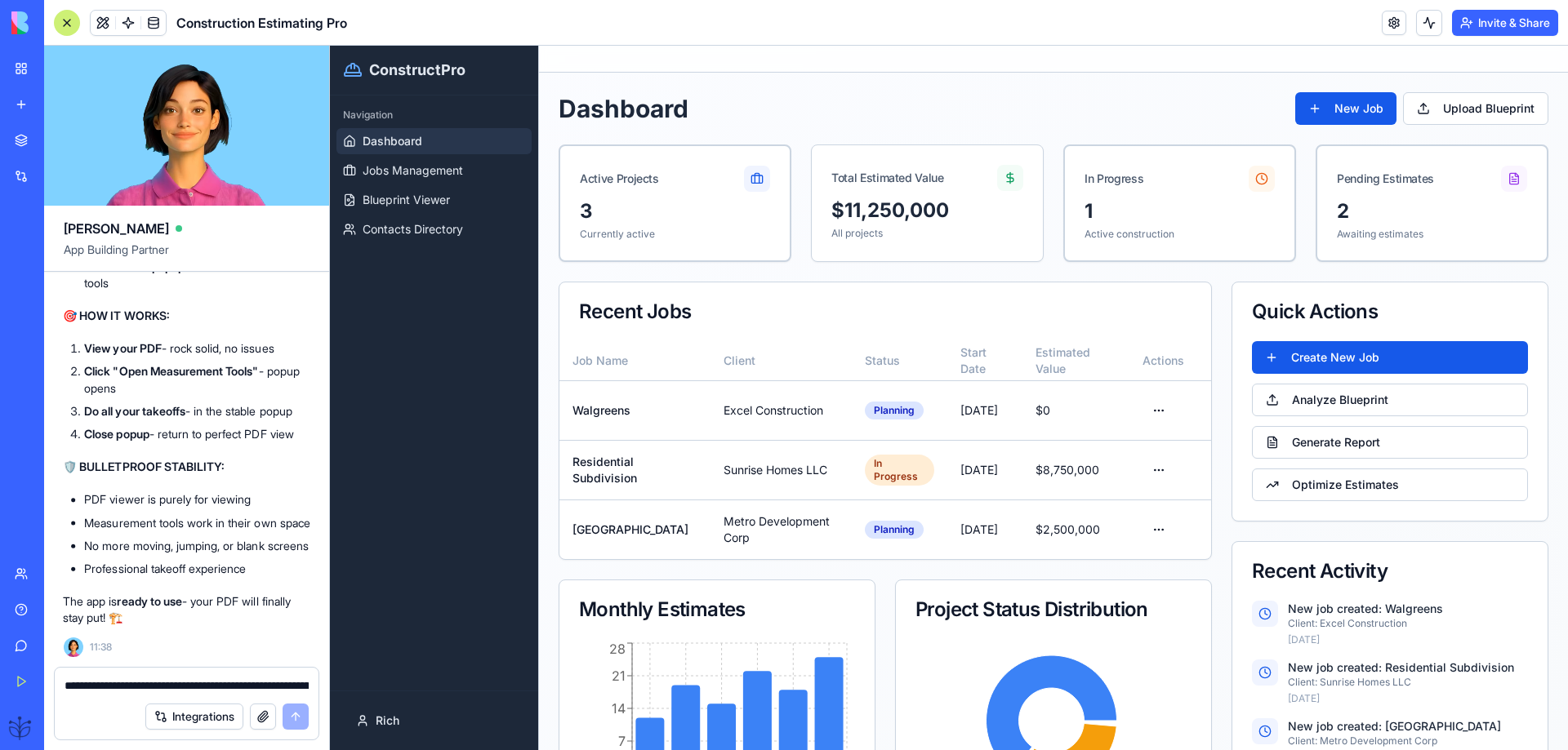
scroll to position [56664, 0]
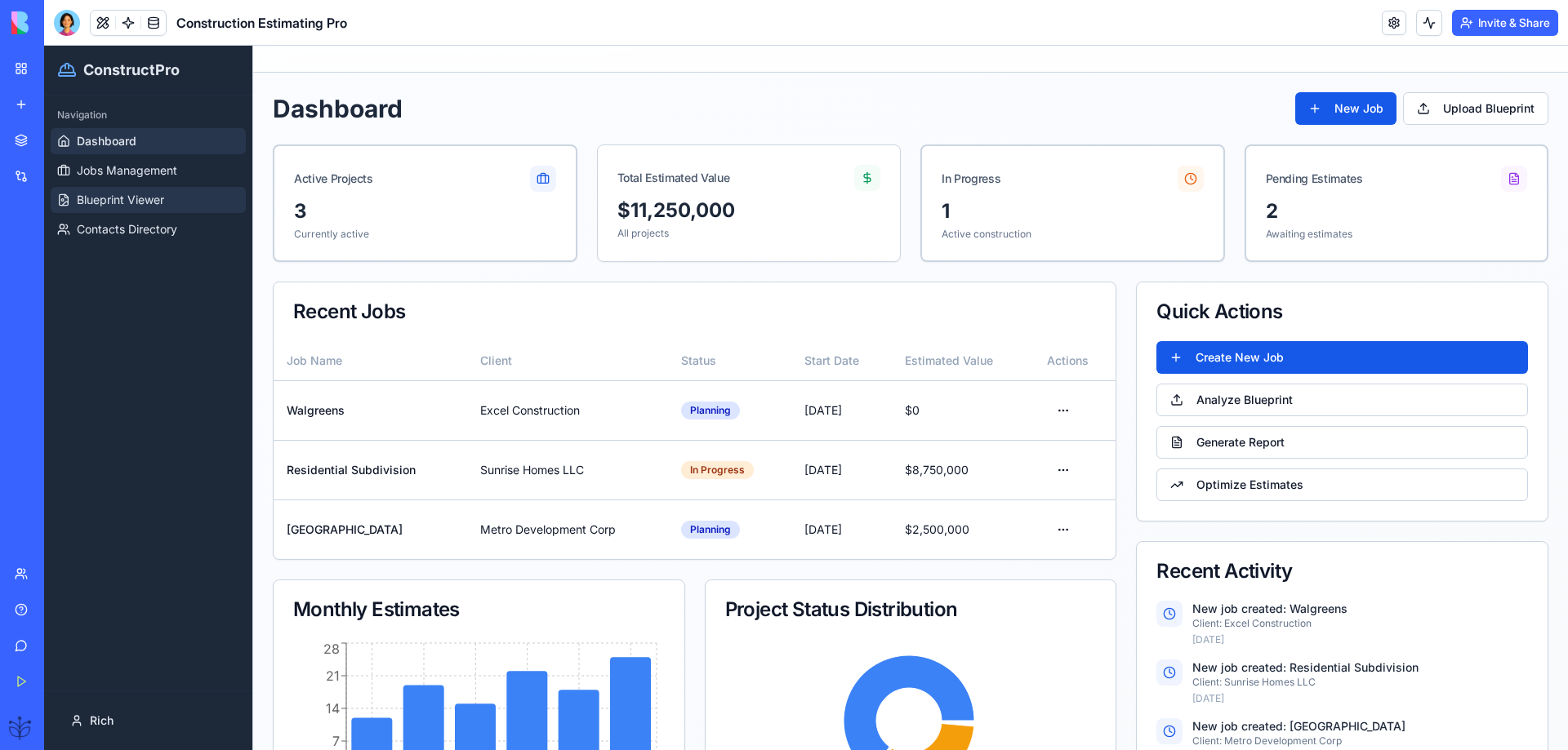
click at [115, 201] on span "Blueprint Viewer" at bounding box center [120, 200] width 87 height 16
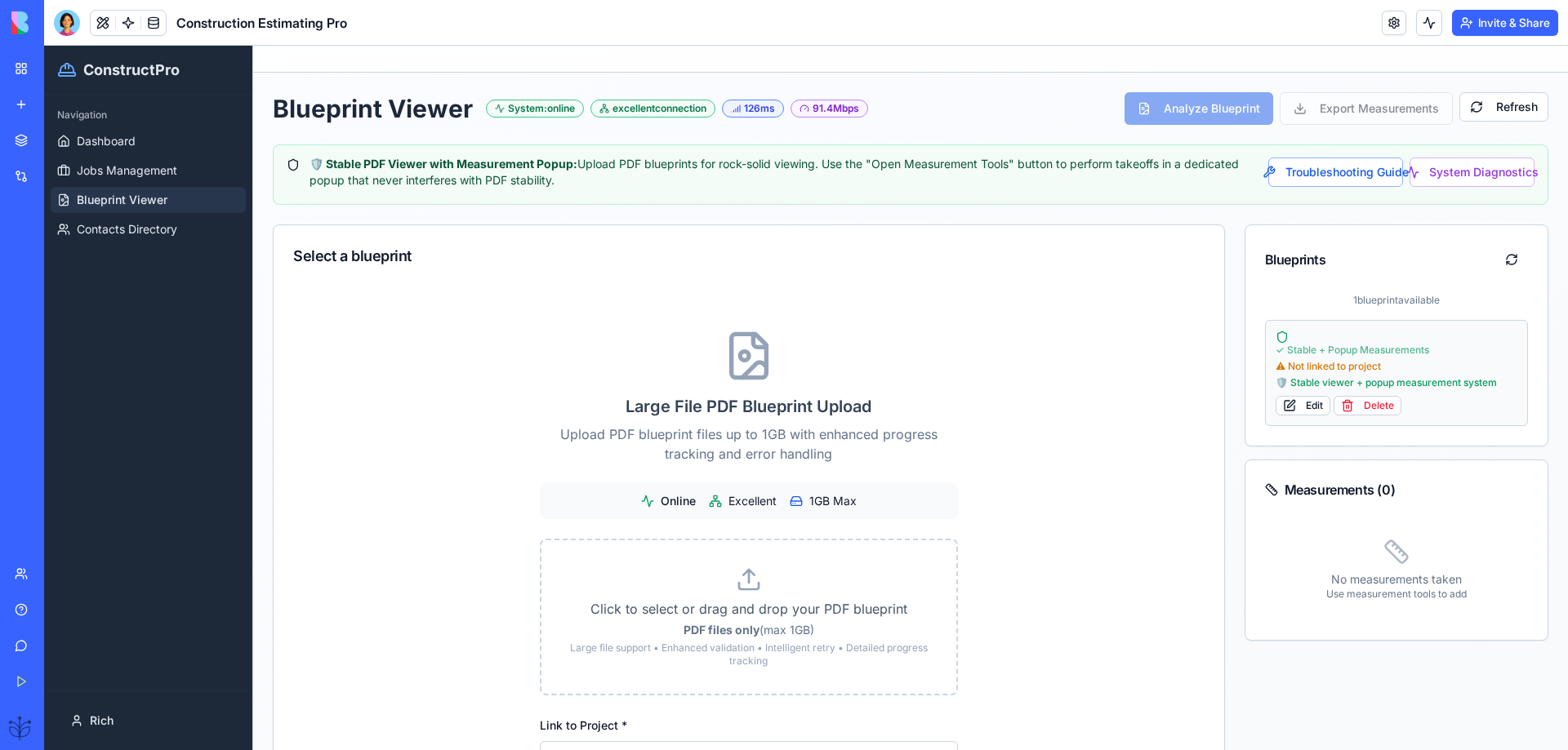
click at [1334, 353] on span "✓ Stable + Popup Measurements" at bounding box center [1352, 350] width 154 height 13
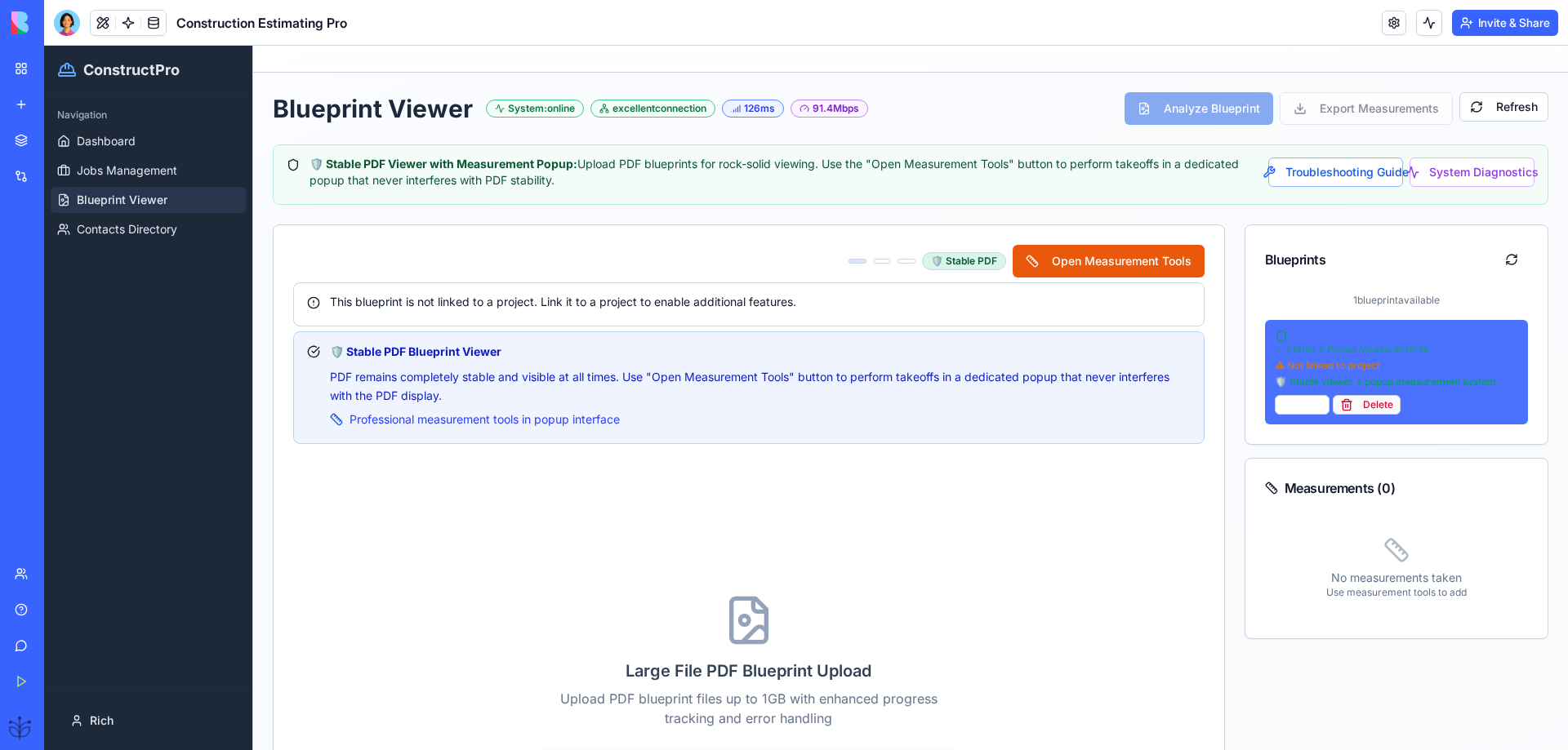
click at [1359, 401] on button "Delete" at bounding box center [1367, 405] width 67 height 20
click at [1350, 406] on button "Delete" at bounding box center [1367, 405] width 67 height 20
click at [1340, 410] on button "Delete" at bounding box center [1367, 405] width 67 height 20
click at [1338, 410] on button "Delete" at bounding box center [1367, 405] width 67 height 20
click at [1337, 410] on button "Delete" at bounding box center [1367, 405] width 67 height 20
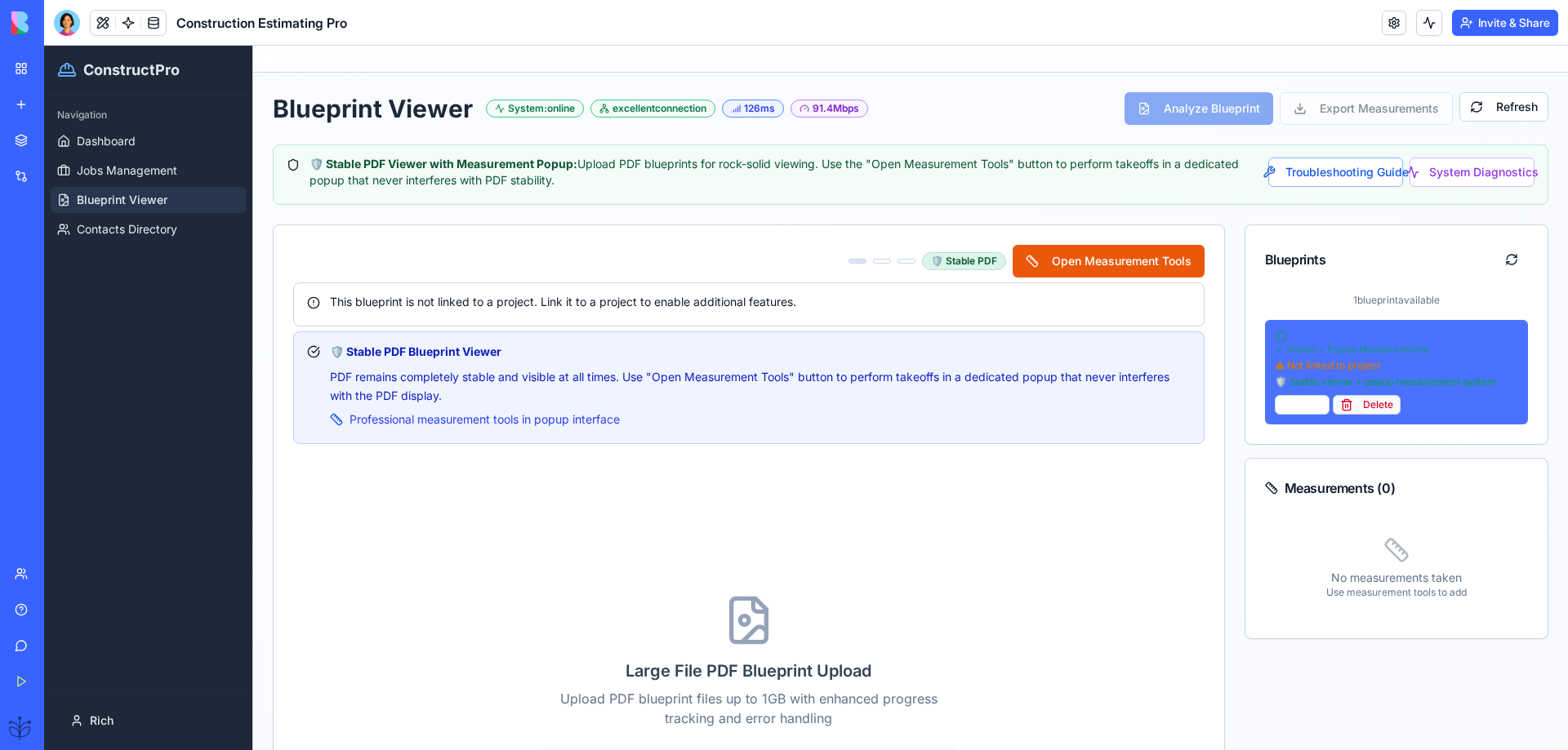
click at [1333, 413] on button "Delete" at bounding box center [1367, 405] width 67 height 20
click at [1330, 415] on button "✓ Stable + Popup Measurements ⚠ Not linked to project 🛡️ Stable viewer + popup …" at bounding box center [1397, 372] width 264 height 104
click at [1348, 406] on button "Delete" at bounding box center [1367, 405] width 67 height 20
click at [1287, 368] on div "⚠ Not linked to project" at bounding box center [1397, 366] width 244 height 13
click at [1286, 368] on div "⚠ Not linked to project" at bounding box center [1397, 366] width 244 height 13
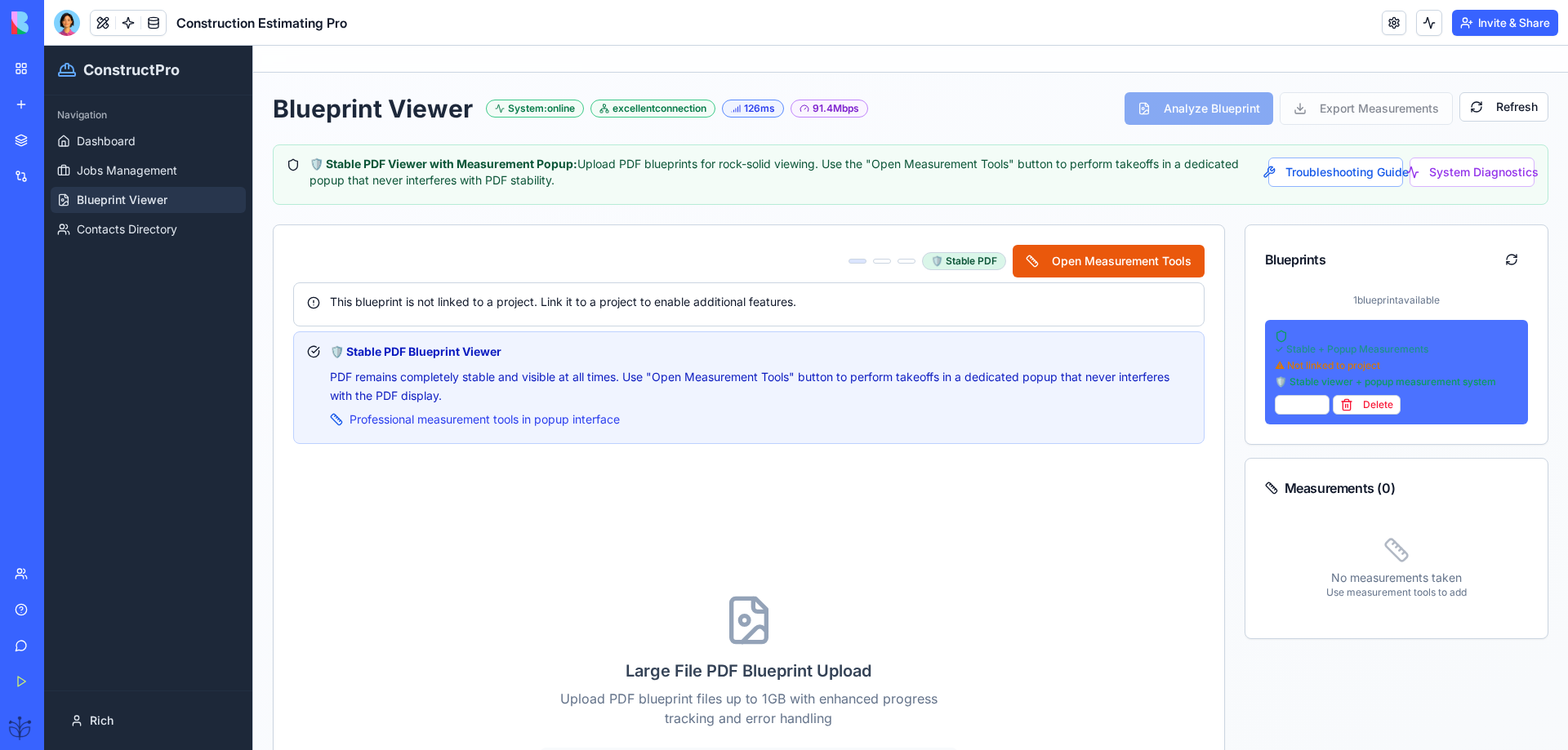
click at [1287, 367] on div "⚠ Not linked to project" at bounding box center [1397, 366] width 244 height 13
click at [1285, 379] on div "🛡️ Stable viewer + popup measurement system" at bounding box center [1397, 381] width 244 height 13
click at [1285, 380] on div "🛡️ Stable viewer + popup measurement system" at bounding box center [1397, 381] width 244 height 13
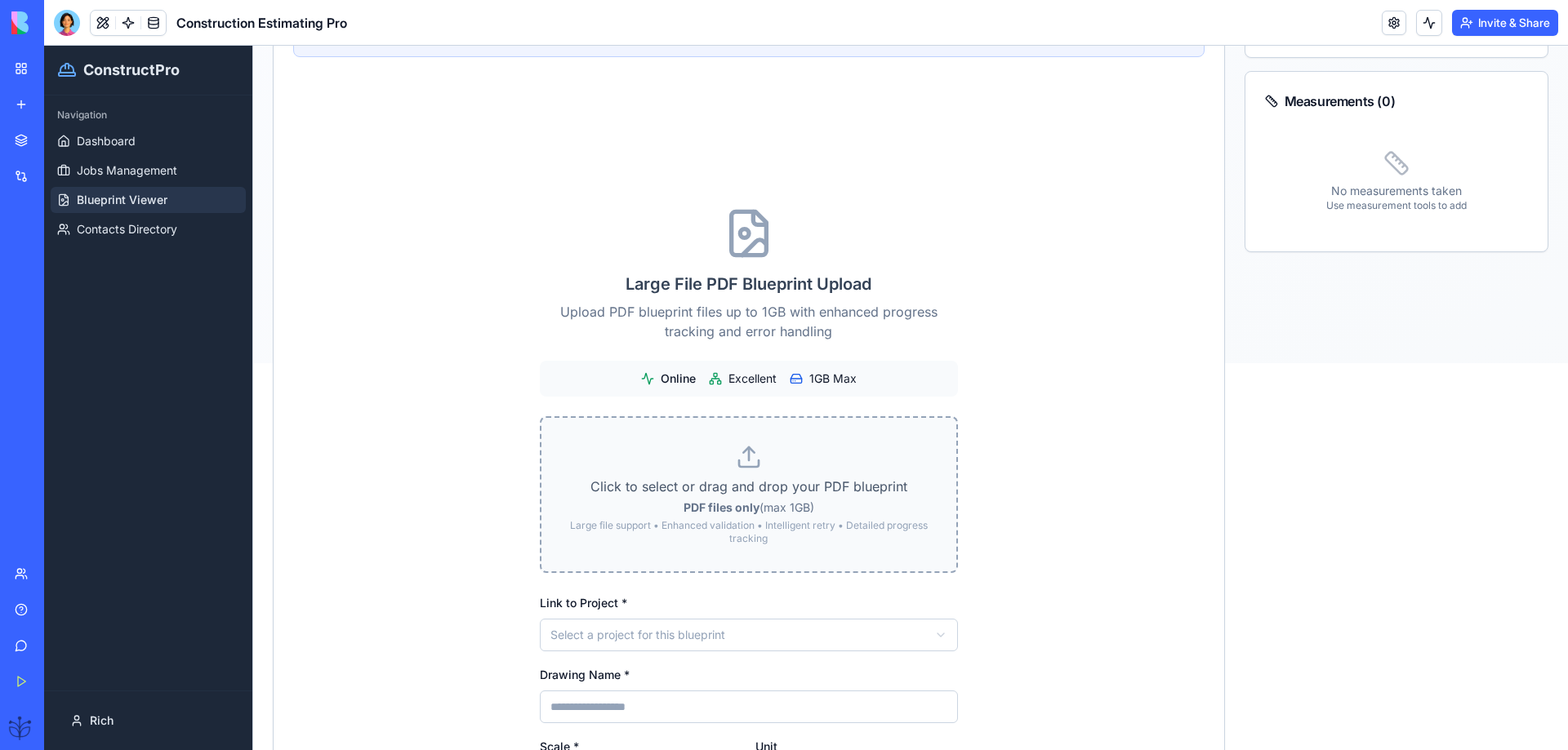
scroll to position [435, 0]
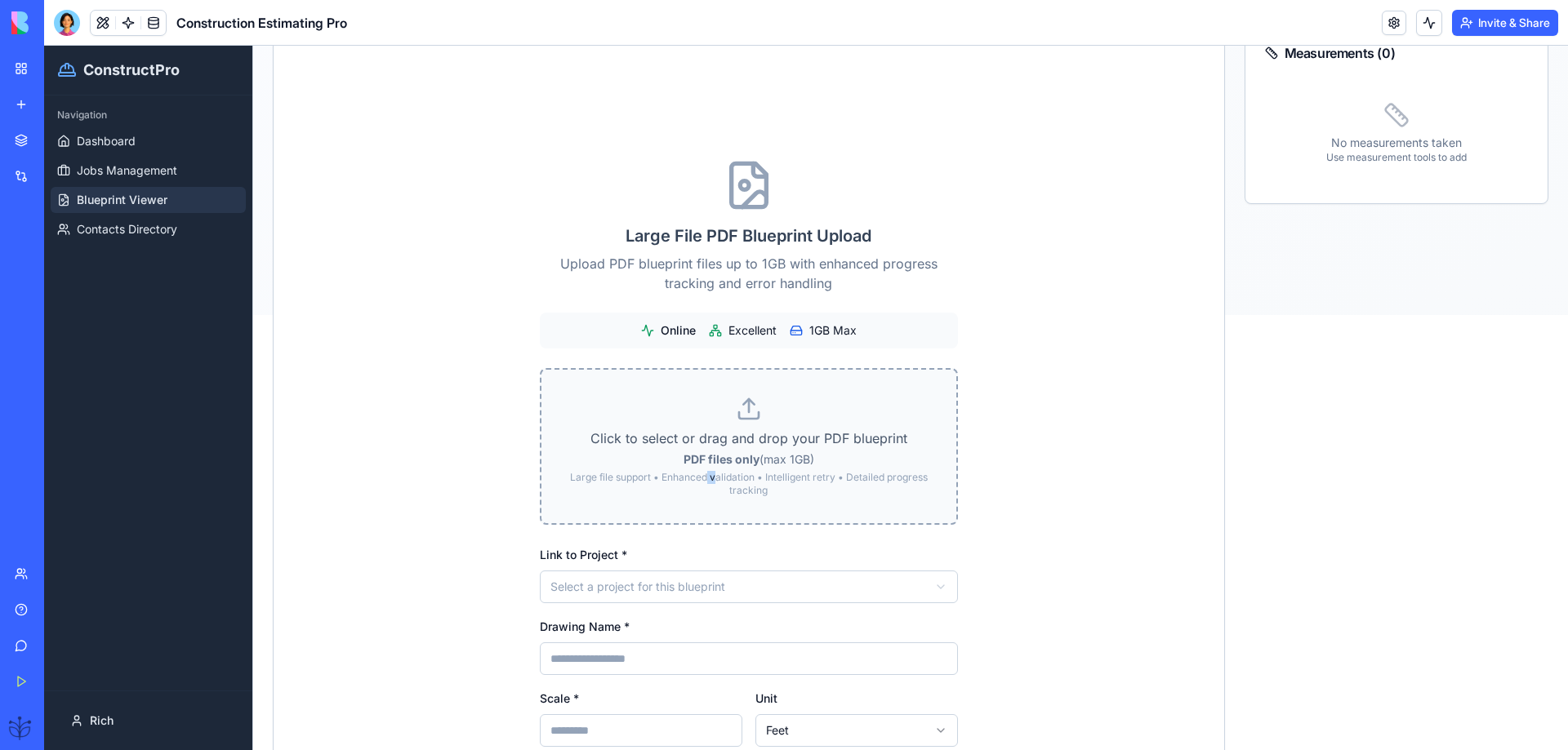
click at [703, 477] on p "Large file support • Enhanced validation • Intelligent retry • Detailed progres…" at bounding box center [749, 483] width 363 height 26
click at [726, 465] on strong "PDF files only" at bounding box center [722, 459] width 76 height 14
click at [44, 46] on input "Click to select or drag and drop your PDF blueprint PDF files only (max 1GB) La…" at bounding box center [44, 46] width 0 height 0
type input "**********"
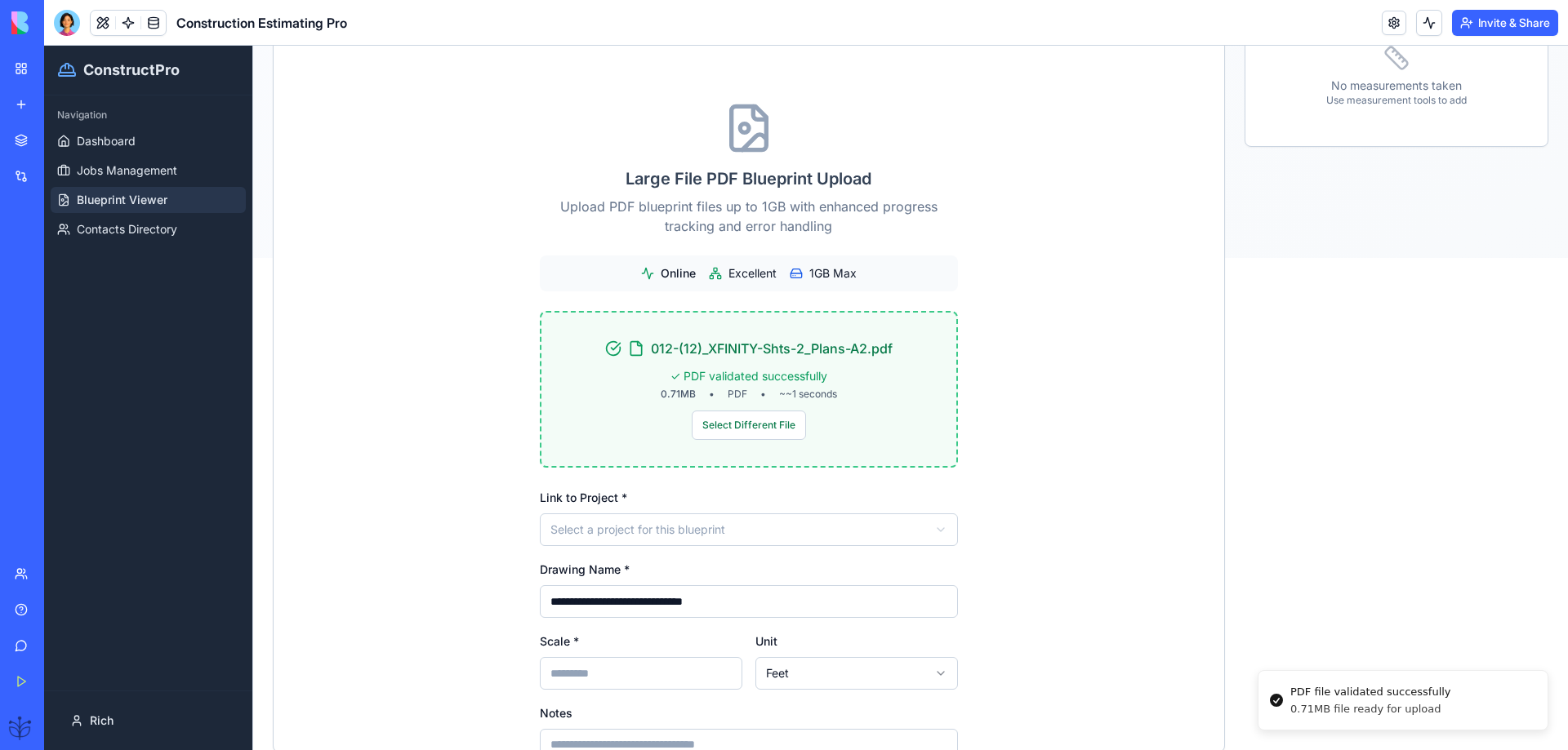
scroll to position [545, 0]
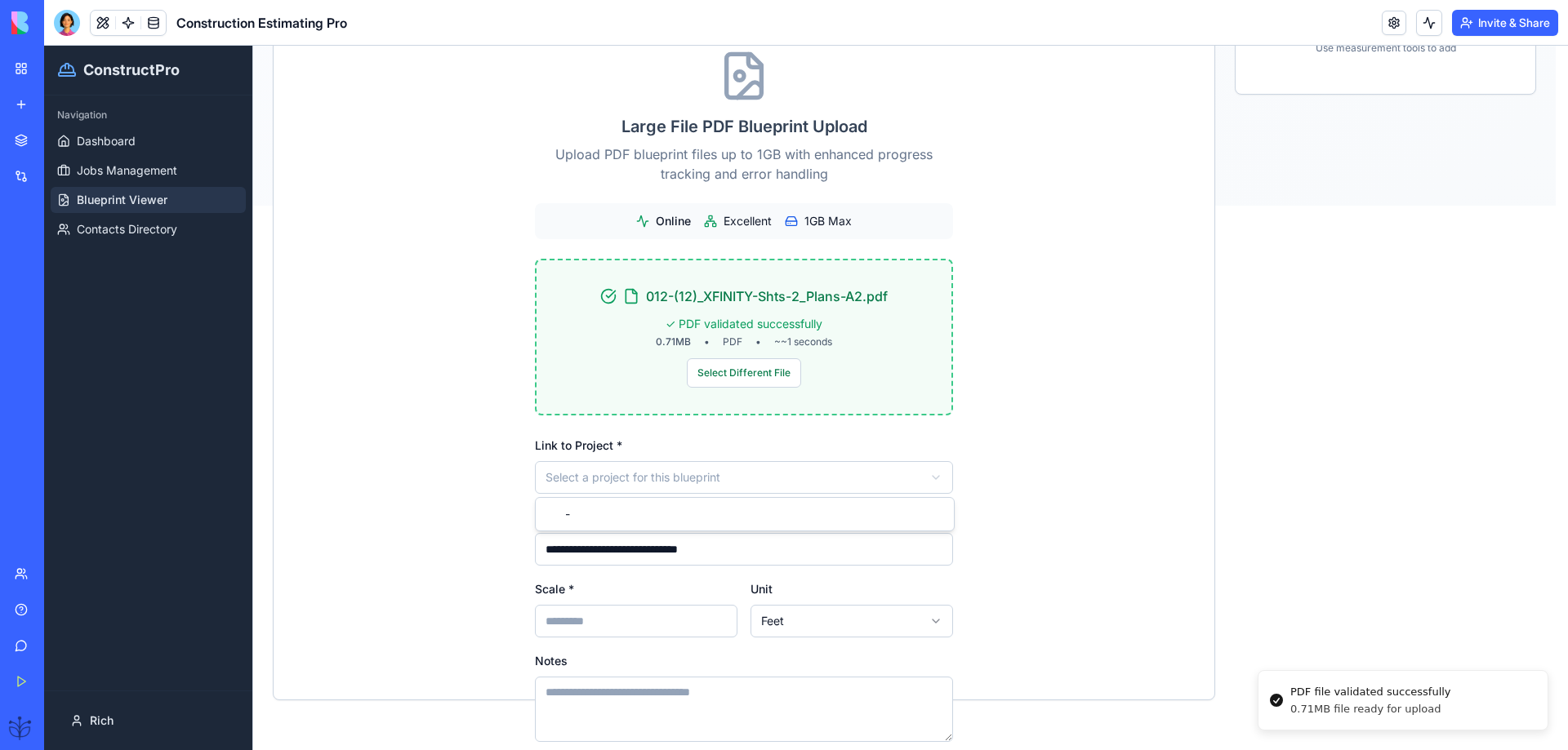
click at [557, 632] on input "Scale *" at bounding box center [641, 621] width 202 height 33
type input "***"
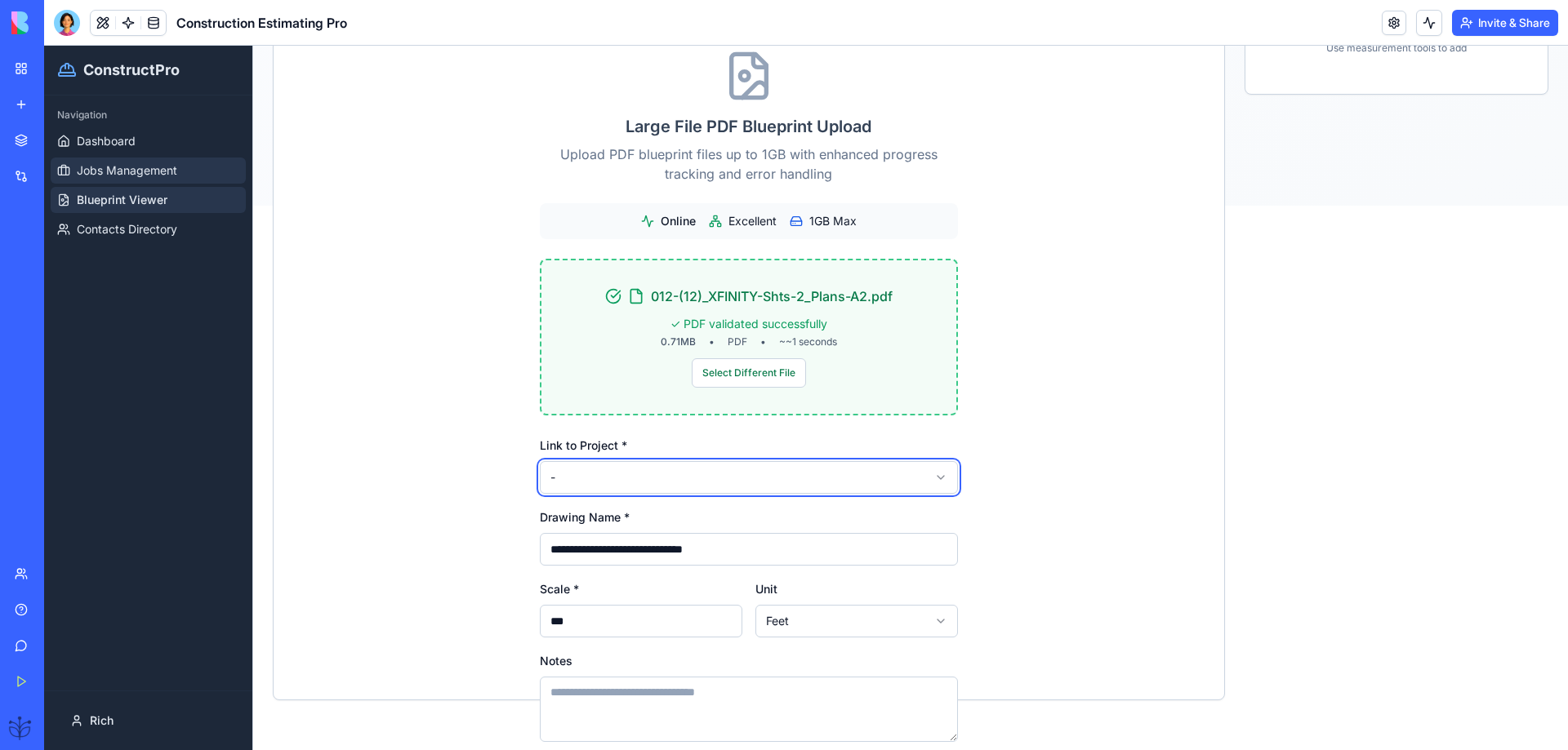
click at [101, 172] on span "Jobs Management" at bounding box center [126, 170] width 100 height 16
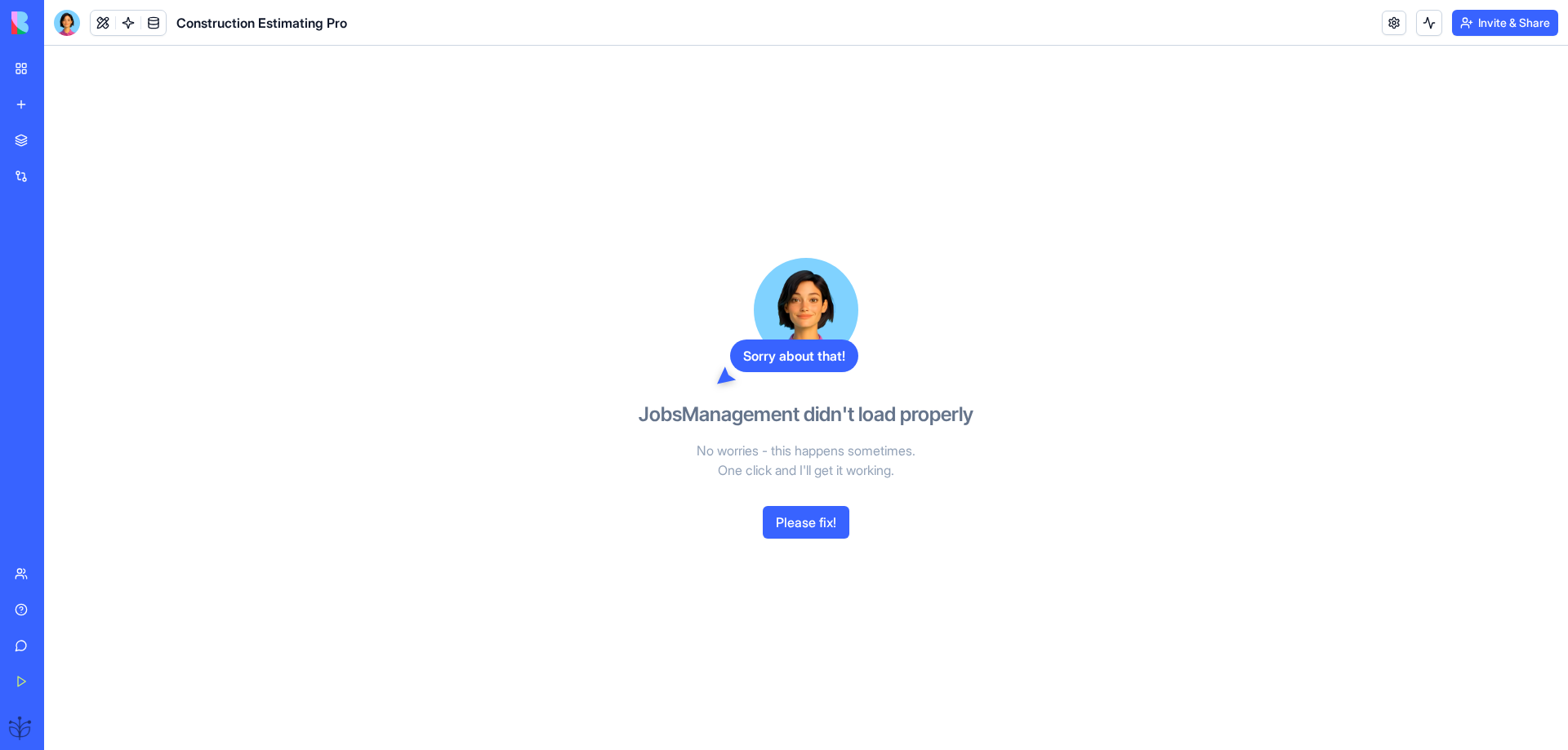
click at [818, 530] on button "Please fix!" at bounding box center [806, 522] width 86 height 33
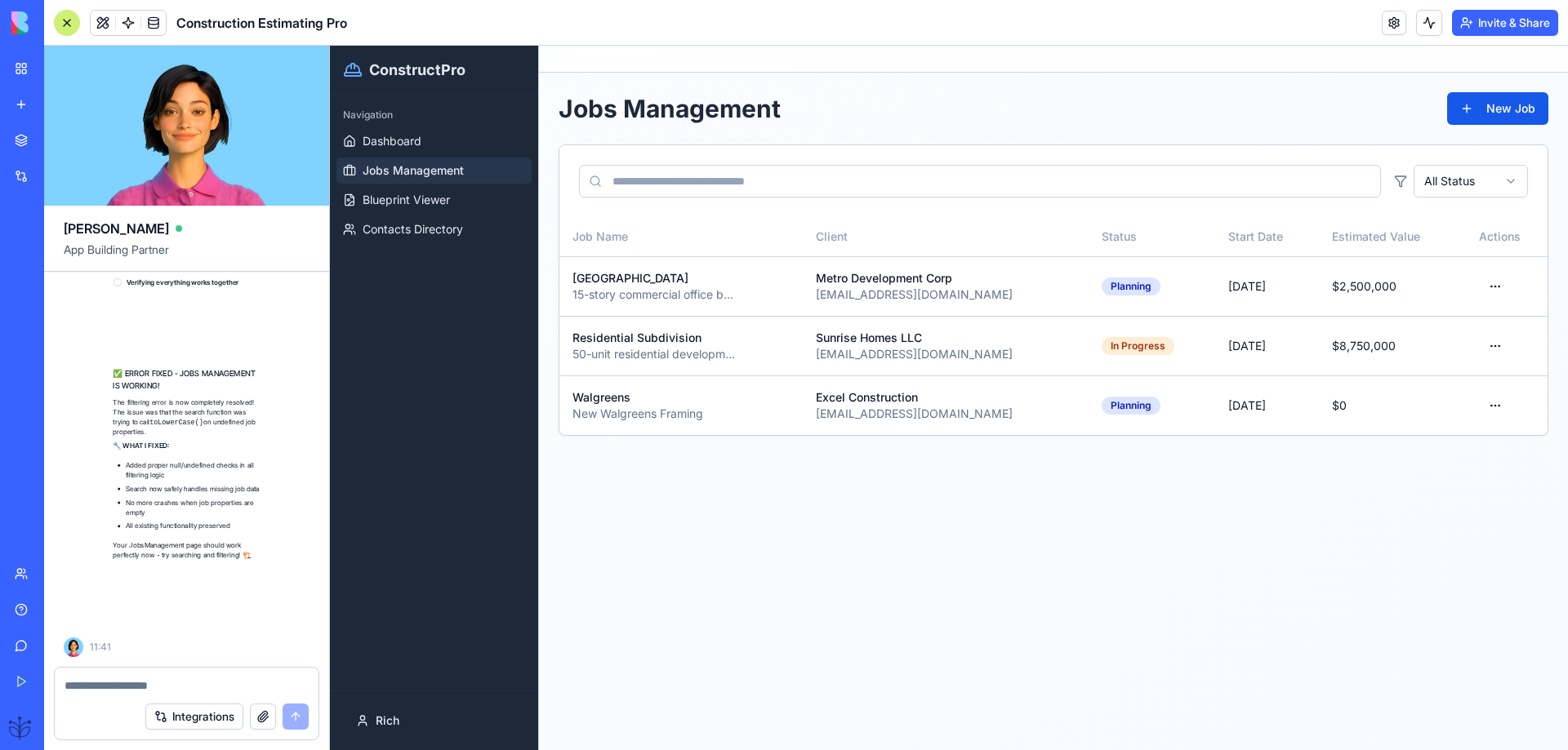
scroll to position [57377, 0]
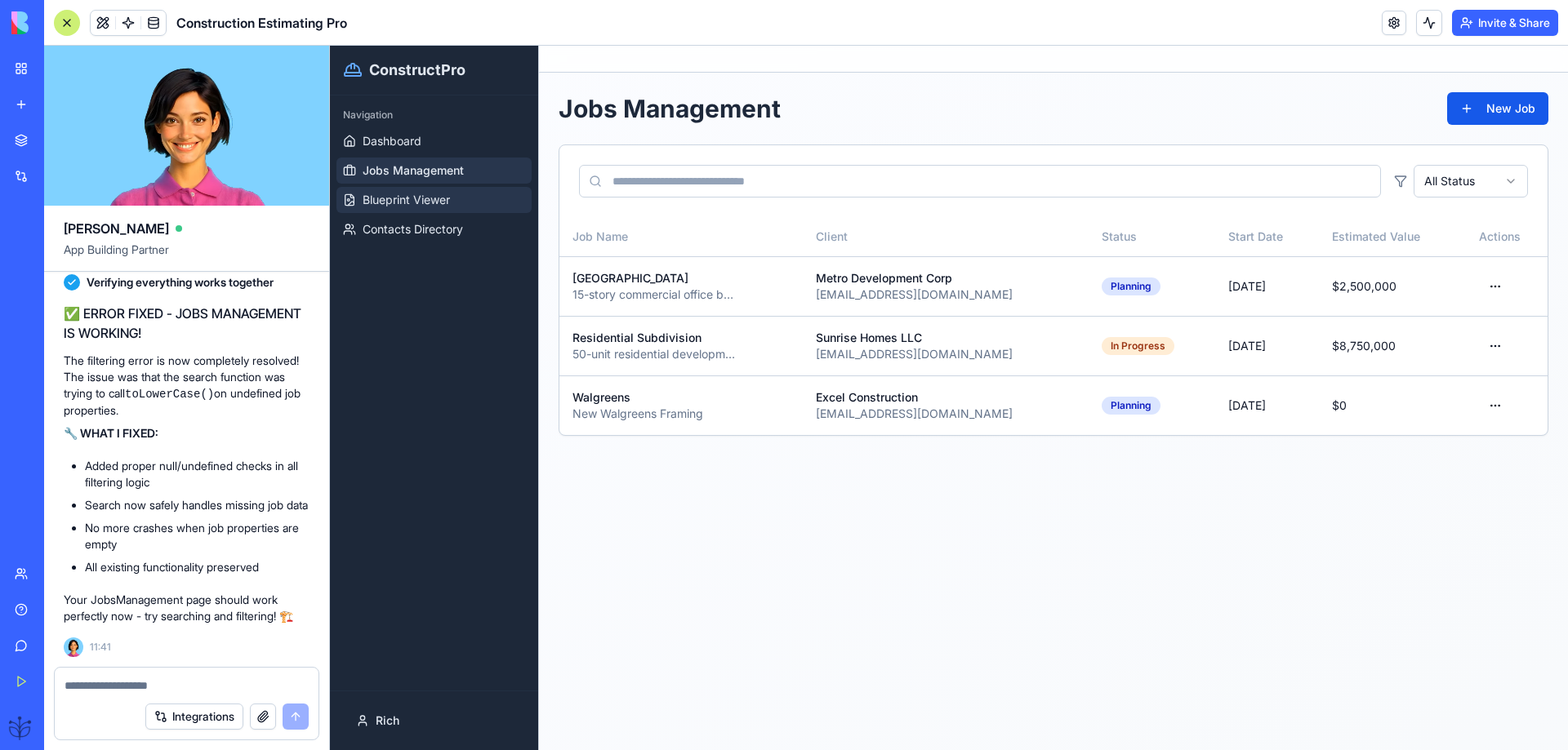
click at [410, 199] on span "Blueprint Viewer" at bounding box center [406, 200] width 87 height 16
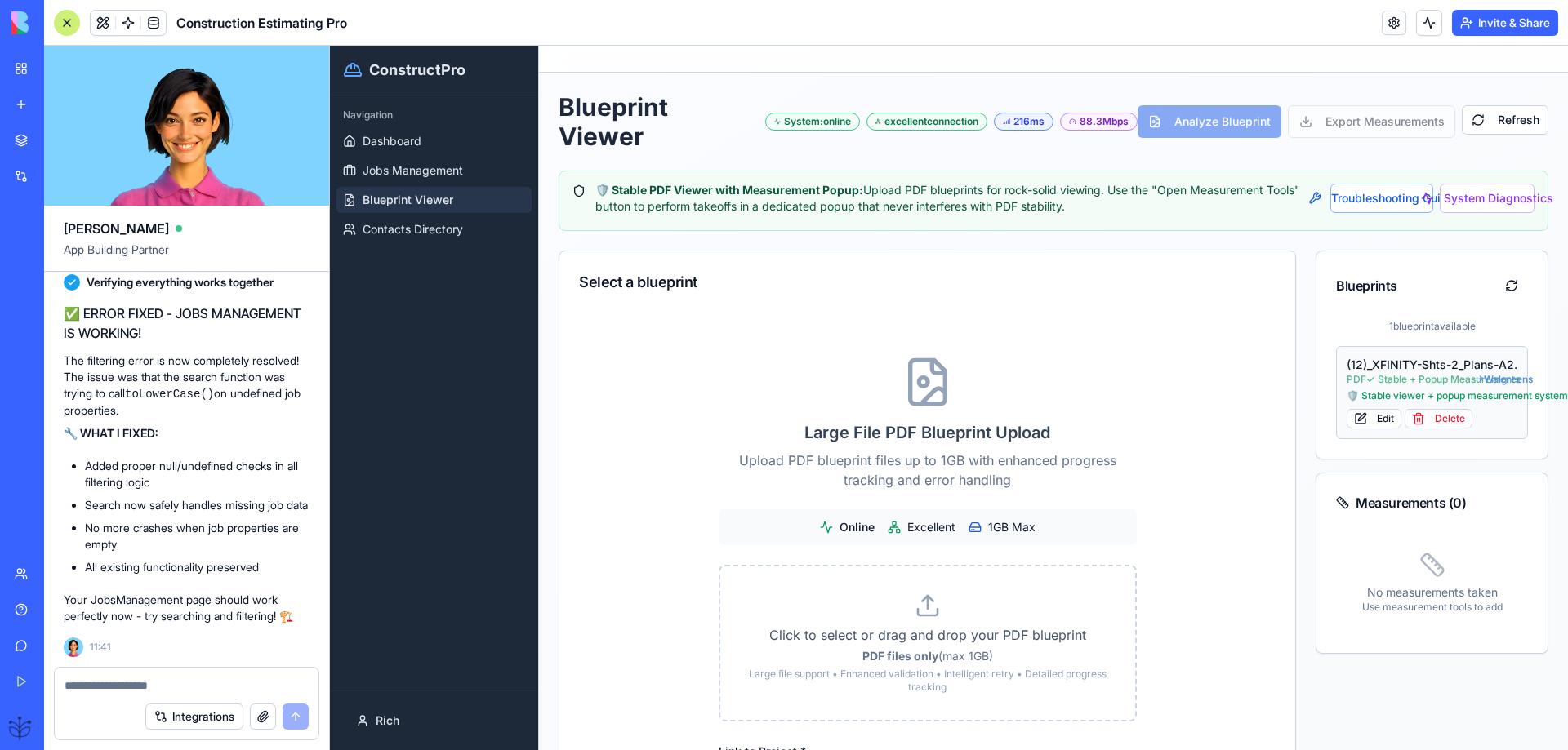
click at [1387, 378] on span "PDF ✓ Stable + Popup Measurements" at bounding box center [1410, 379] width 128 height 13
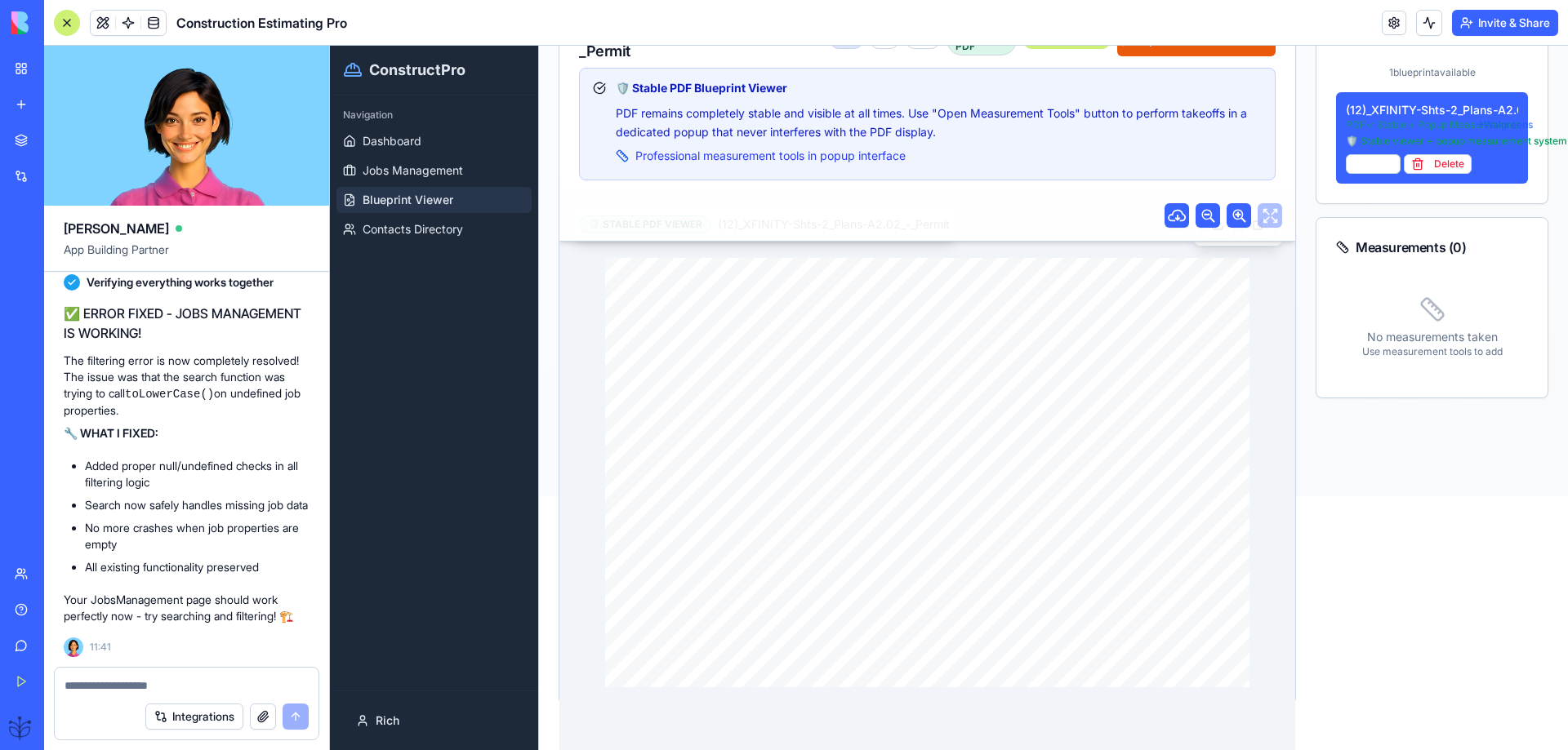
scroll to position [218, 0]
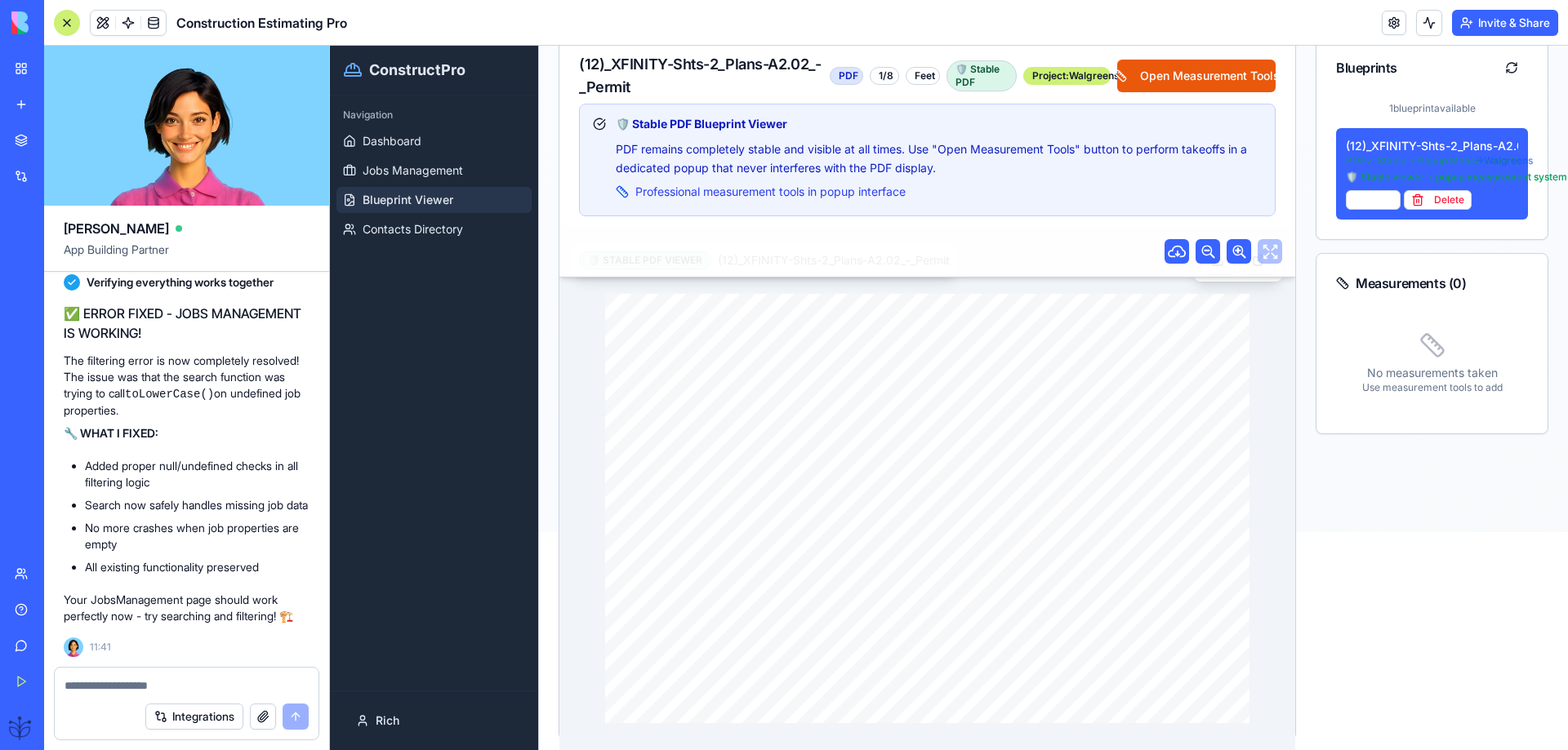
click at [896, 449] on div "DRAWING TITLE: ARCH. PROJECT # DRAWN: CHECKED: DISTRIBUTION: DATE: CONTRACTOR(S…" at bounding box center [928, 509] width 645 height 430
click at [896, 450] on div "DRAWING TITLE: ARCH. PROJECT # DRAWN: CHECKED: DISTRIBUTION: DATE: CONTRACTOR(S…" at bounding box center [928, 509] width 645 height 430
click at [1403, 174] on div "🛡️ Stable viewer + popup measurement system" at bounding box center [1432, 176] width 172 height 13
click at [1390, 143] on div "(12)_XFINITY-Shts-2_Plans-A2.02_-_Permit" at bounding box center [1432, 146] width 172 height 16
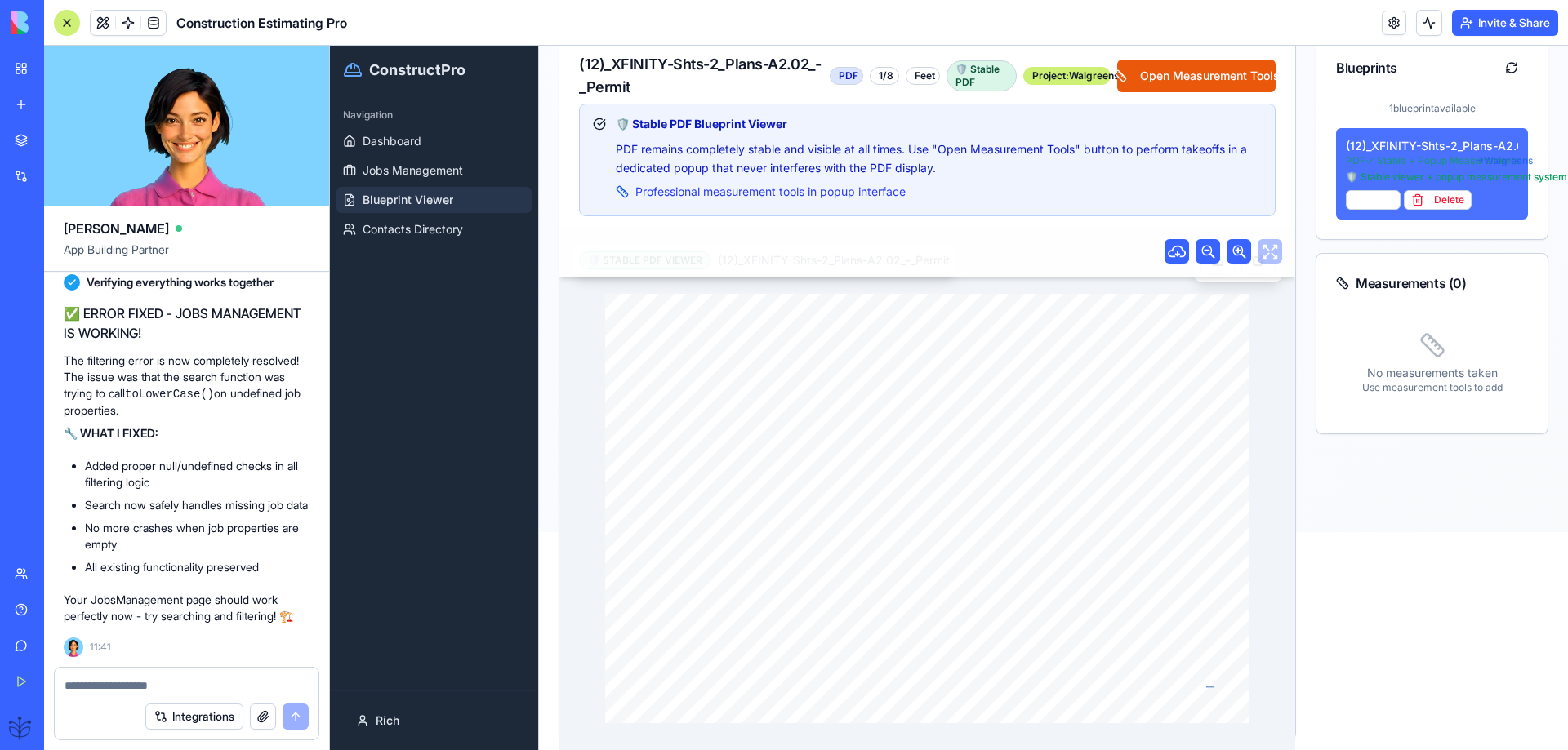
click at [1392, 142] on div "(12)_XFINITY-Shts-2_Plans-A2.02_-_Permit" at bounding box center [1432, 146] width 172 height 16
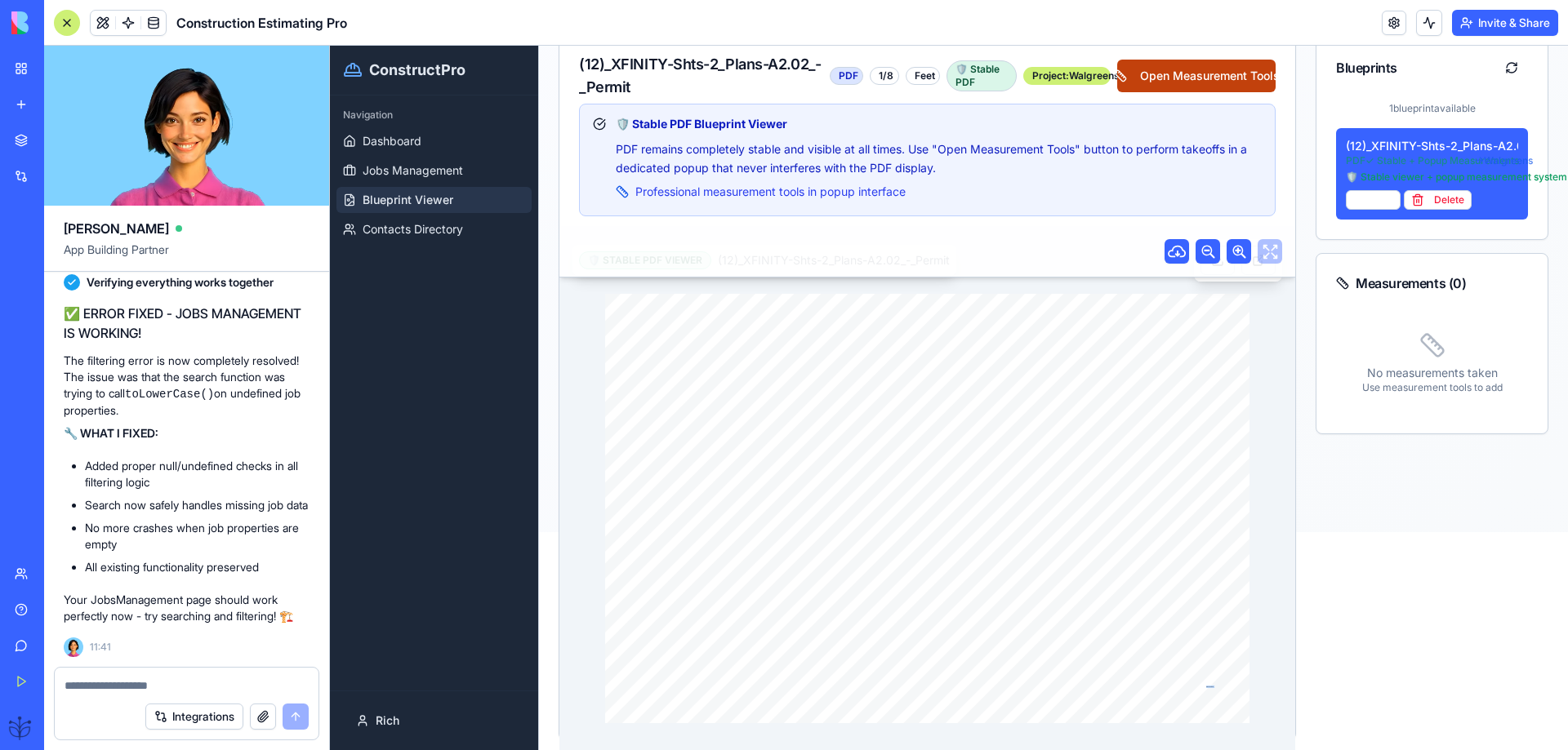
click at [1213, 81] on button "Open Measurement Tools" at bounding box center [1196, 75] width 159 height 33
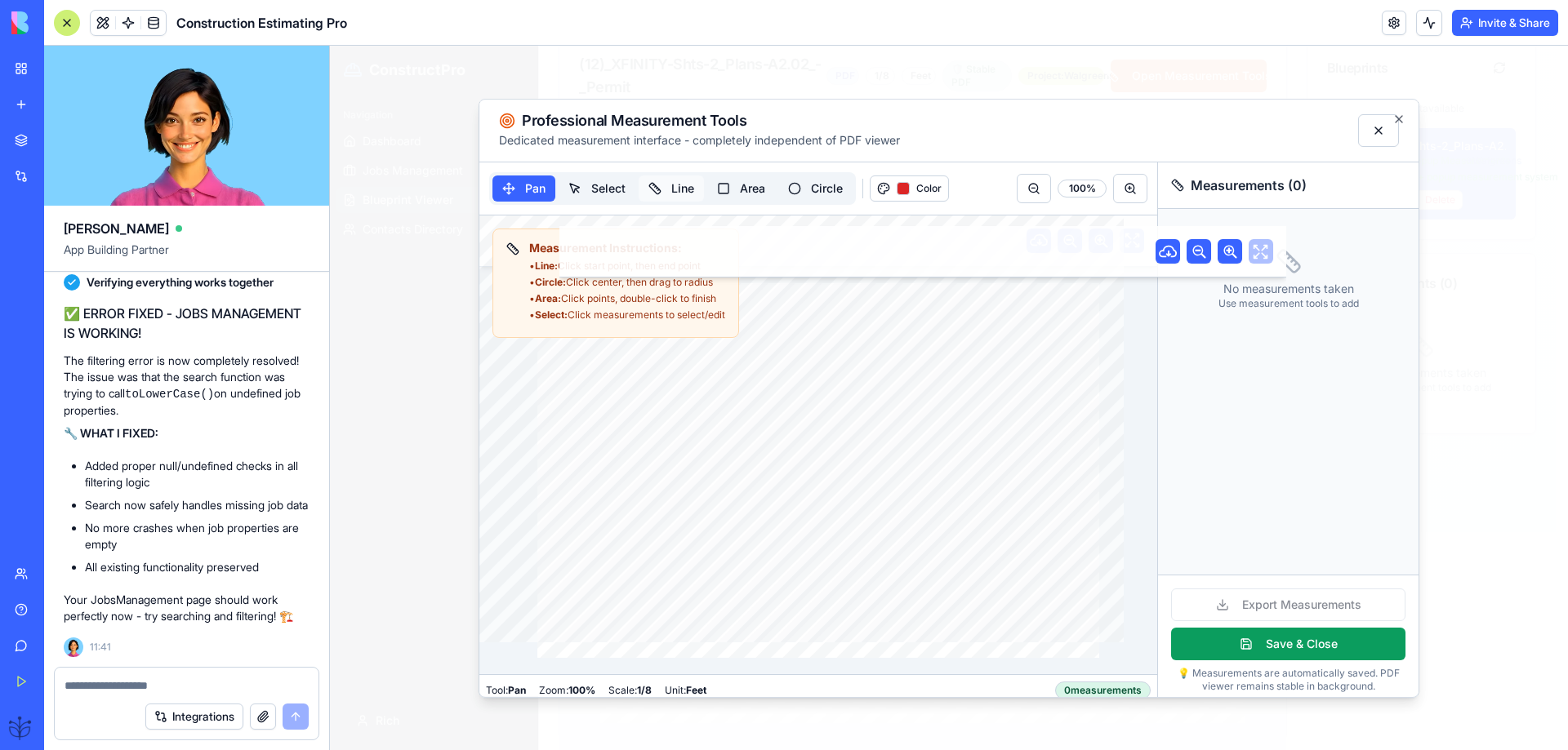
click at [686, 192] on button "Line" at bounding box center [671, 188] width 65 height 26
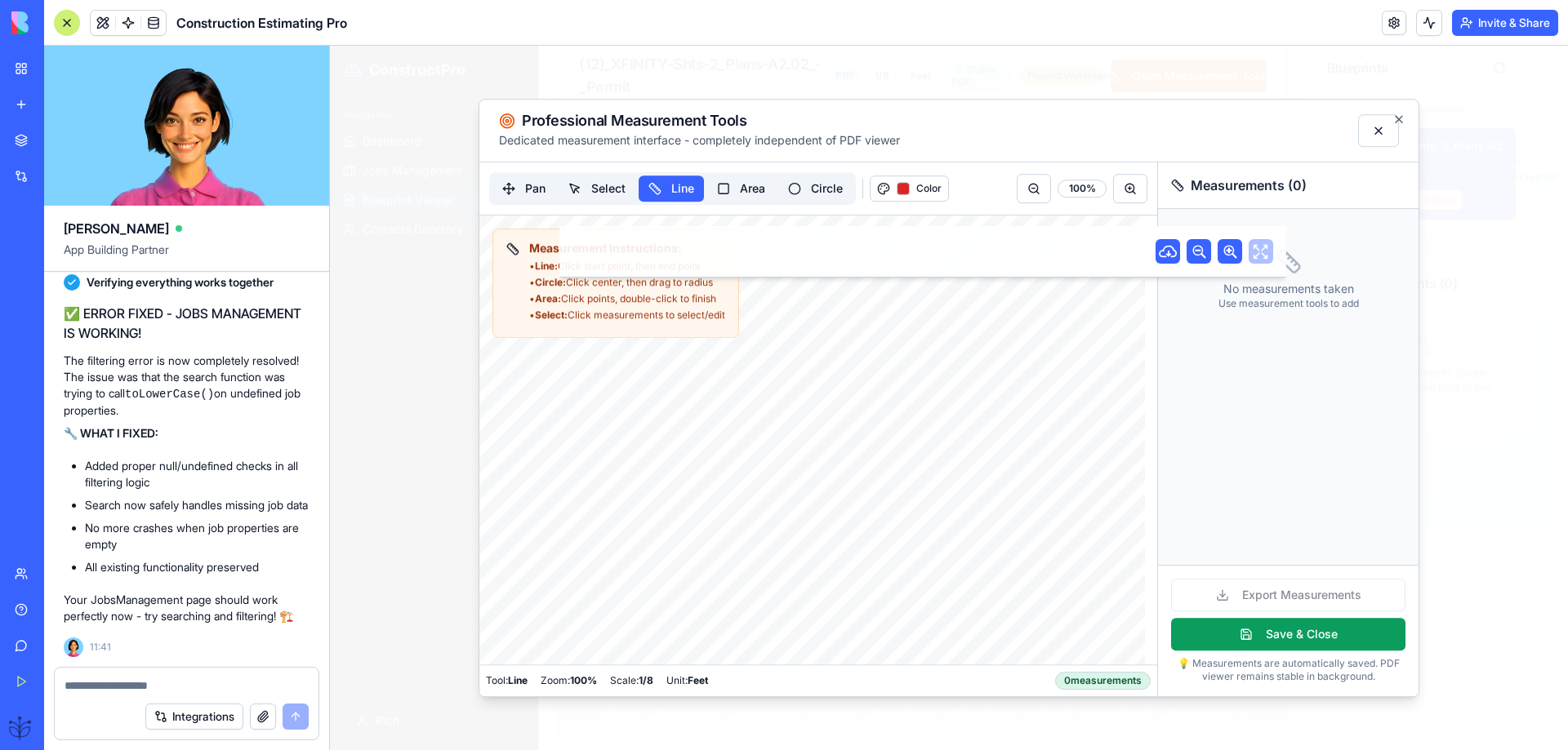
scroll to position [0, 0]
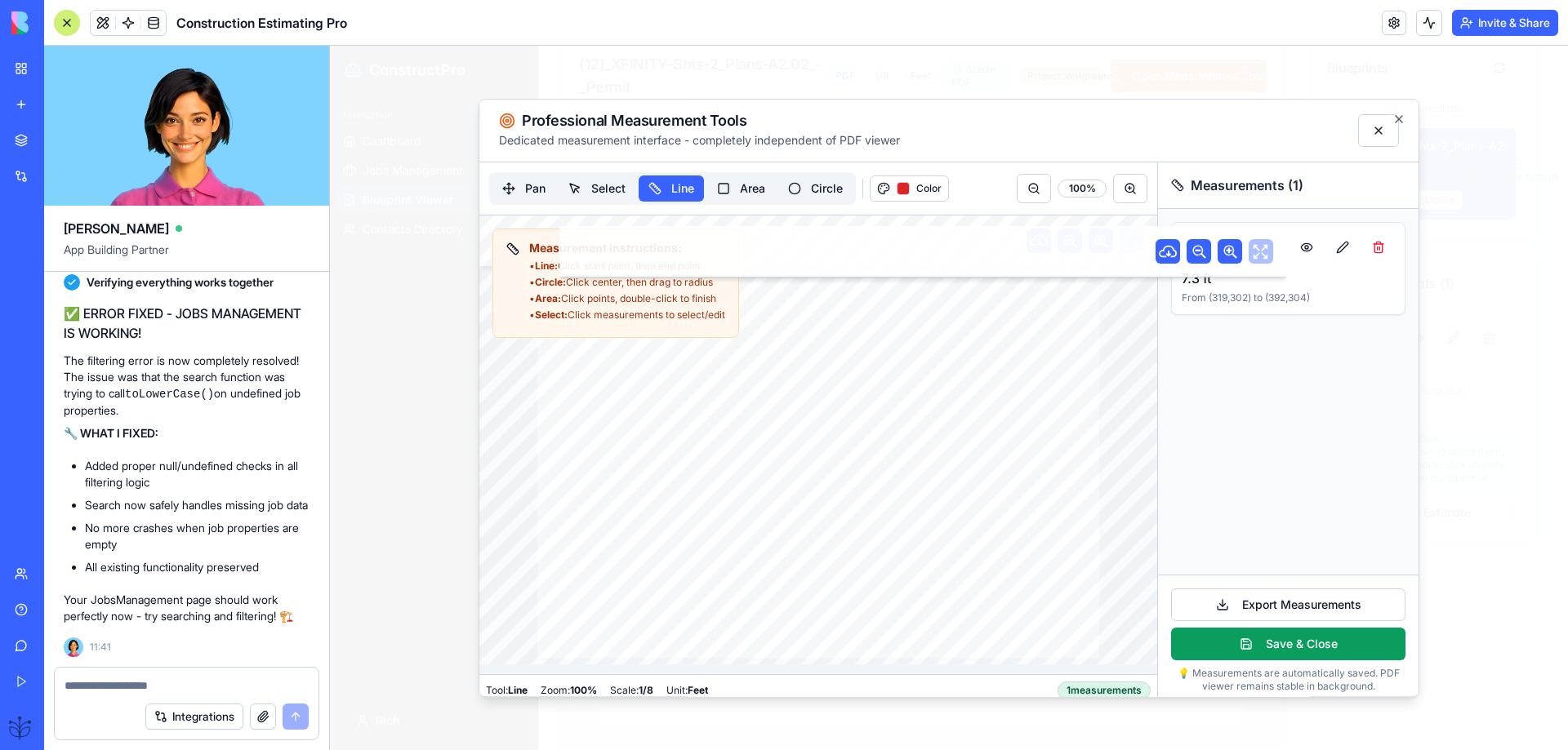
click at [573, 308] on div "• Line: Click start point, then end point • Circle: Click center, then drag to …" at bounding box center [627, 290] width 196 height 62
click at [1382, 128] on div "Professional Measurement Tools Dedicated measurement interface - completely ind…" at bounding box center [949, 398] width 941 height 599
click at [1396, 123] on icon "button" at bounding box center [1399, 119] width 7 height 7
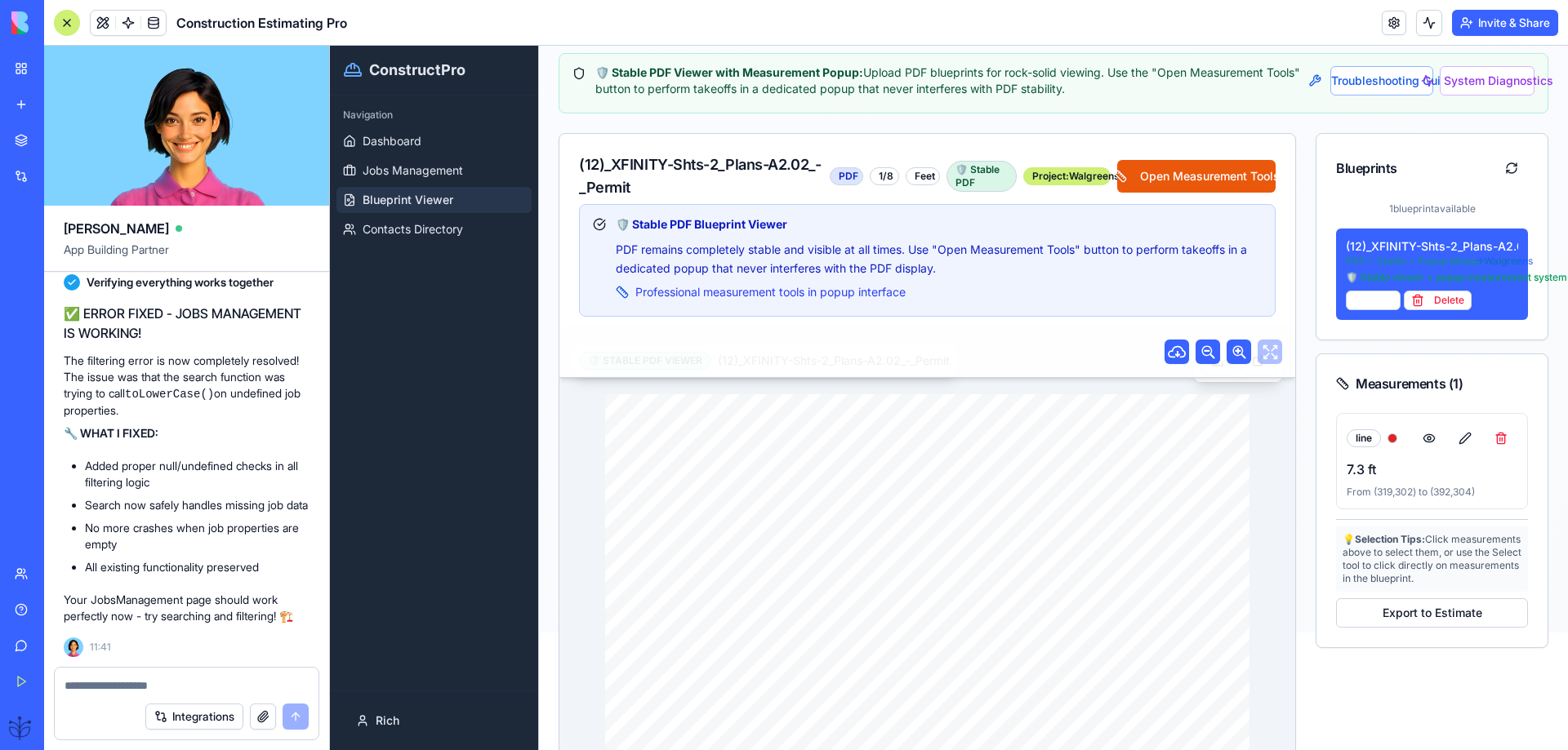
scroll to position [86, 0]
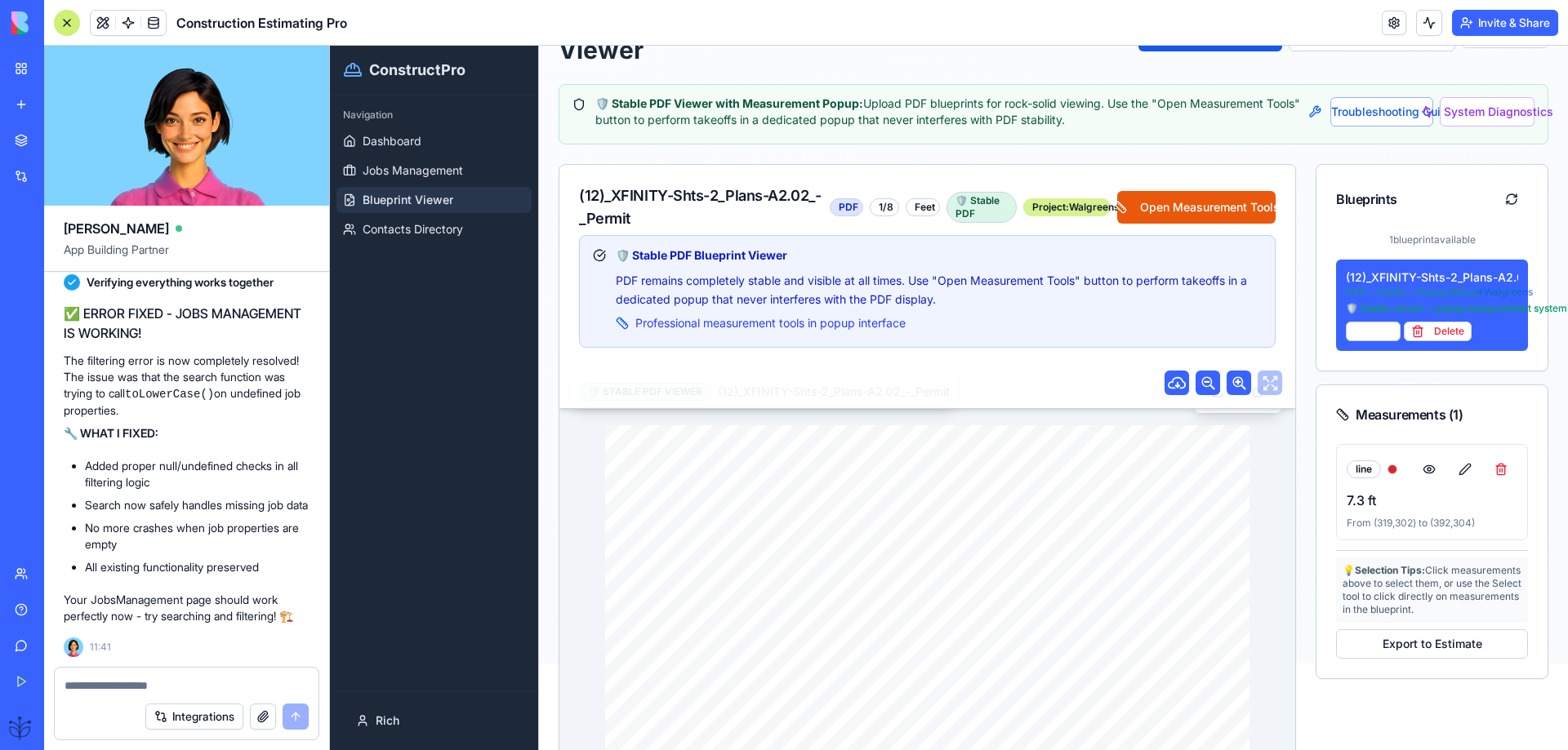
click at [1053, 211] on div "Project: Walgreens" at bounding box center [1066, 207] width 87 height 18
click at [1176, 211] on button "Open Measurement Tools" at bounding box center [1196, 207] width 159 height 33
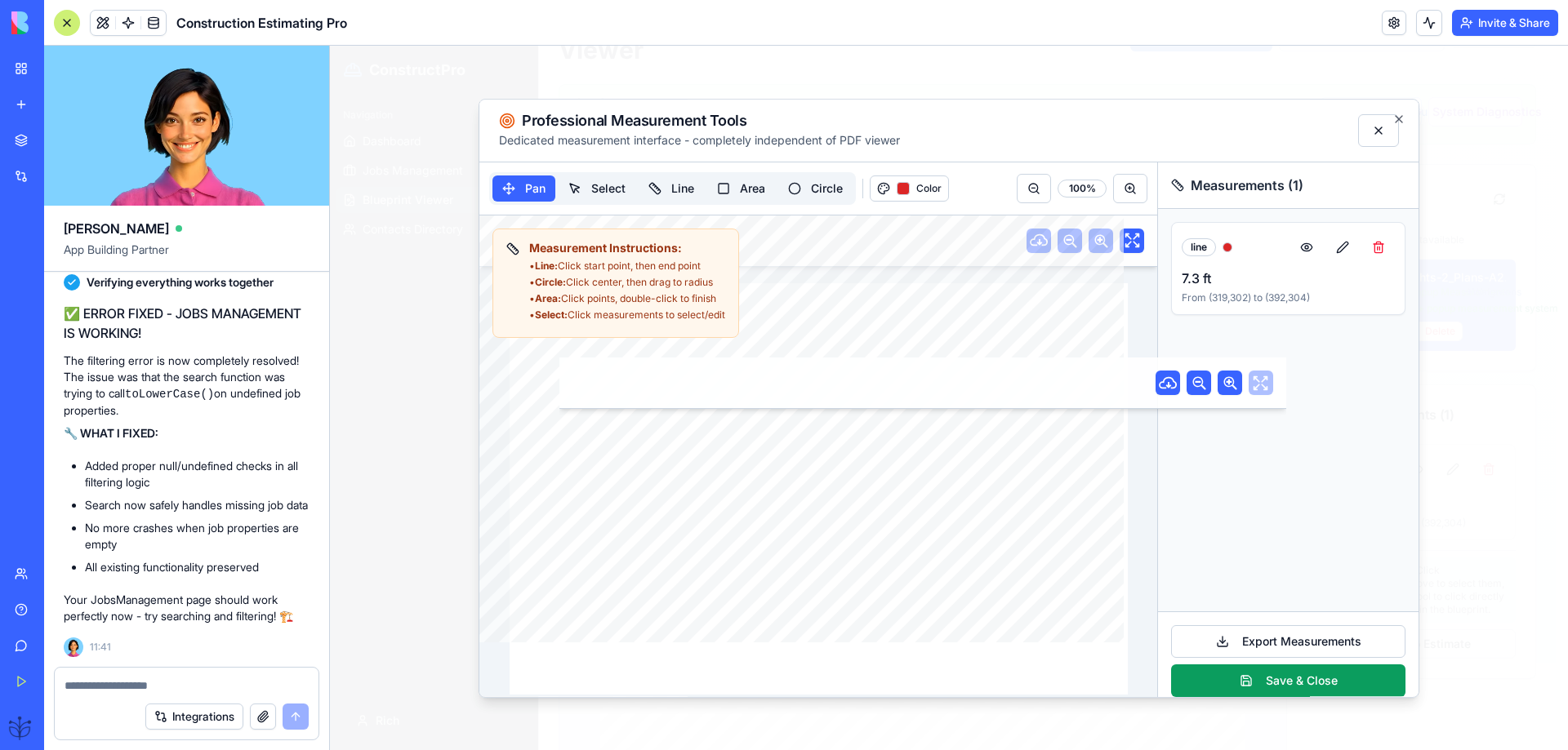
click at [1095, 244] on icon at bounding box center [1101, 240] width 13 height 13
click at [1091, 248] on icon at bounding box center [1101, 241] width 20 height 20
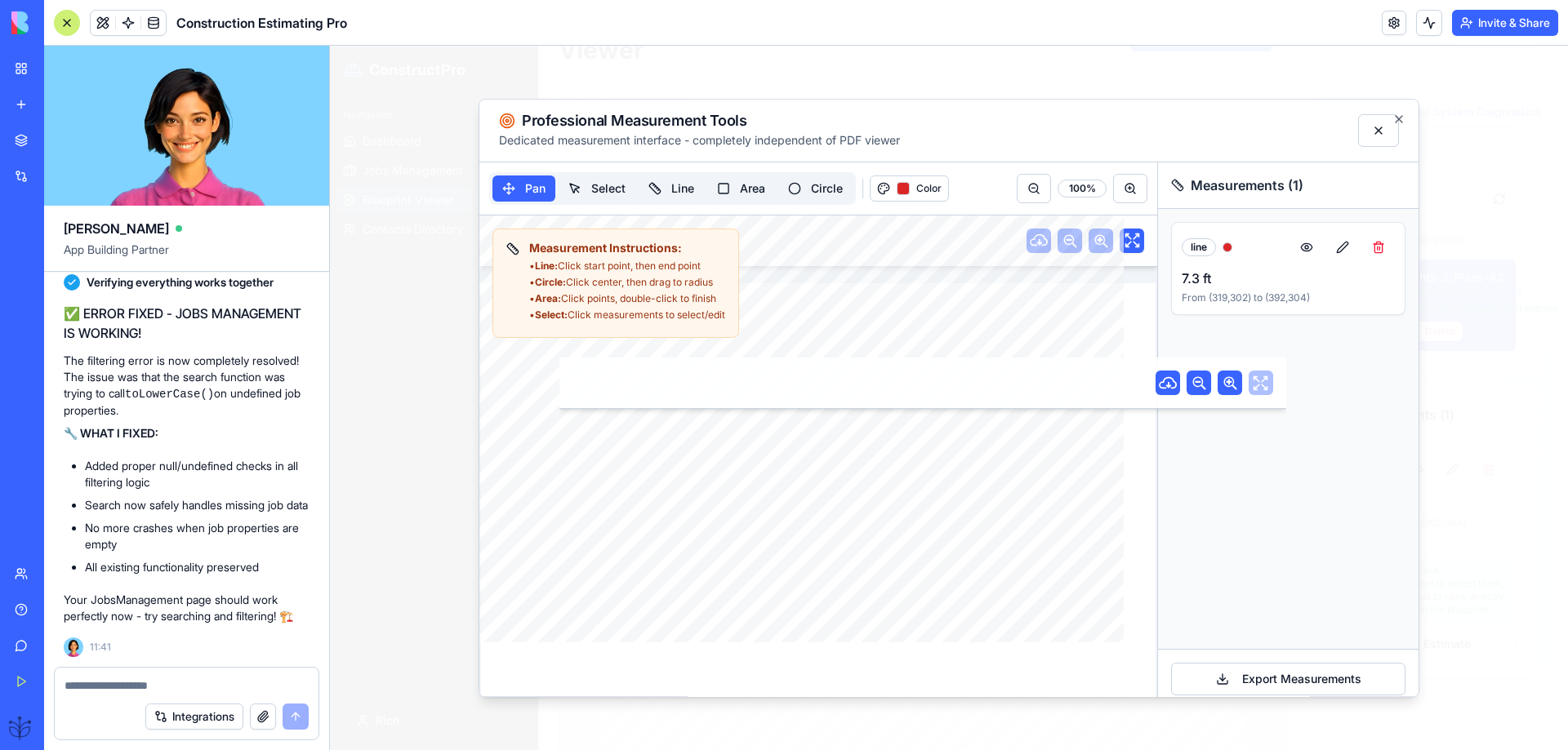
click at [1114, 240] on div at bounding box center [819, 242] width 678 height 52
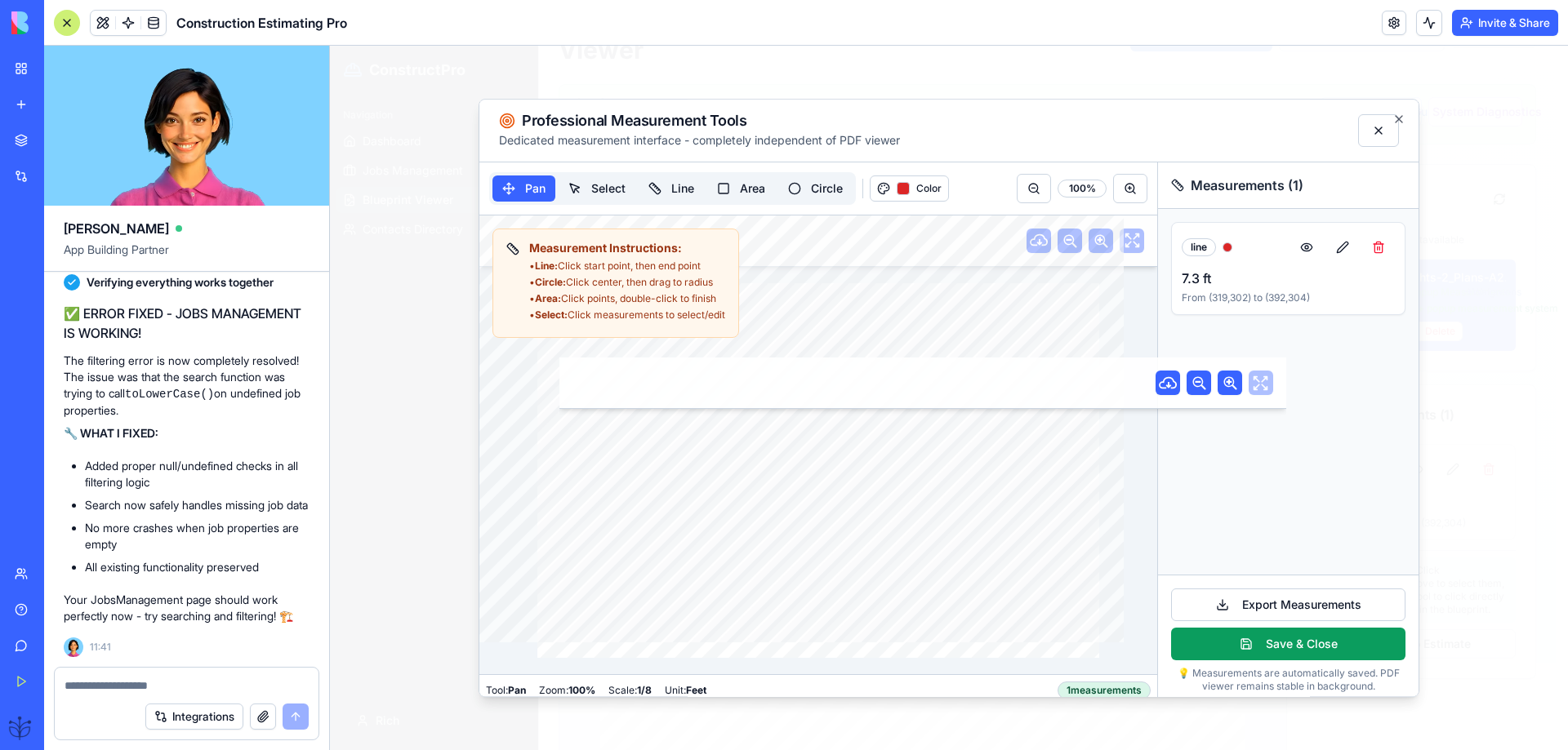
drag, startPoint x: 822, startPoint y: 505, endPoint x: 856, endPoint y: 504, distance: 34.0
click at [855, 508] on div "DRAWING TITLE: ARCH. PROJECT # DRAWN: CHECKED: DISTRIBUTION: DATE: CONTRACTOR(S…" at bounding box center [819, 471] width 563 height 375
click at [743, 192] on button "Area" at bounding box center [741, 188] width 67 height 26
click at [94, 695] on form "Integrations" at bounding box center [186, 703] width 266 height 73
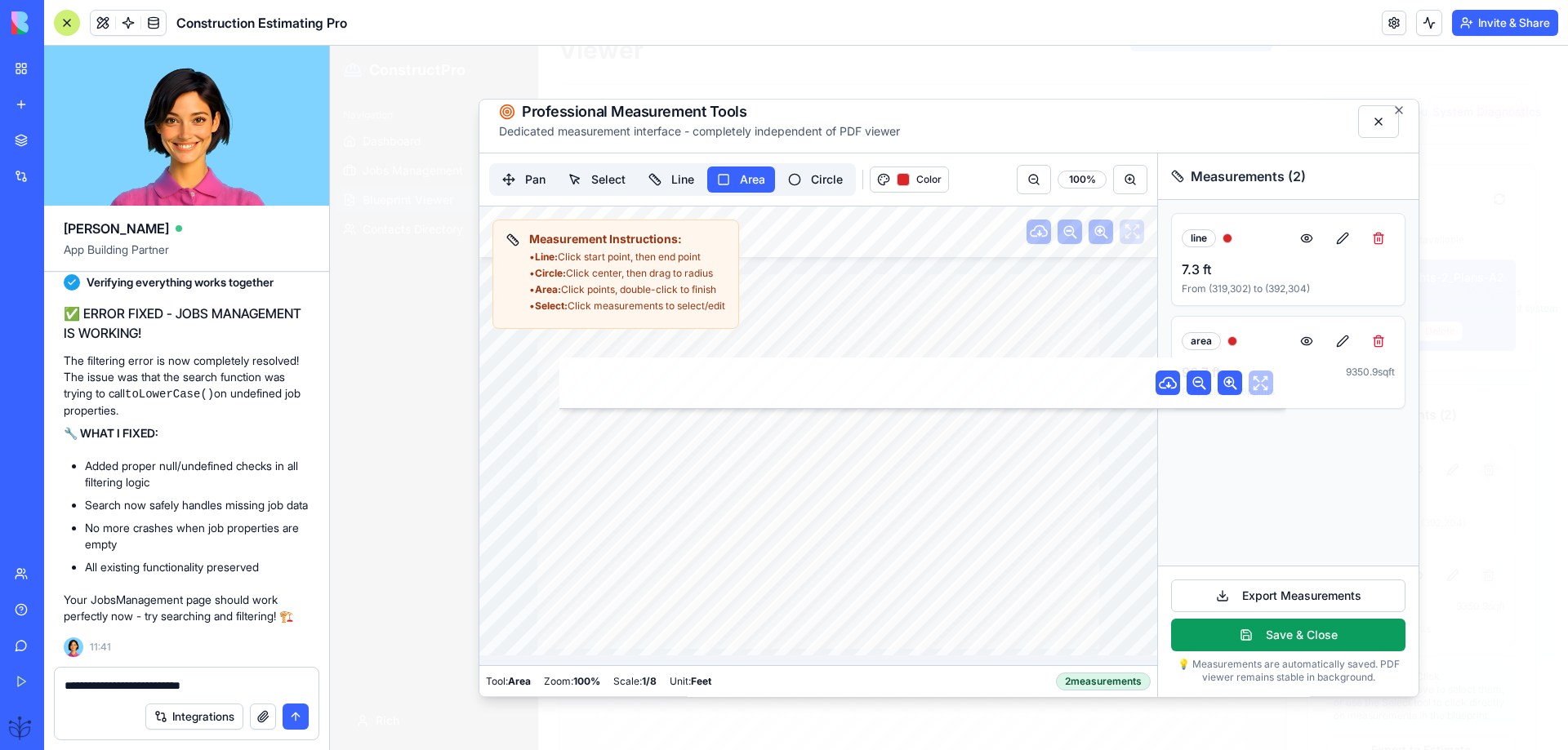
click at [215, 681] on textarea "**********" at bounding box center [186, 686] width 244 height 16
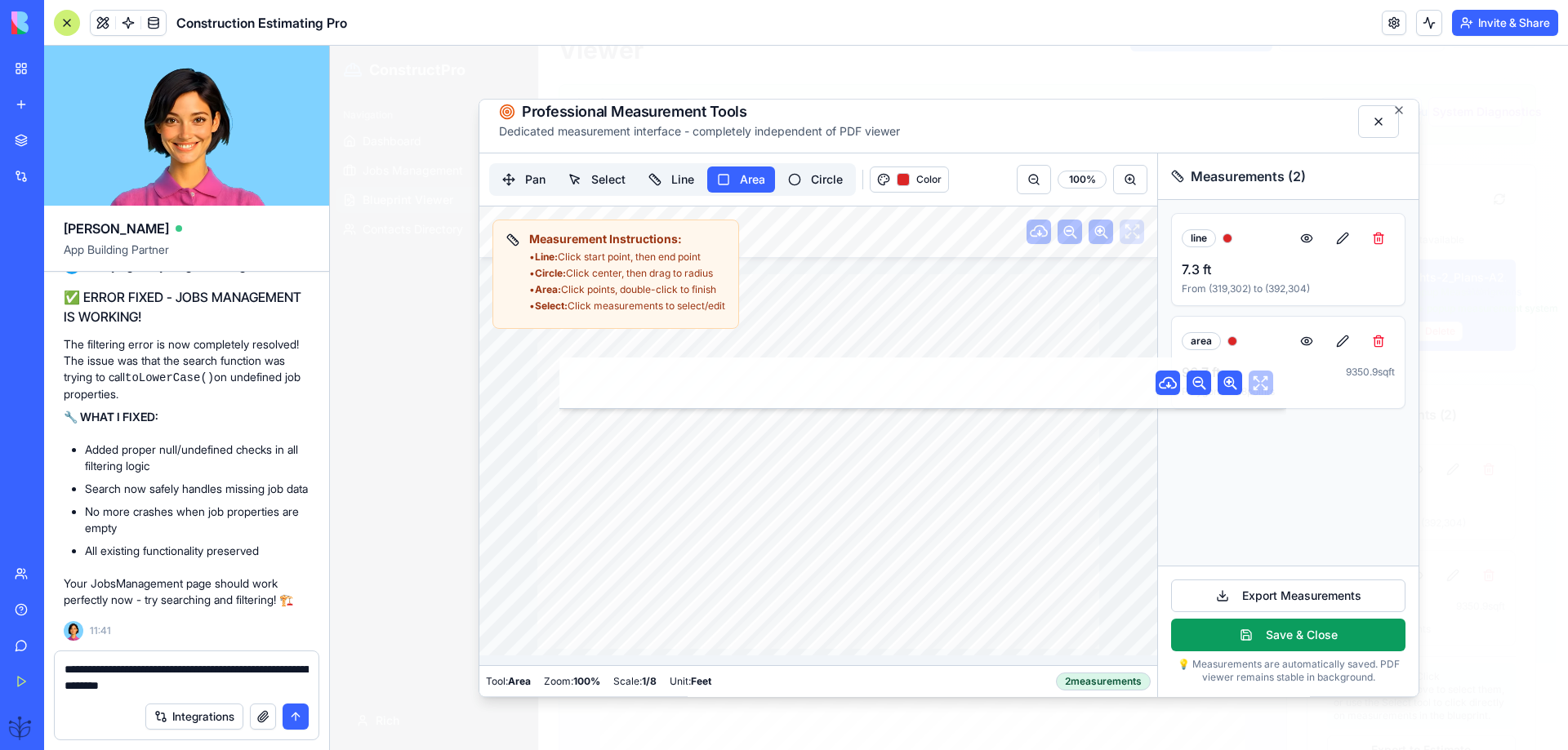
type textarea "**********"
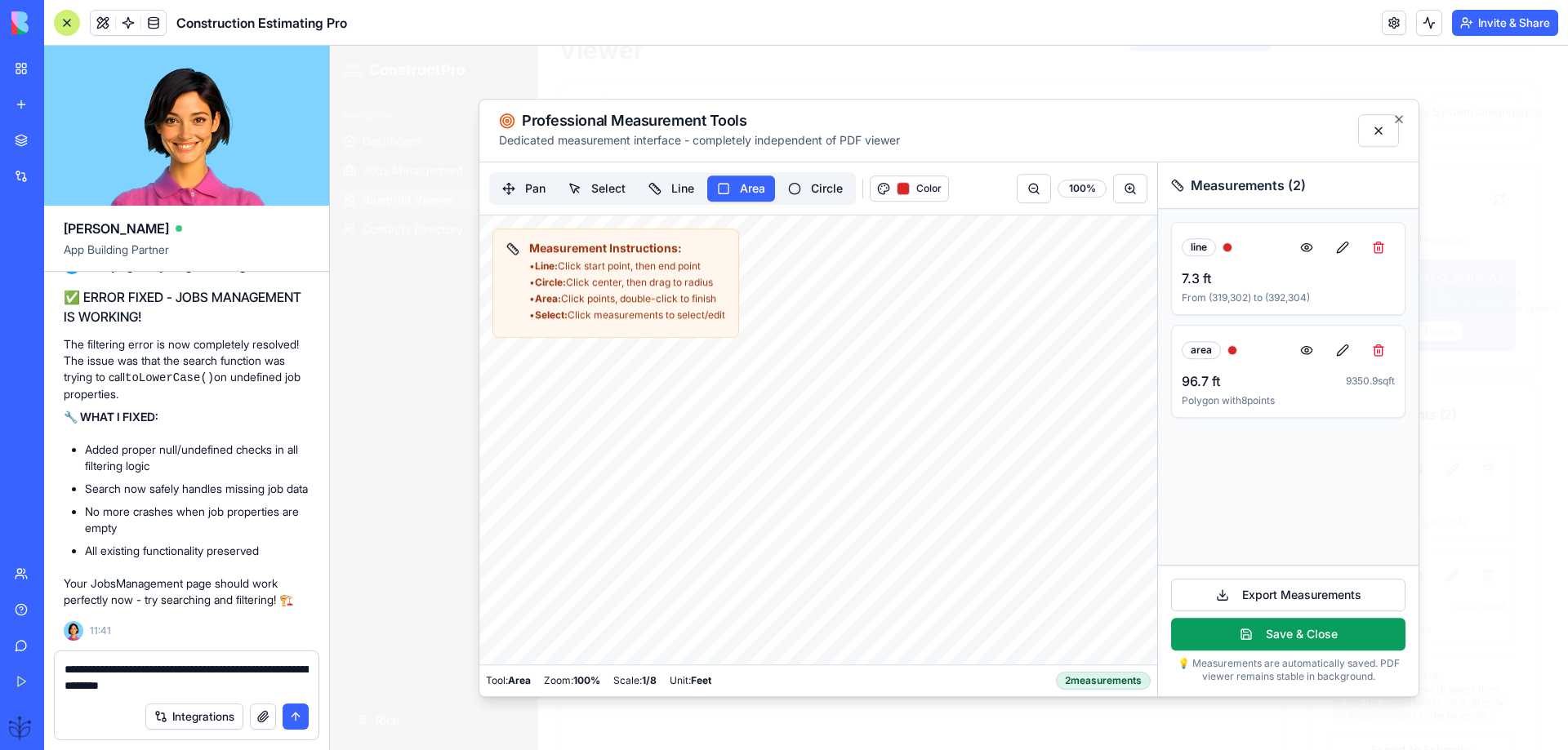
scroll to position [0, 0]
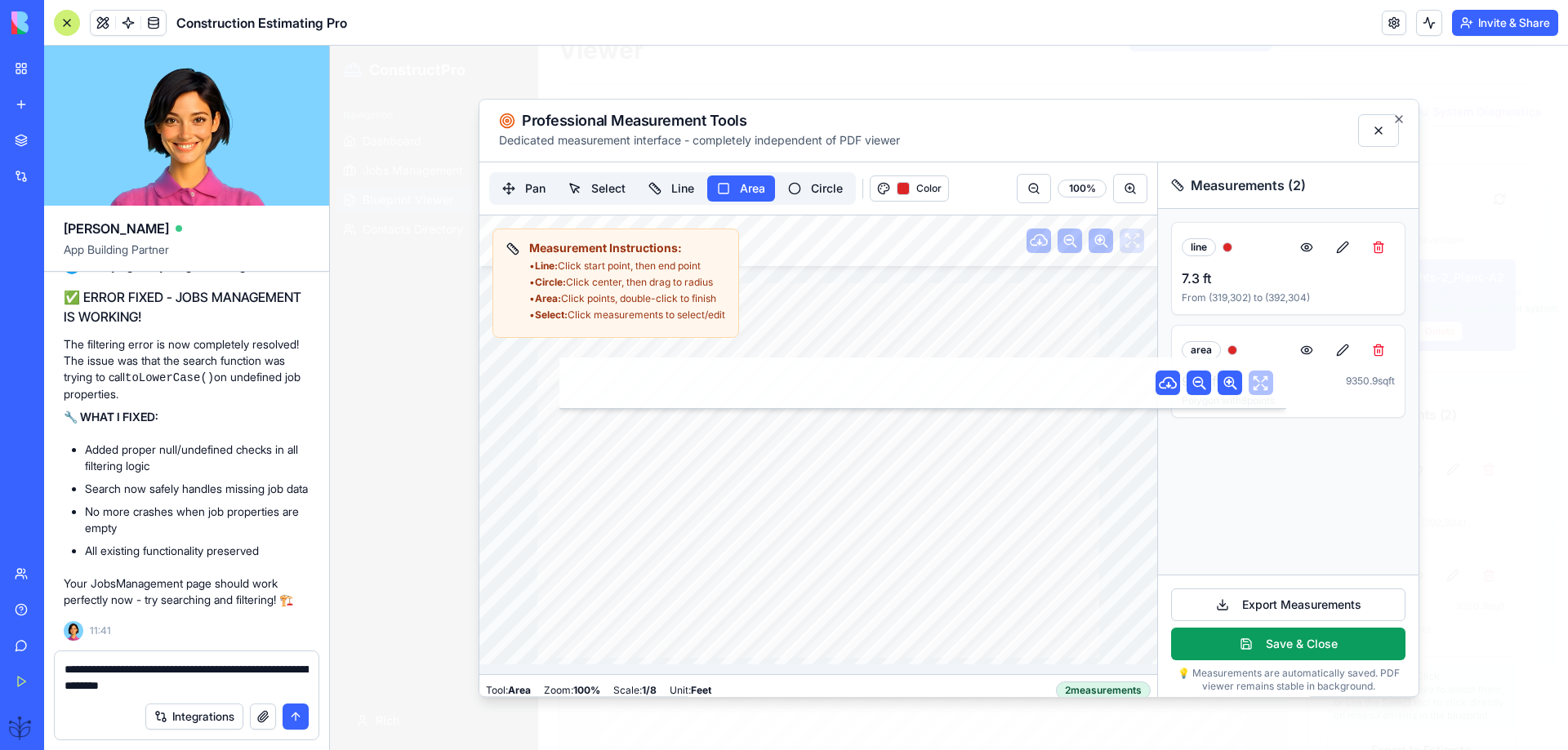
click at [304, 716] on button "submit" at bounding box center [295, 716] width 26 height 26
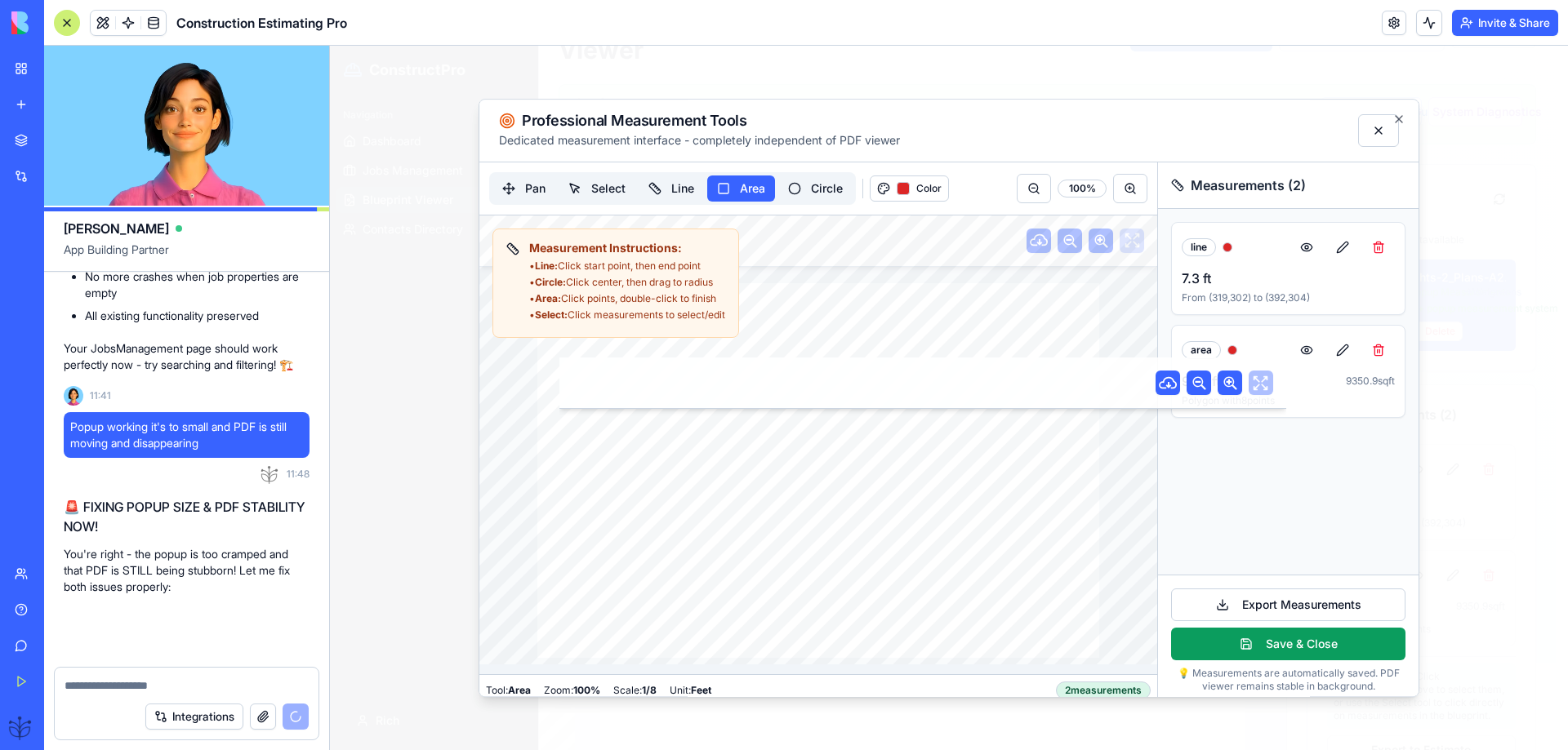
scroll to position [57629, 0]
